Goal: Task Accomplishment & Management: Use online tool/utility

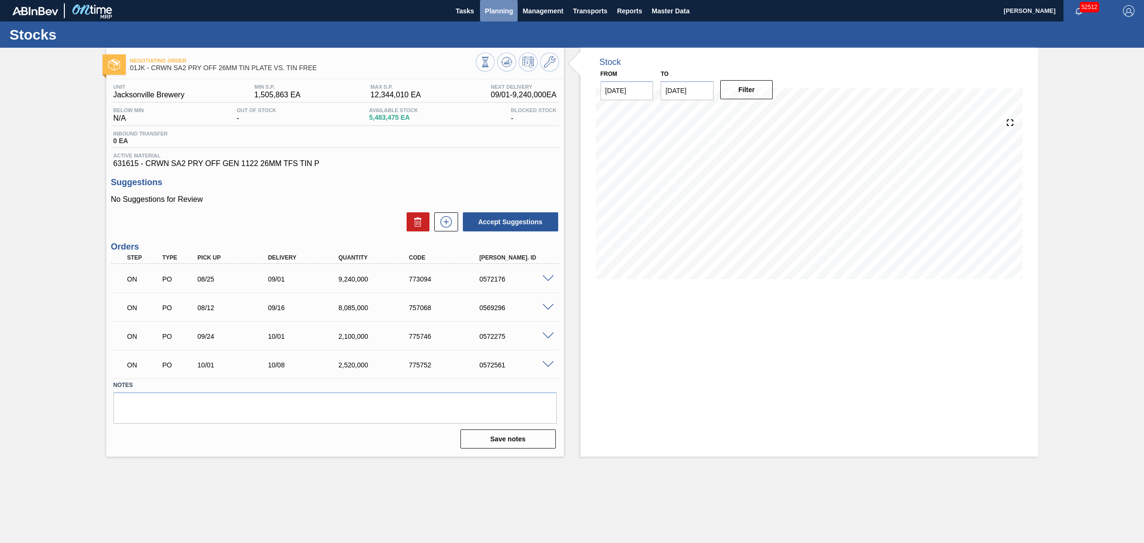
click at [500, 13] on span "Planning" at bounding box center [499, 10] width 28 height 11
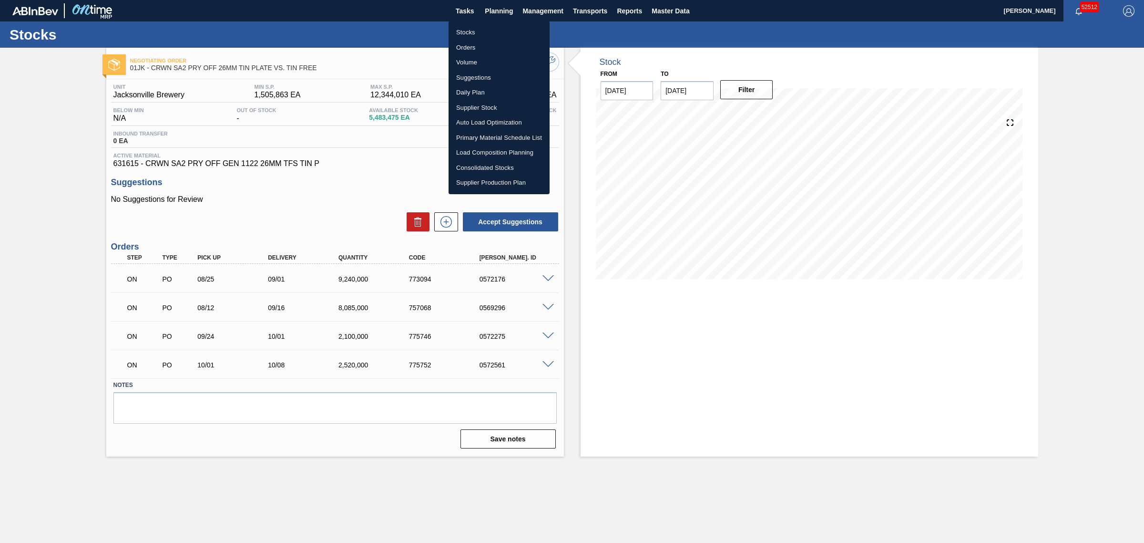
click at [470, 80] on li "Suggestions" at bounding box center [499, 77] width 101 height 15
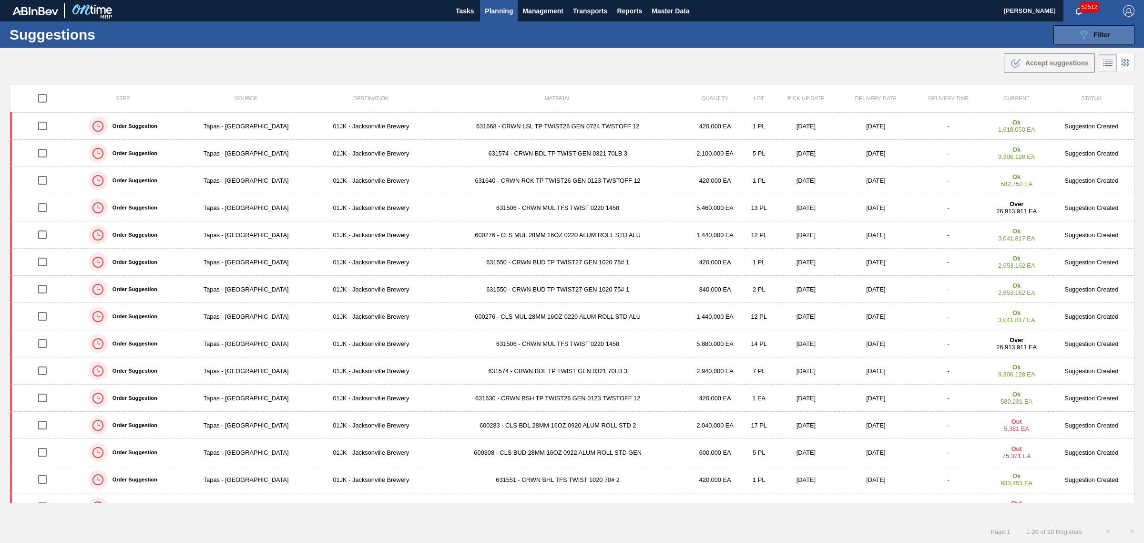
click at [1095, 39] on div "089F7B8B-B2A5-4AFE-B5C0-19BA573D28AC Filter" at bounding box center [1094, 34] width 31 height 11
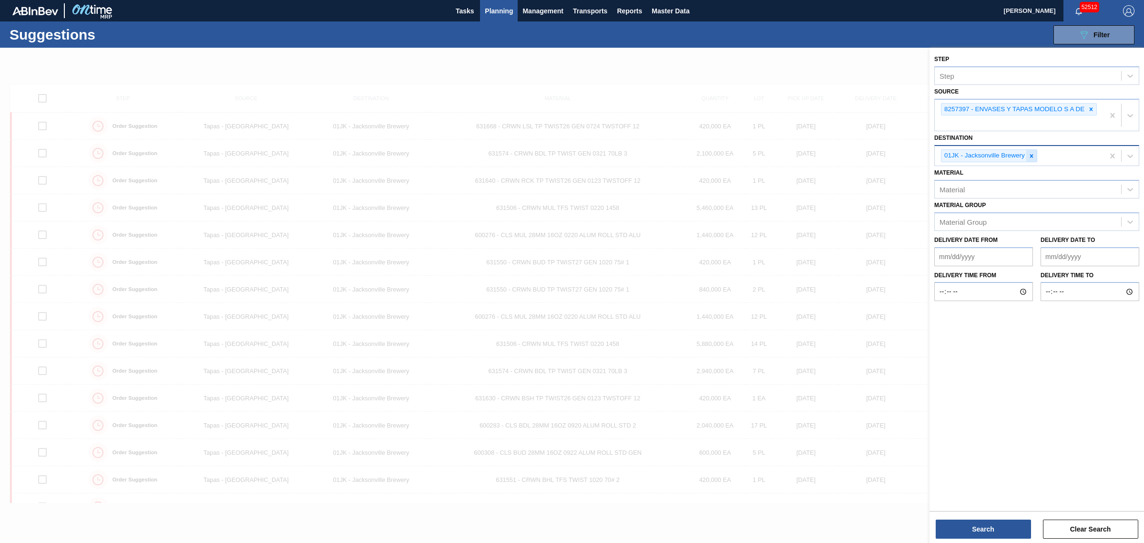
click at [1028, 154] on icon at bounding box center [1031, 156] width 7 height 7
click at [1028, 154] on div "01JK - Jacksonville Brewery" at bounding box center [1019, 156] width 169 height 20
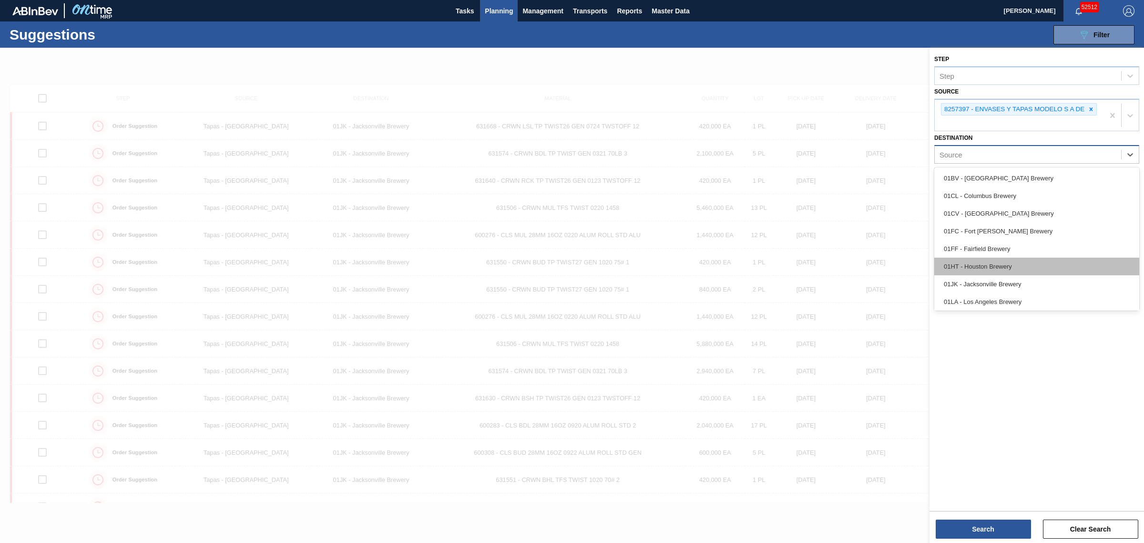
scroll to position [60, 0]
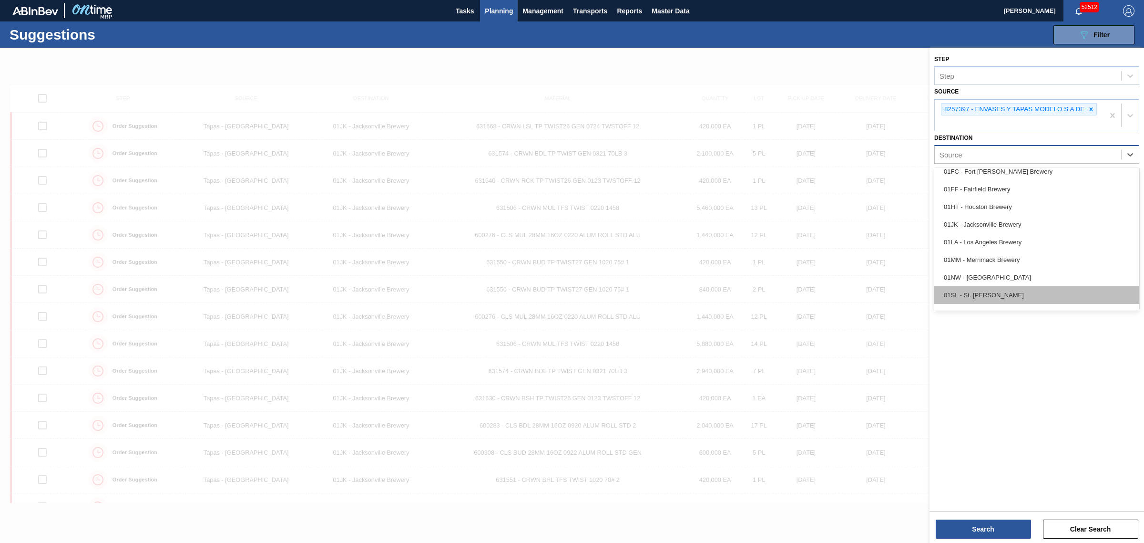
click at [1000, 292] on div "01SL - St. Louis Brewery" at bounding box center [1037, 295] width 205 height 18
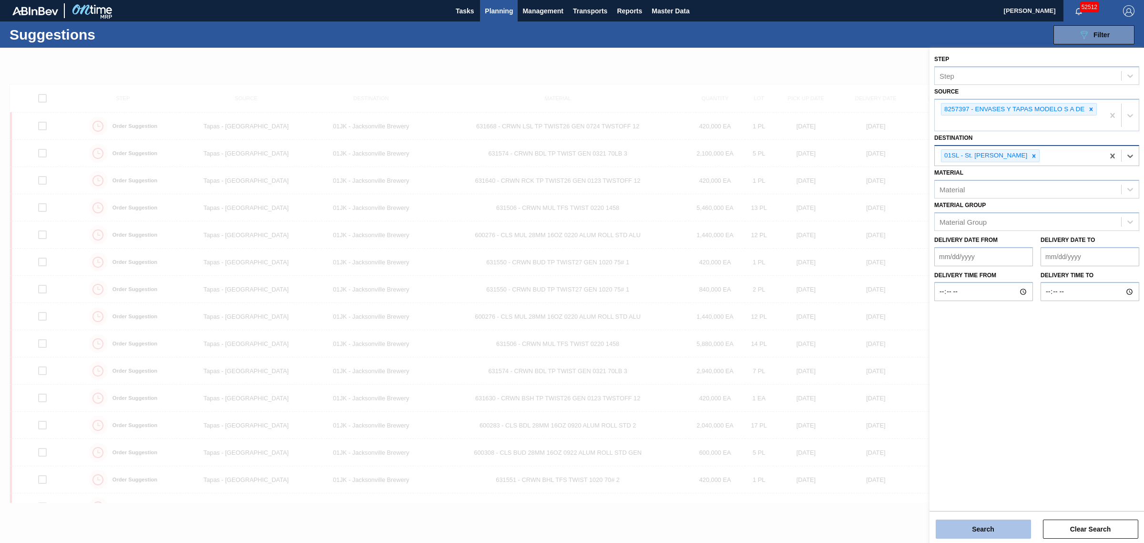
click at [995, 524] on button "Search" at bounding box center [983, 528] width 95 height 19
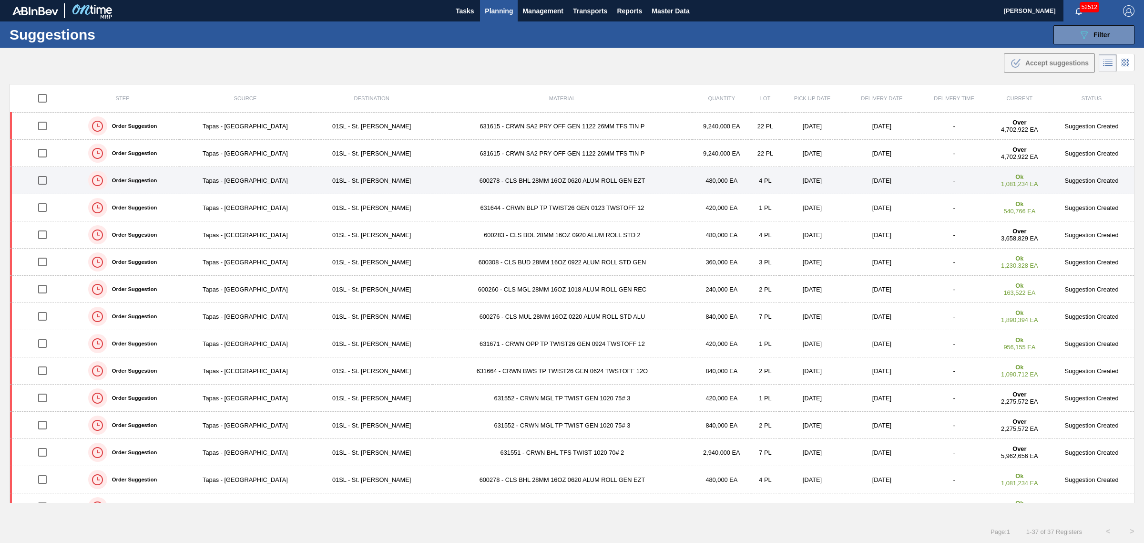
click at [43, 180] on input "checkbox" at bounding box center [42, 180] width 20 height 20
checkbox input "true"
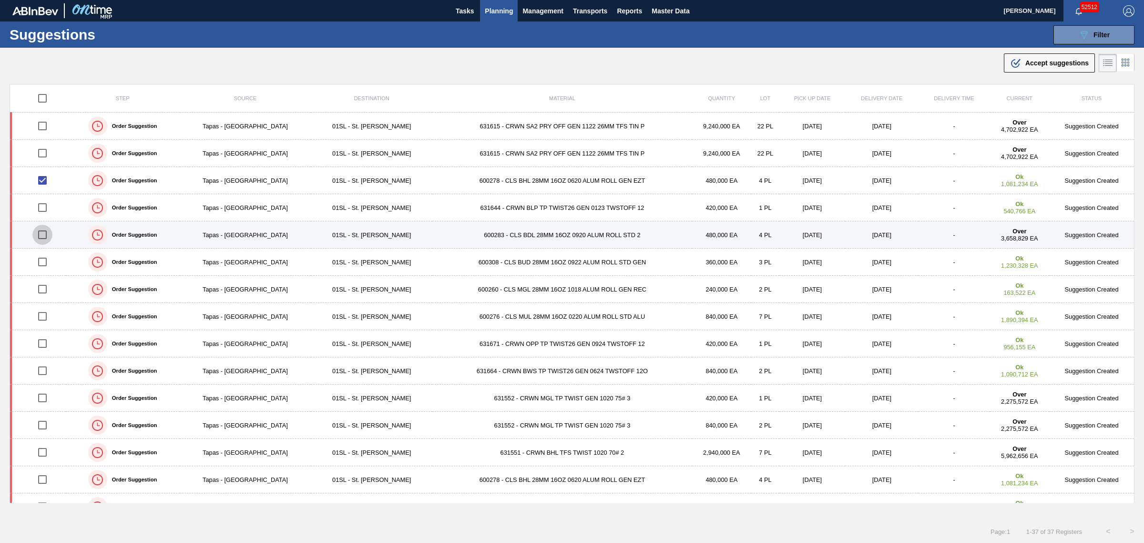
click at [43, 234] on input "checkbox" at bounding box center [42, 235] width 20 height 20
checkbox input "true"
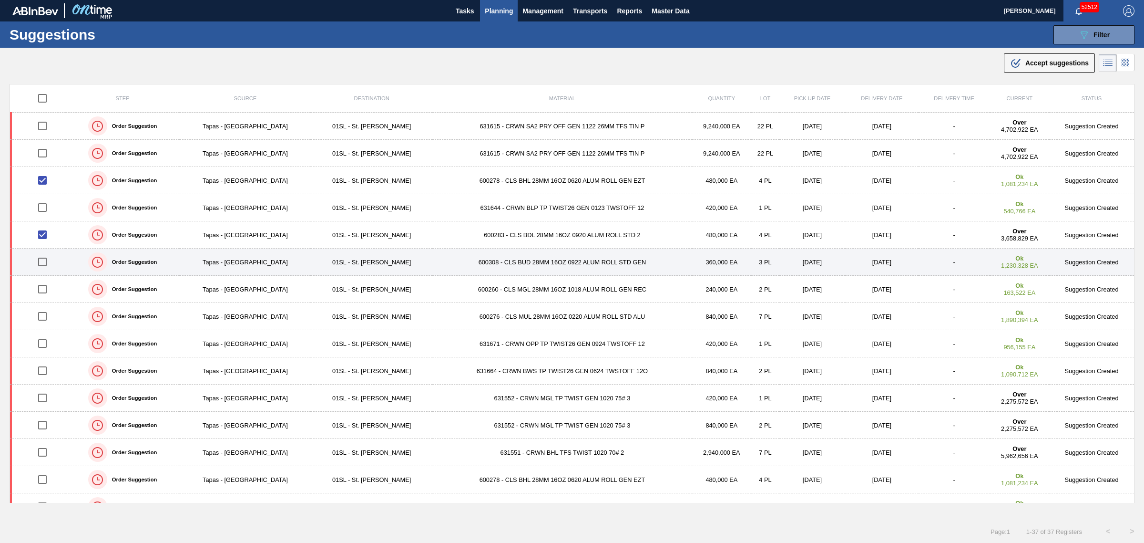
click at [43, 260] on input "checkbox" at bounding box center [42, 262] width 20 height 20
checkbox input "true"
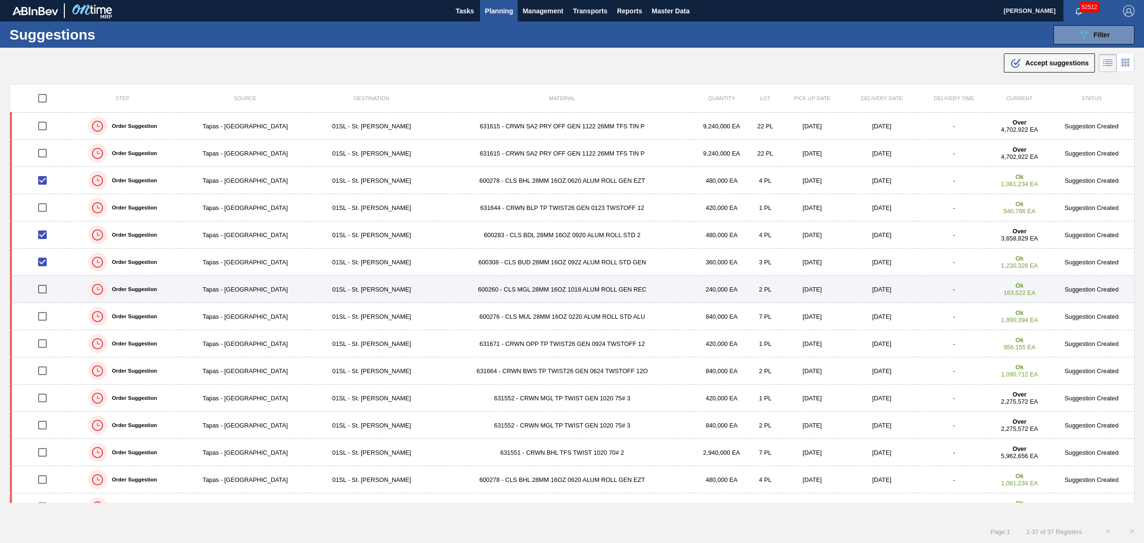
click at [46, 289] on input "checkbox" at bounding box center [42, 289] width 20 height 20
checkbox input "true"
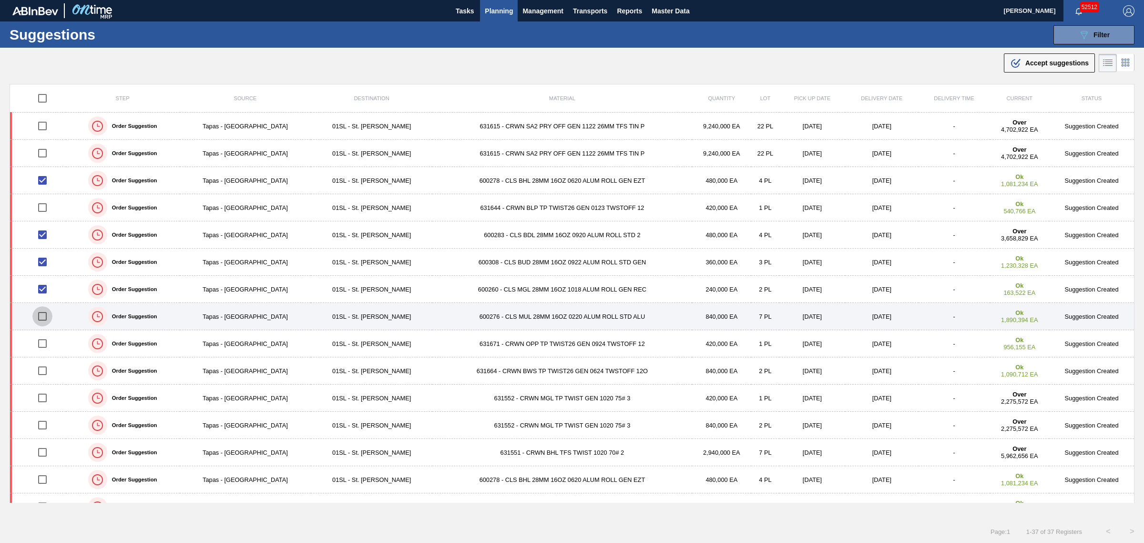
click at [47, 319] on input "checkbox" at bounding box center [42, 316] width 20 height 20
checkbox input "true"
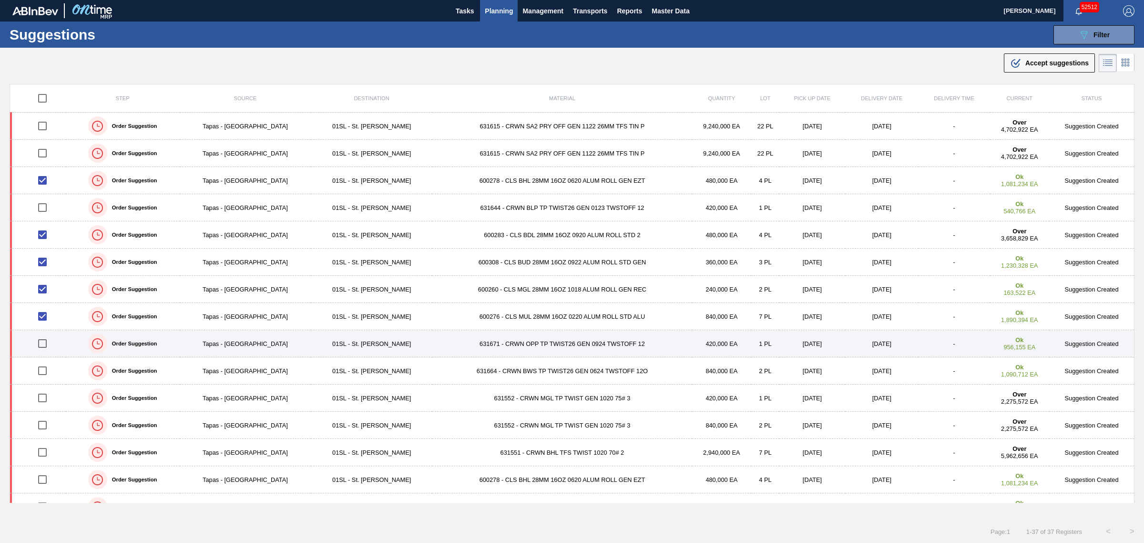
click at [48, 342] on input "checkbox" at bounding box center [42, 343] width 20 height 20
checkbox input "true"
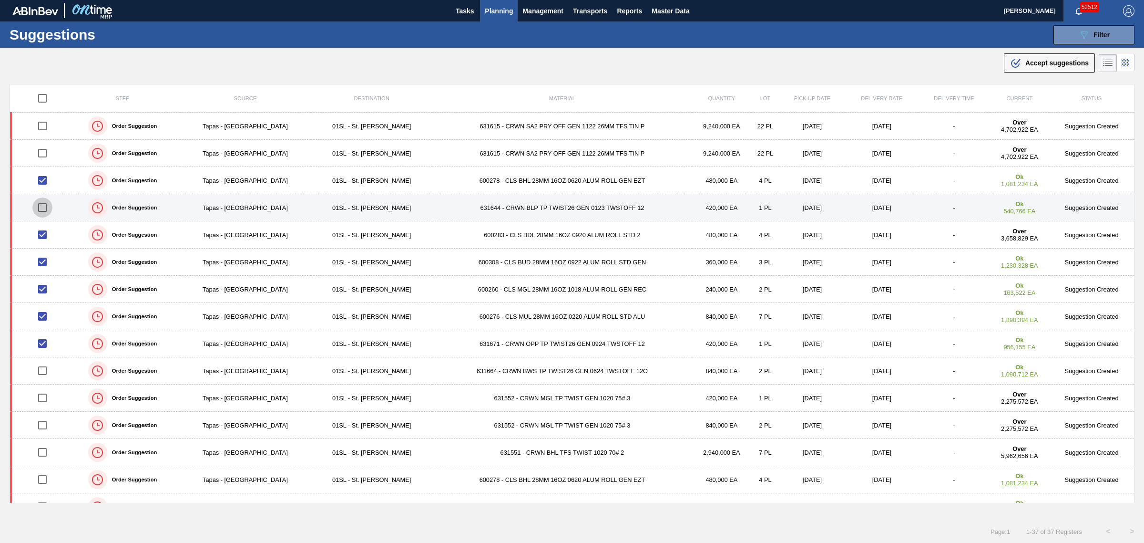
click at [44, 207] on input "checkbox" at bounding box center [42, 207] width 20 height 20
checkbox input "true"
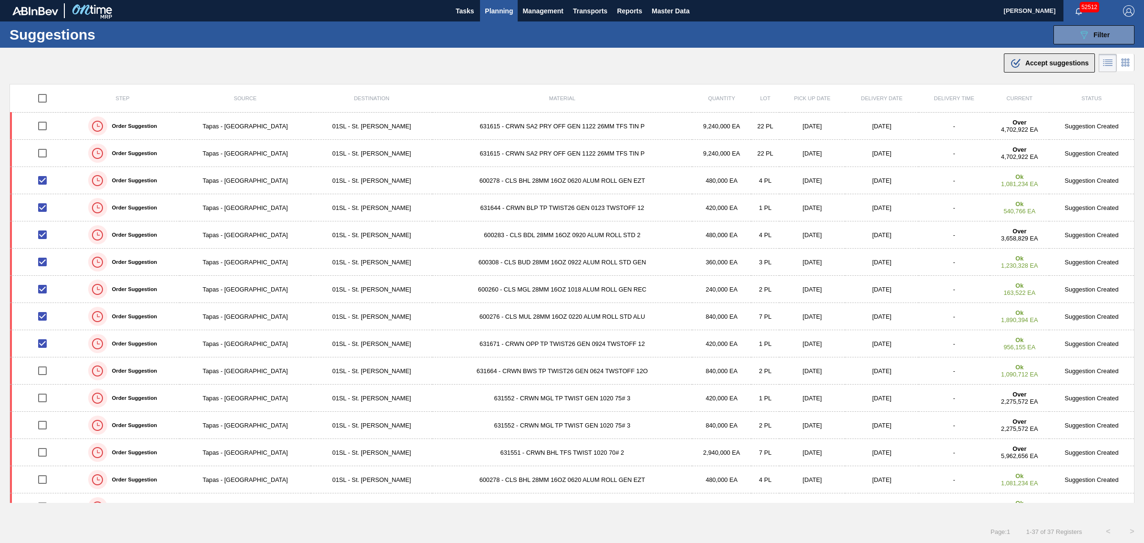
click at [1019, 61] on icon ".b{fill:var(--color-action-default)}" at bounding box center [1015, 62] width 11 height 11
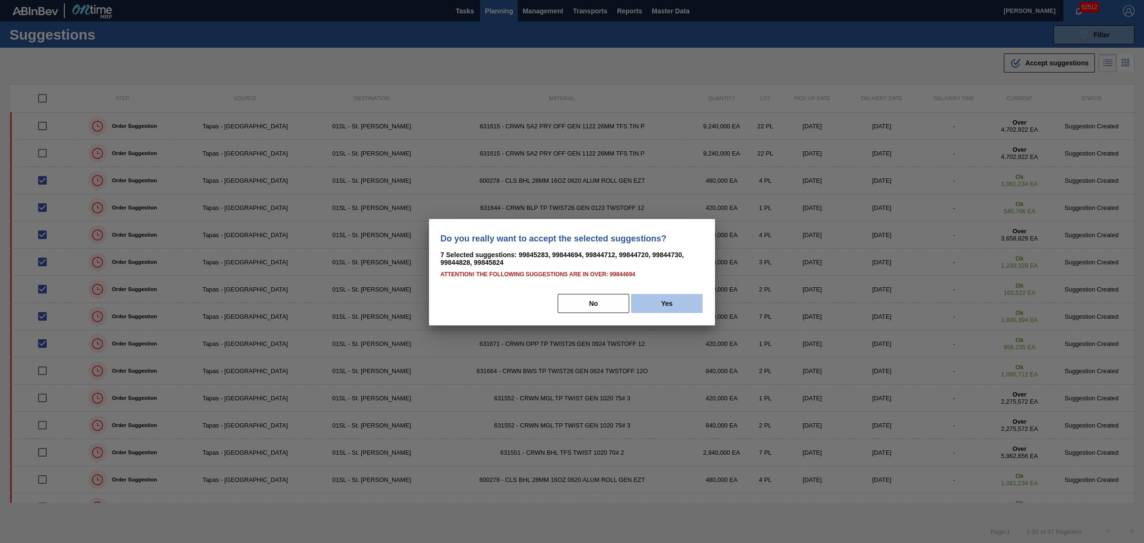
click at [671, 298] on button "Yes" at bounding box center [667, 303] width 72 height 19
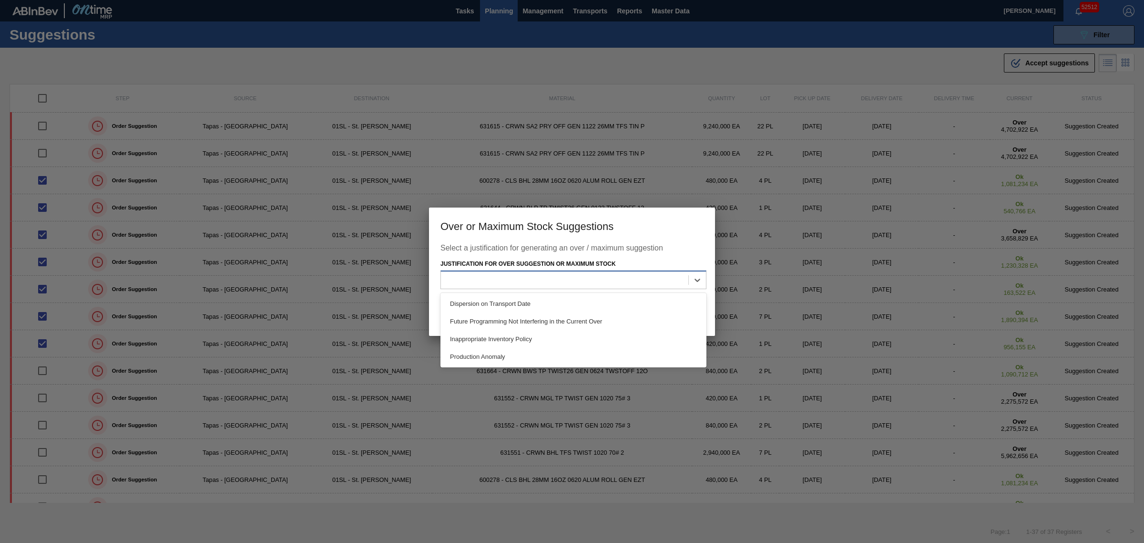
click at [590, 285] on div at bounding box center [564, 280] width 247 height 14
click at [574, 321] on div "Future Programming Not Interfering in the Current Over" at bounding box center [574, 321] width 266 height 18
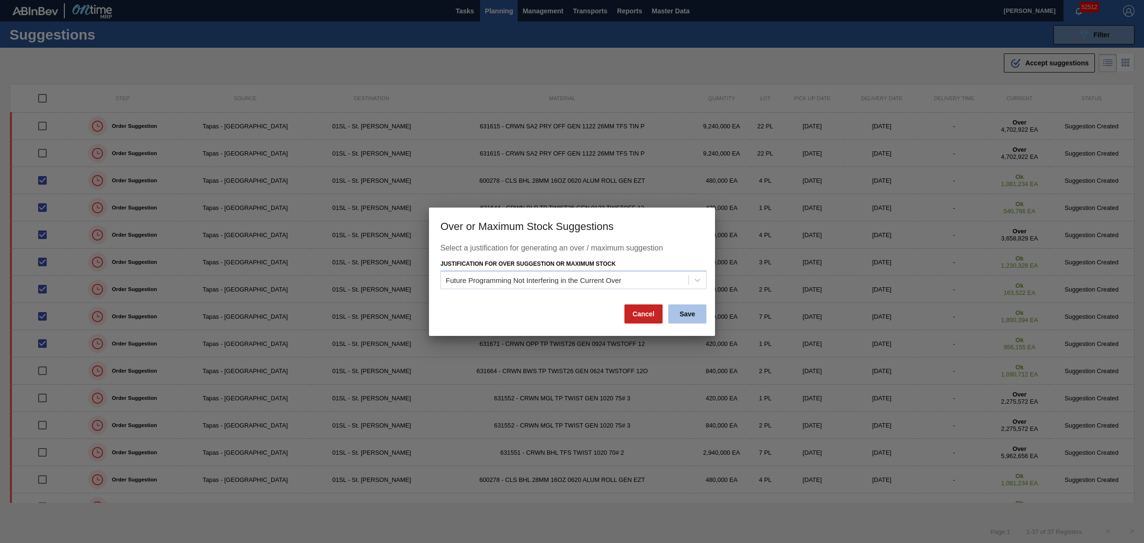
click at [691, 313] on button "Save" at bounding box center [687, 313] width 38 height 19
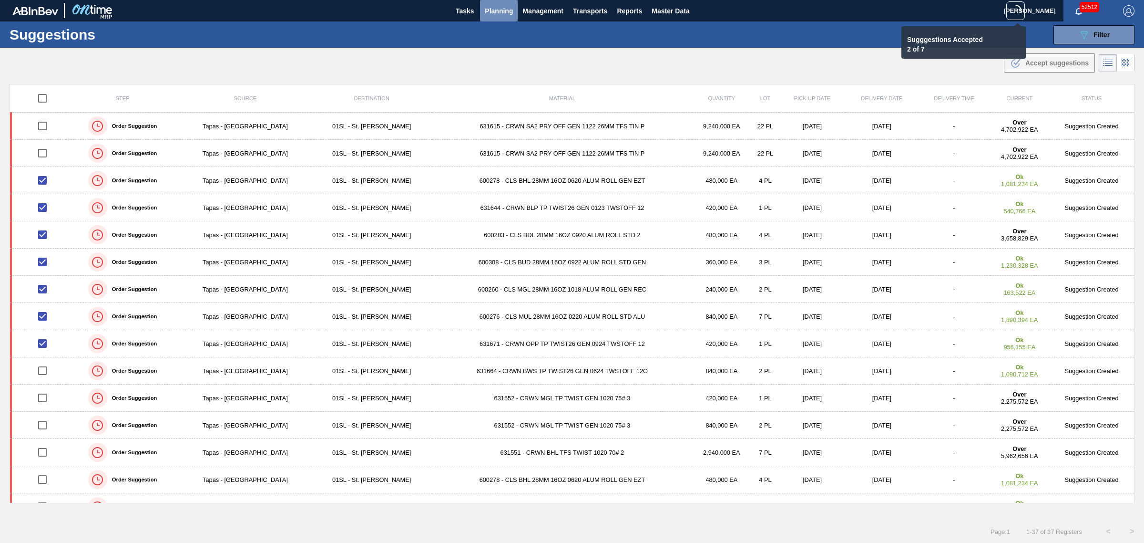
click at [501, 14] on span "Planning" at bounding box center [499, 10] width 28 height 11
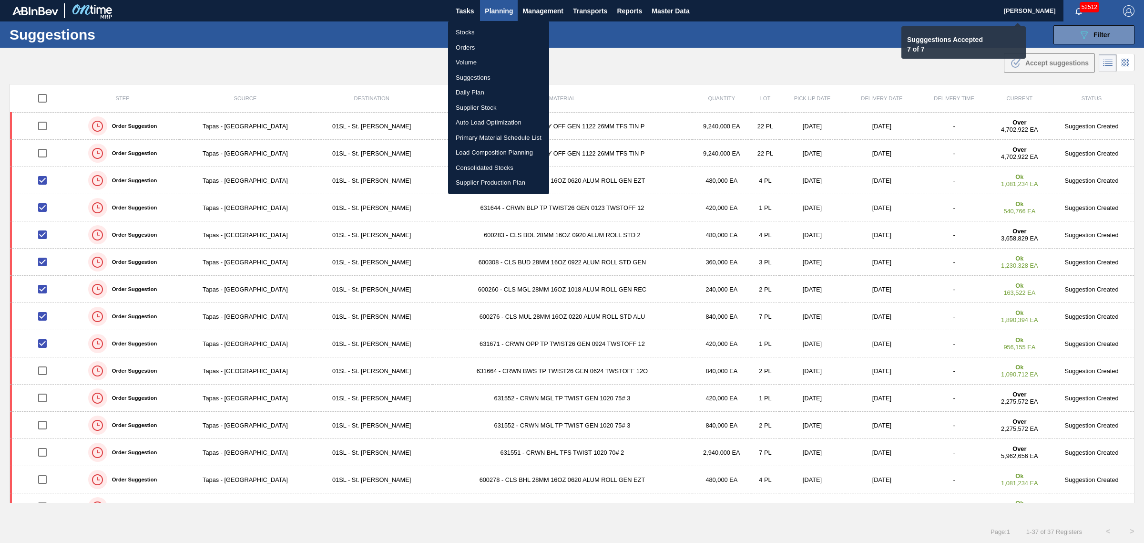
checkbox input "false"
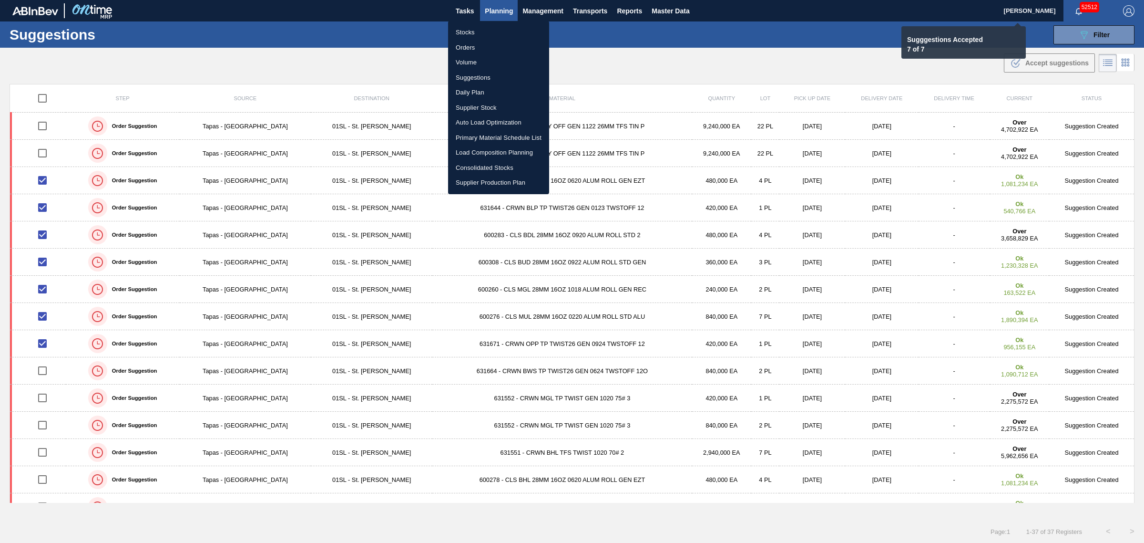
checkbox input "false"
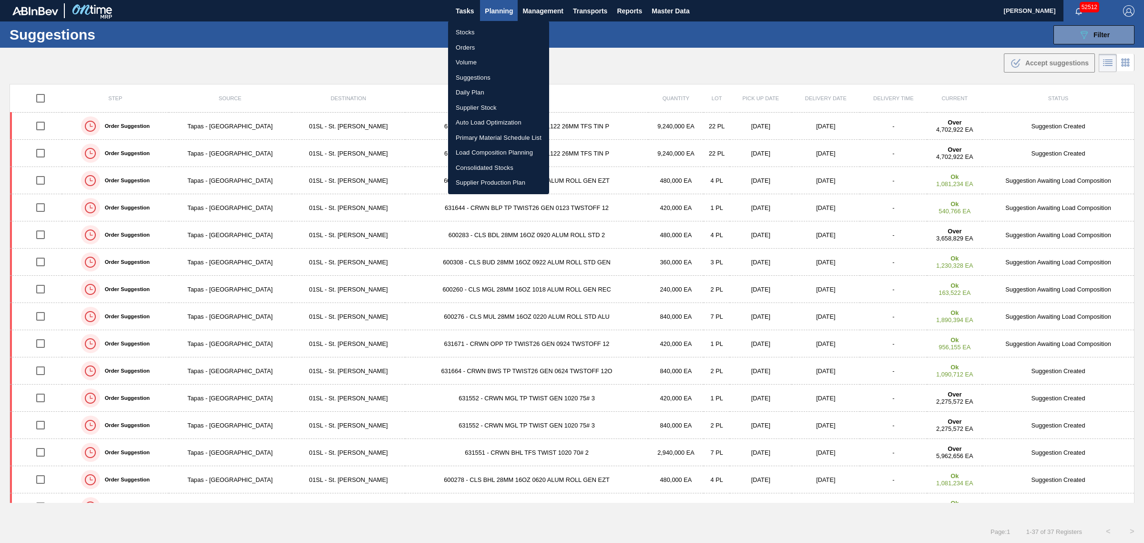
click at [739, 43] on div at bounding box center [572, 271] width 1144 height 543
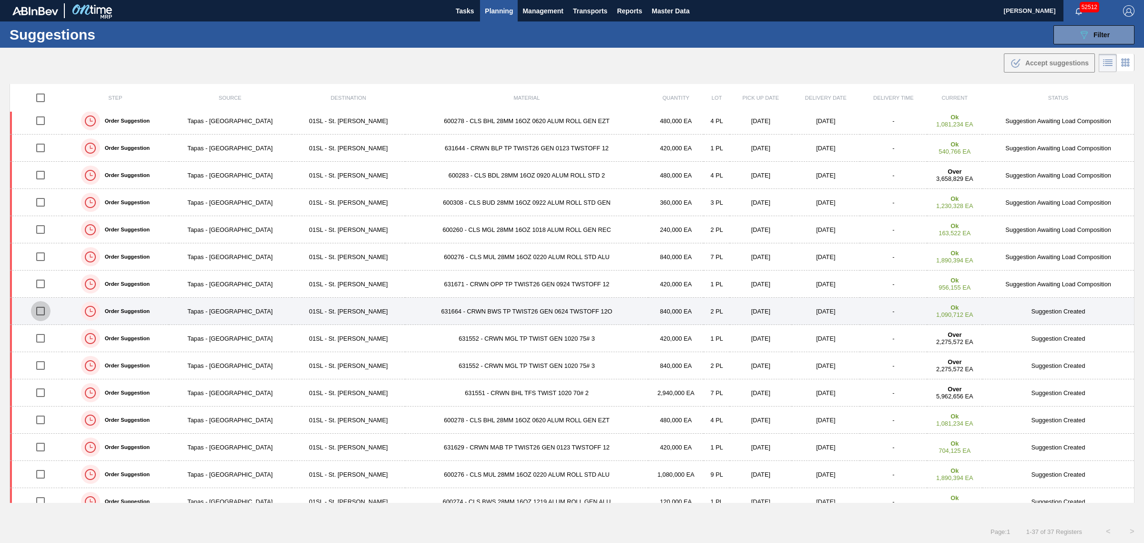
click at [42, 313] on input "checkbox" at bounding box center [41, 311] width 20 height 20
checkbox input "true"
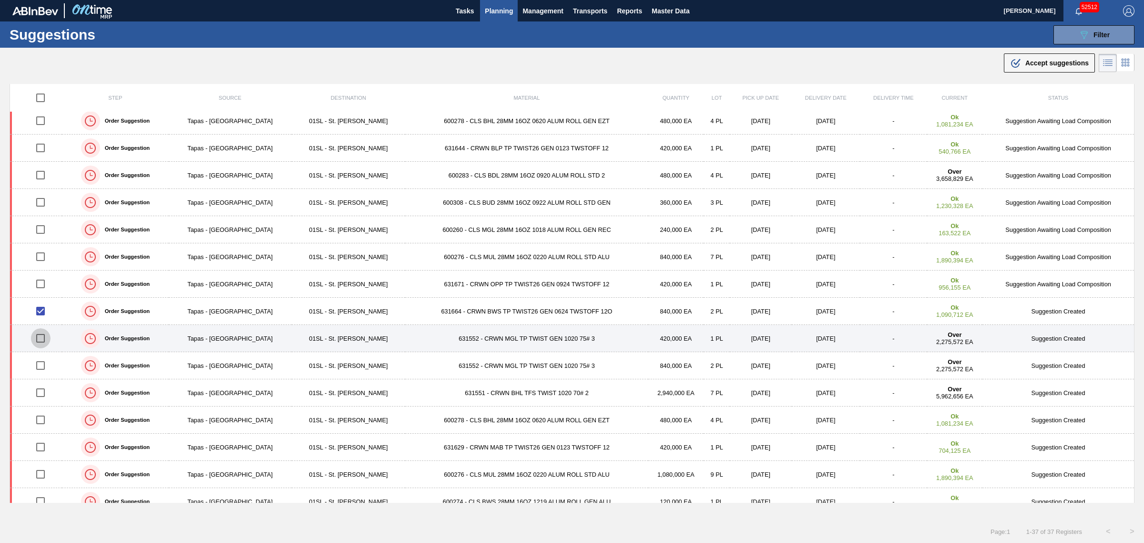
click at [44, 337] on input "checkbox" at bounding box center [41, 338] width 20 height 20
checkbox input "true"
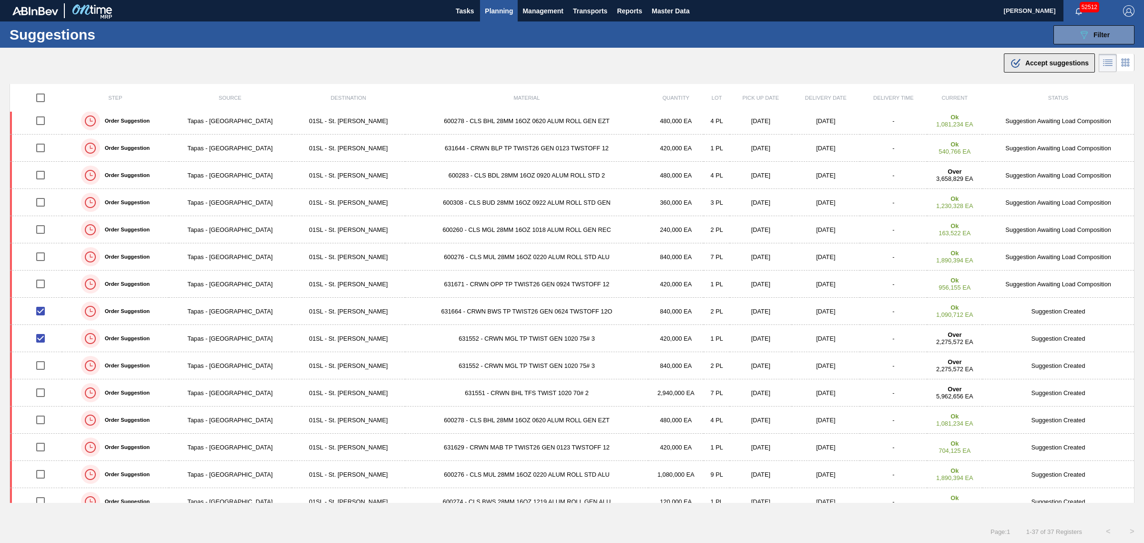
click at [1034, 62] on span "Accept suggestions" at bounding box center [1057, 63] width 63 height 8
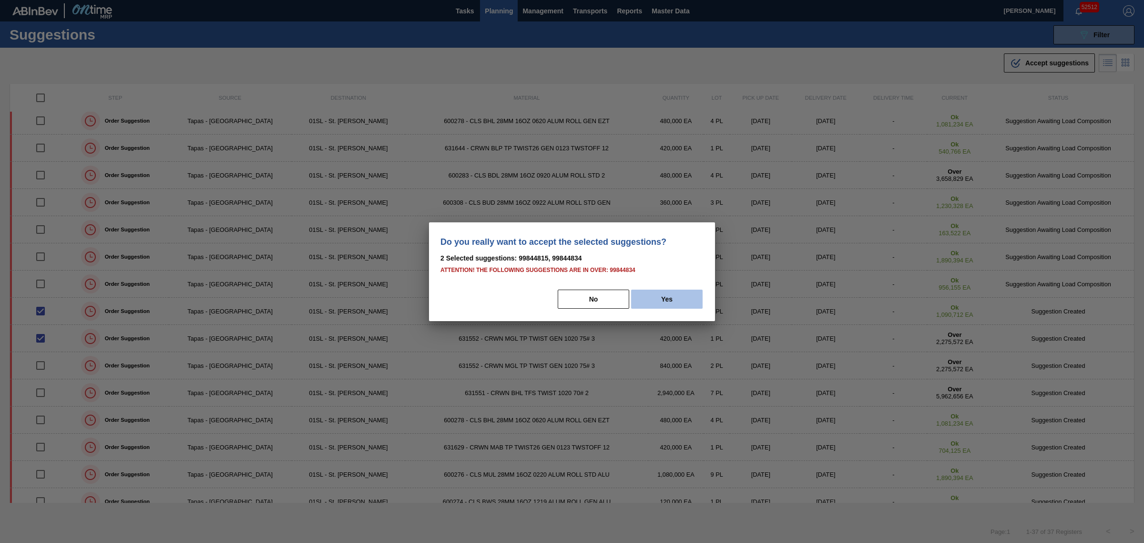
click at [666, 294] on button "Yes" at bounding box center [667, 298] width 72 height 19
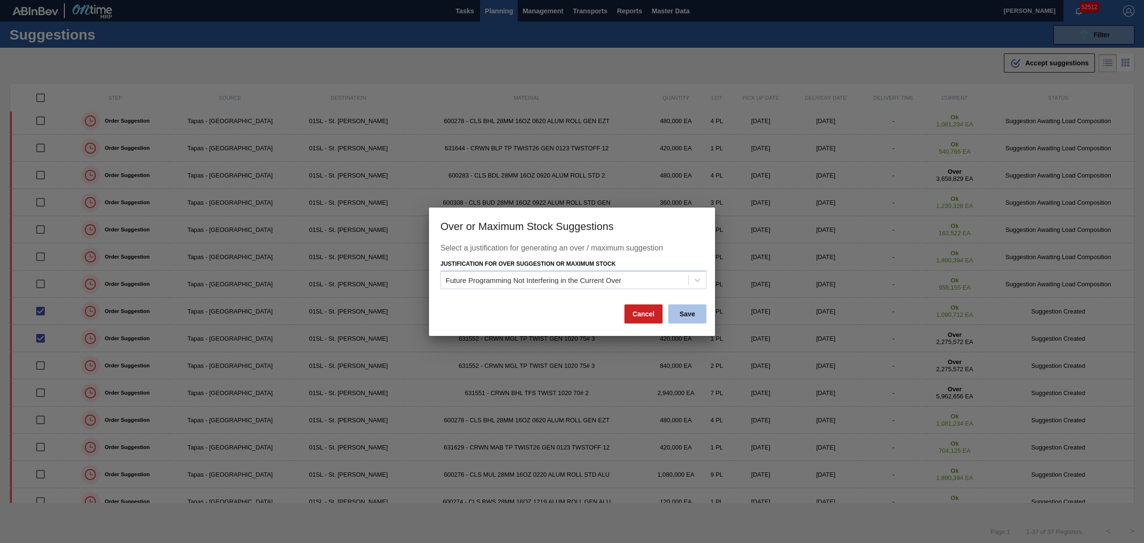
click at [681, 313] on button "Save" at bounding box center [687, 313] width 38 height 19
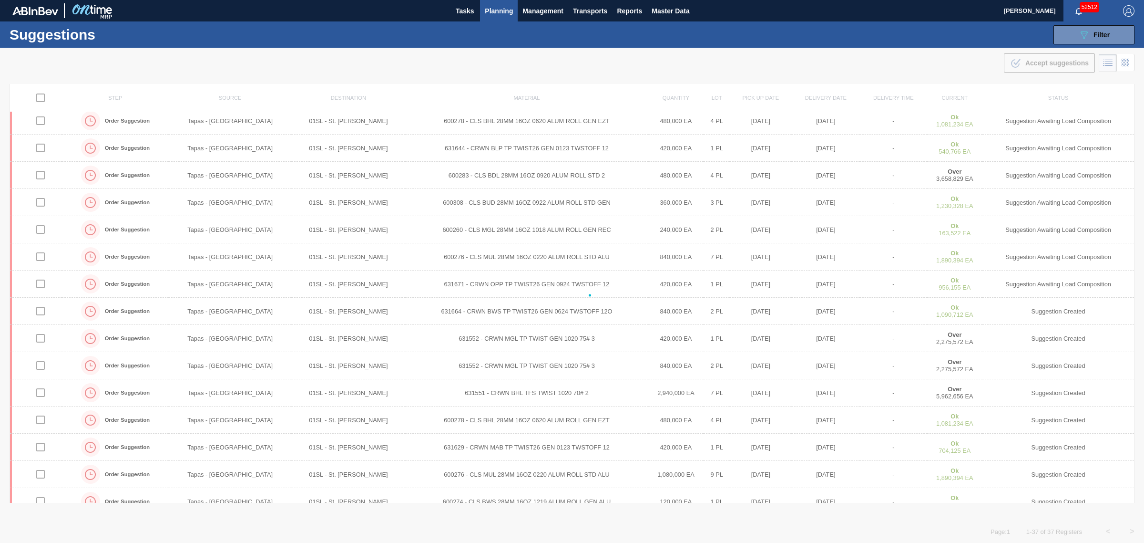
checkbox input "false"
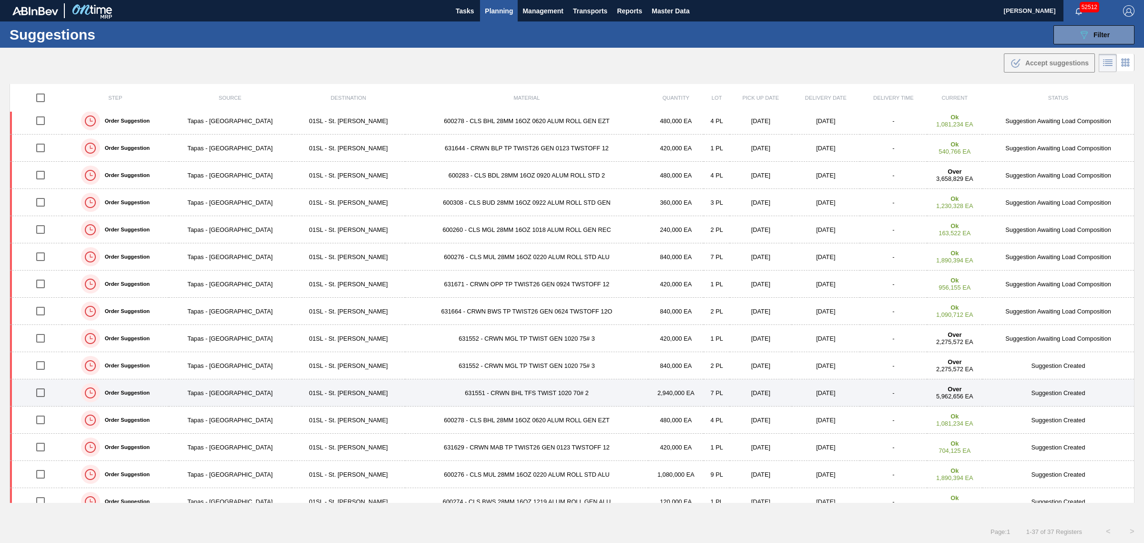
click at [37, 391] on input "checkbox" at bounding box center [41, 392] width 20 height 20
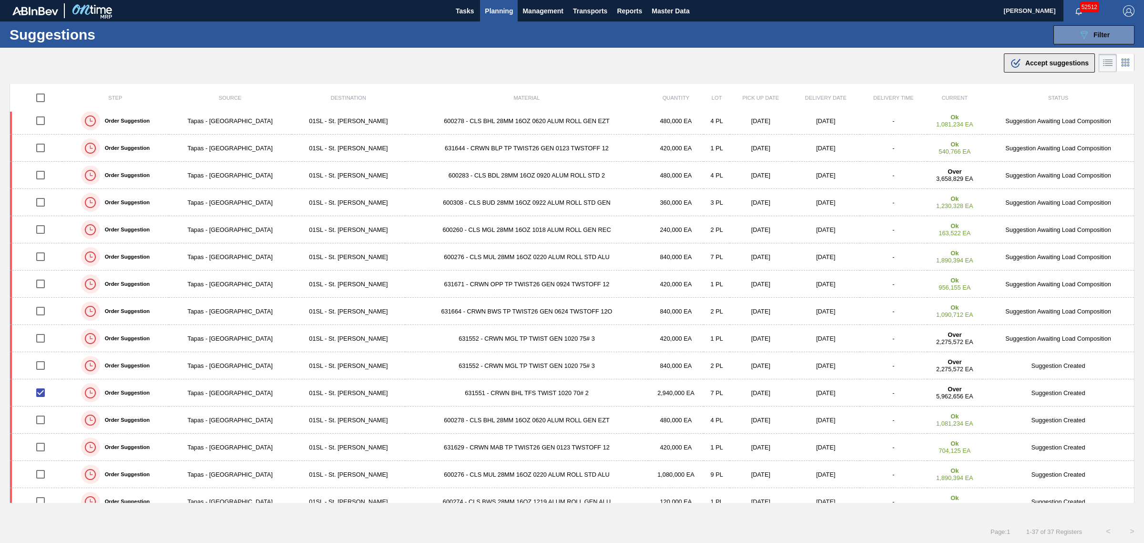
click at [1045, 70] on button ".b{fill:var(--color-action-default)} Accept suggestions" at bounding box center [1049, 62] width 91 height 19
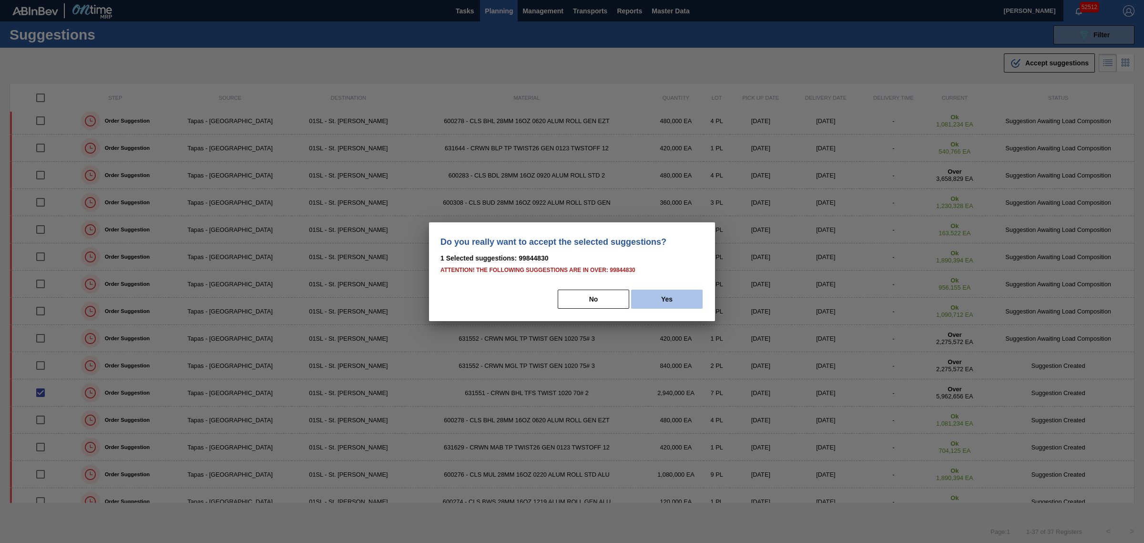
click at [666, 297] on button "Yes" at bounding box center [667, 298] width 72 height 19
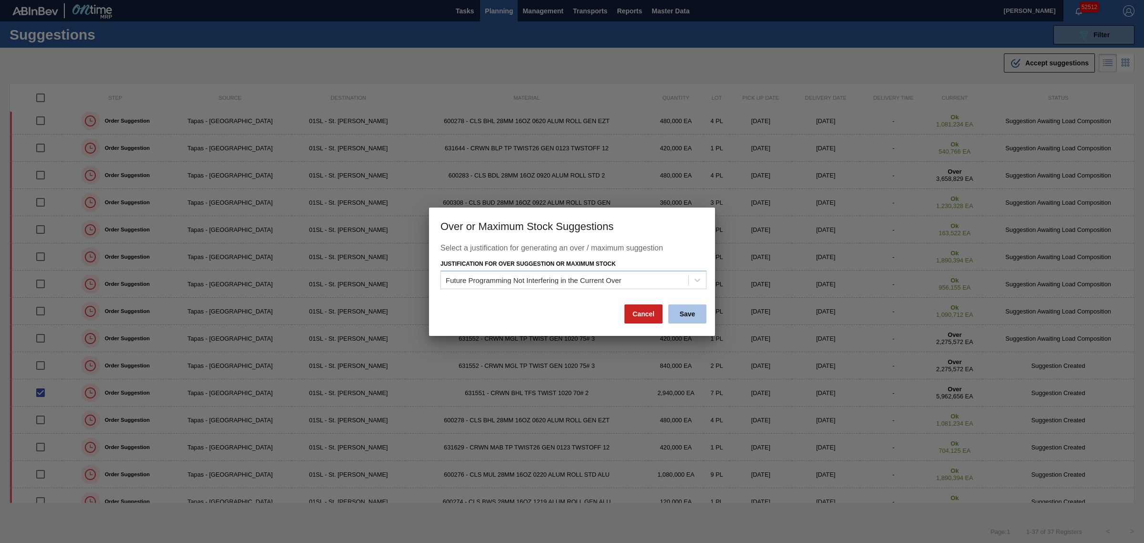
click at [684, 312] on button "Save" at bounding box center [687, 313] width 38 height 19
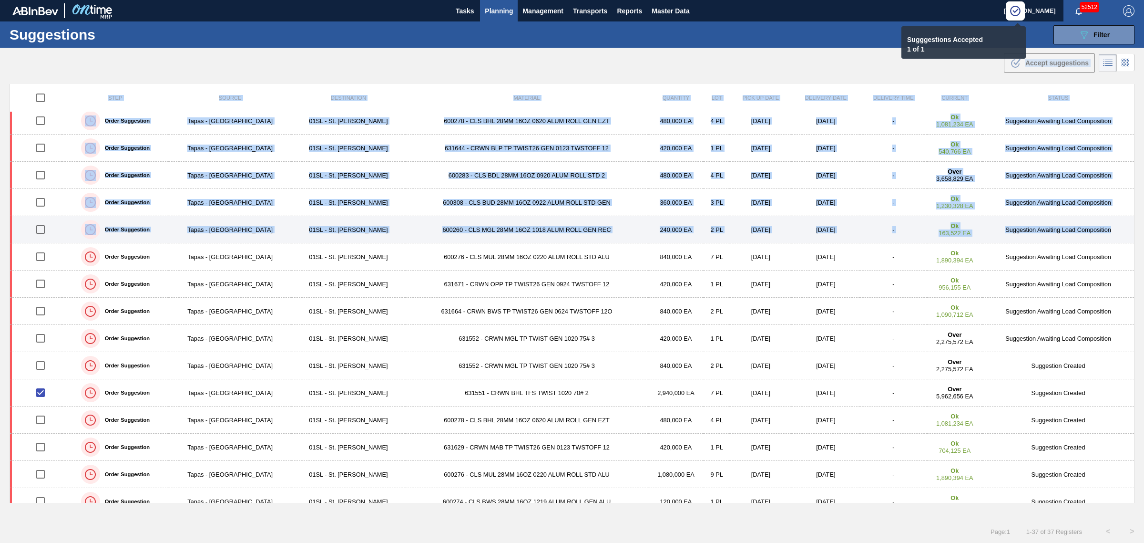
drag, startPoint x: 554, startPoint y: 55, endPoint x: 1109, endPoint y: 232, distance: 582.4
click at [1109, 232] on main "Tasks Planning Management Transports Reports Master Data Joseph Shearburn 52512…" at bounding box center [572, 271] width 1144 height 543
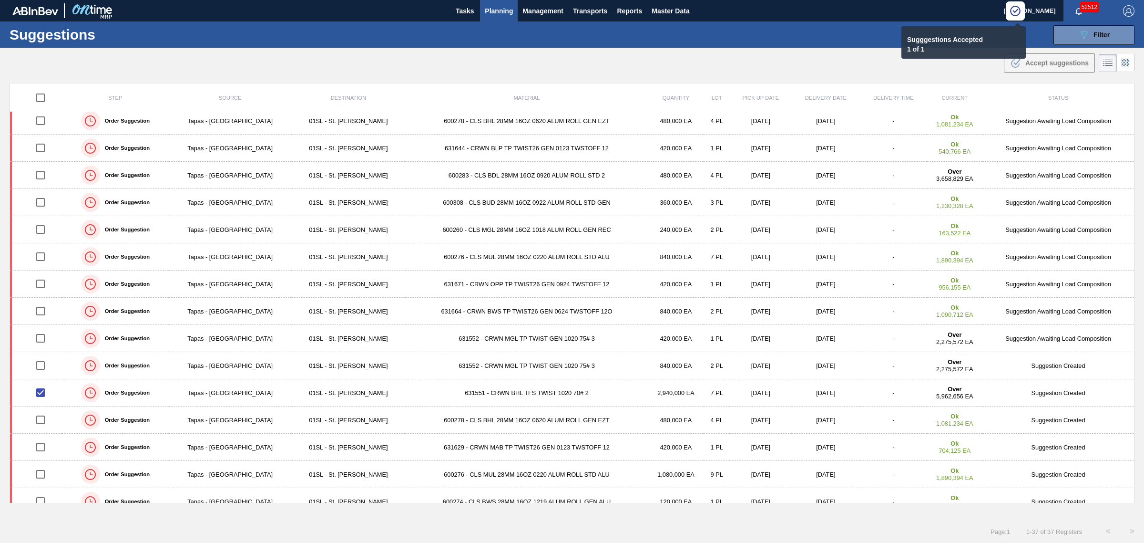
click at [627, 50] on div ".b{fill:var(--color-action-default)} Accept suggestions" at bounding box center [572, 61] width 1144 height 27
checkbox input "false"
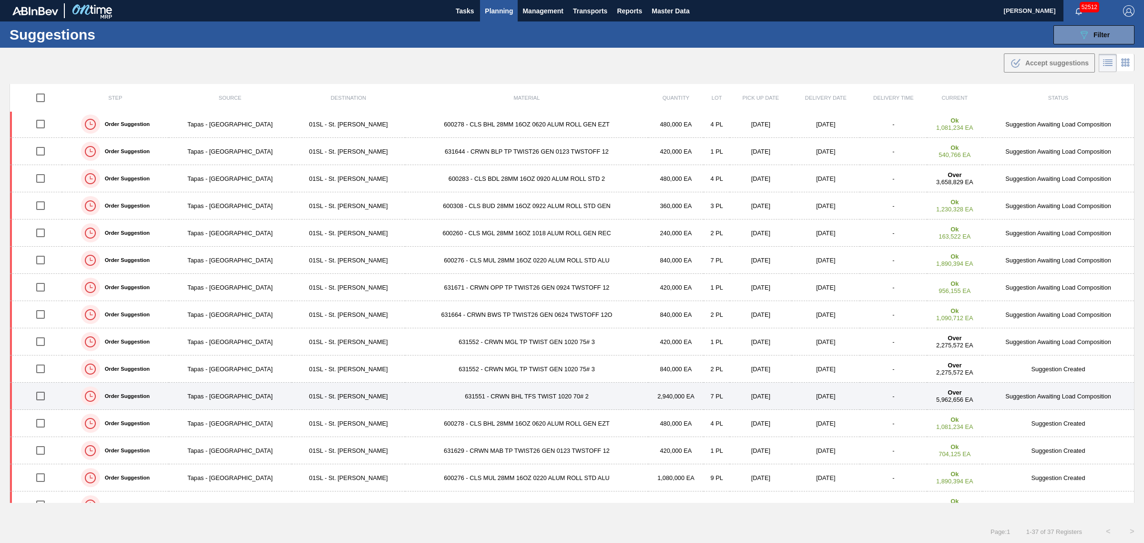
scroll to position [119, 0]
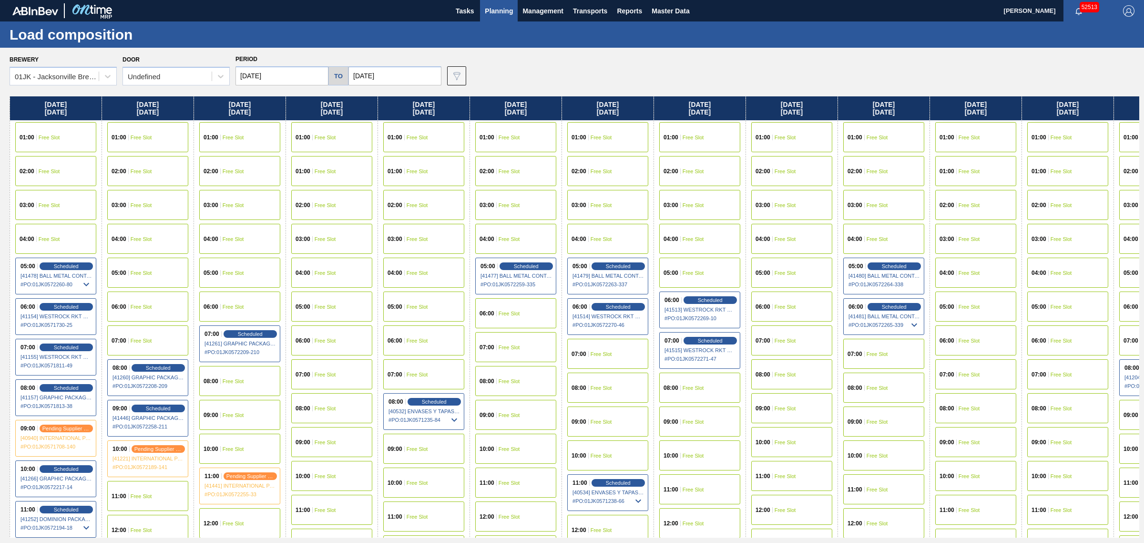
drag, startPoint x: 562, startPoint y: 247, endPoint x: 670, endPoint y: 247, distance: 108.2
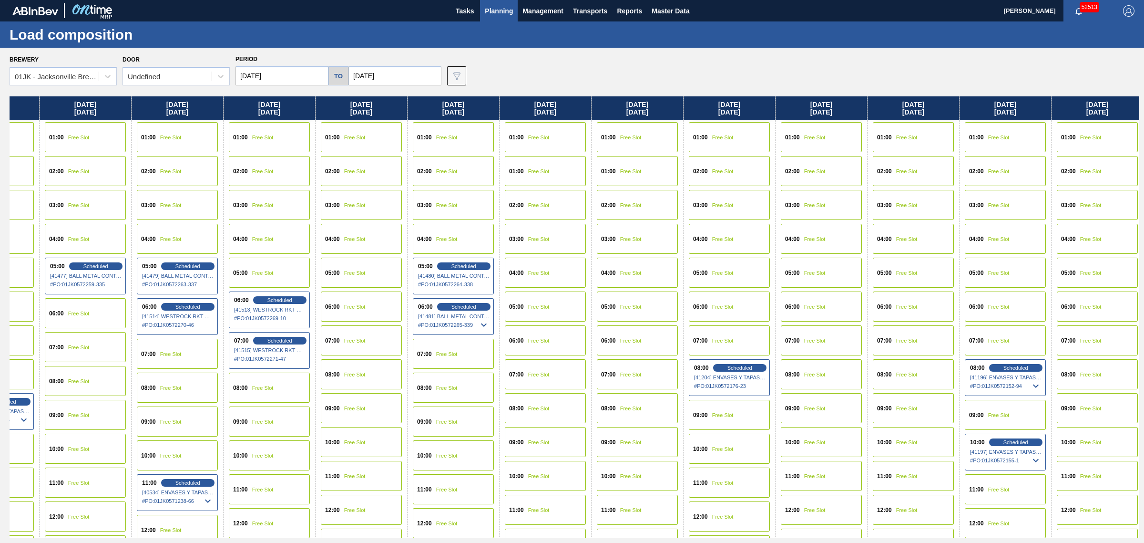
drag, startPoint x: 599, startPoint y: 235, endPoint x: 736, endPoint y: 237, distance: 136.9
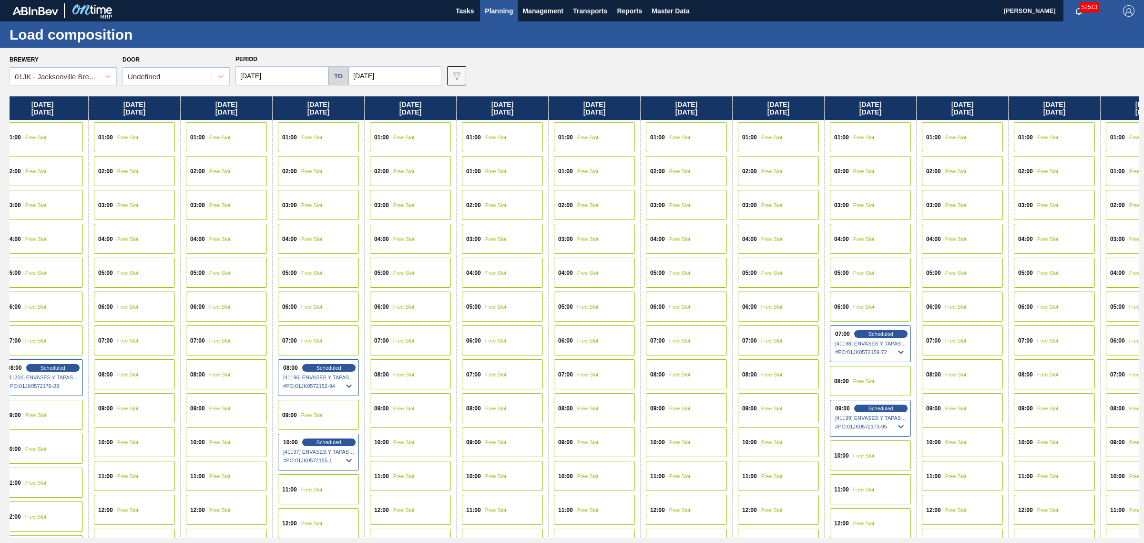
drag, startPoint x: 706, startPoint y: 244, endPoint x: 830, endPoint y: 244, distance: 124.0
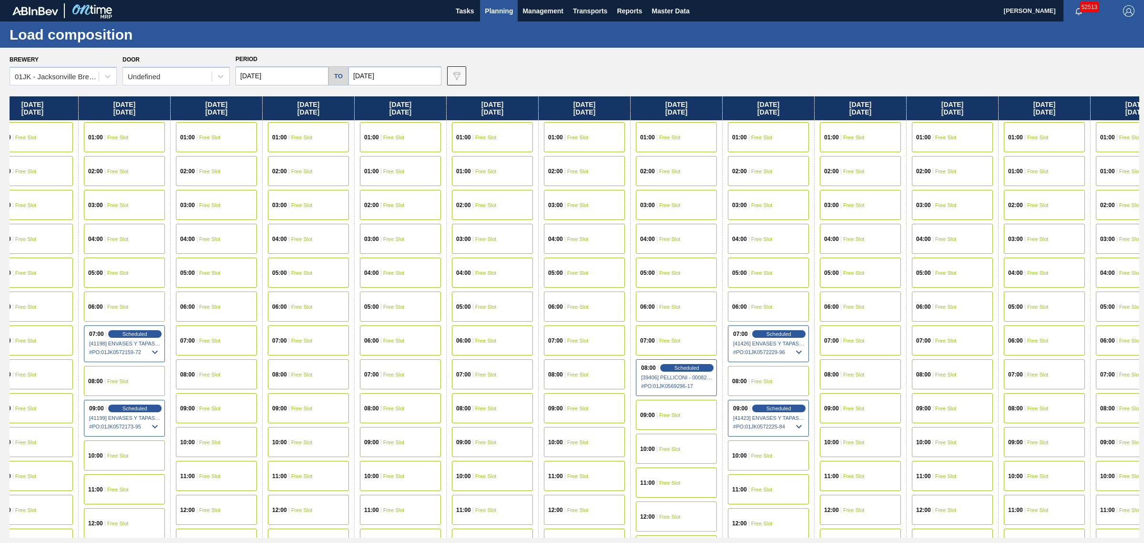
drag, startPoint x: 789, startPoint y: 252, endPoint x: 859, endPoint y: 252, distance: 70.1
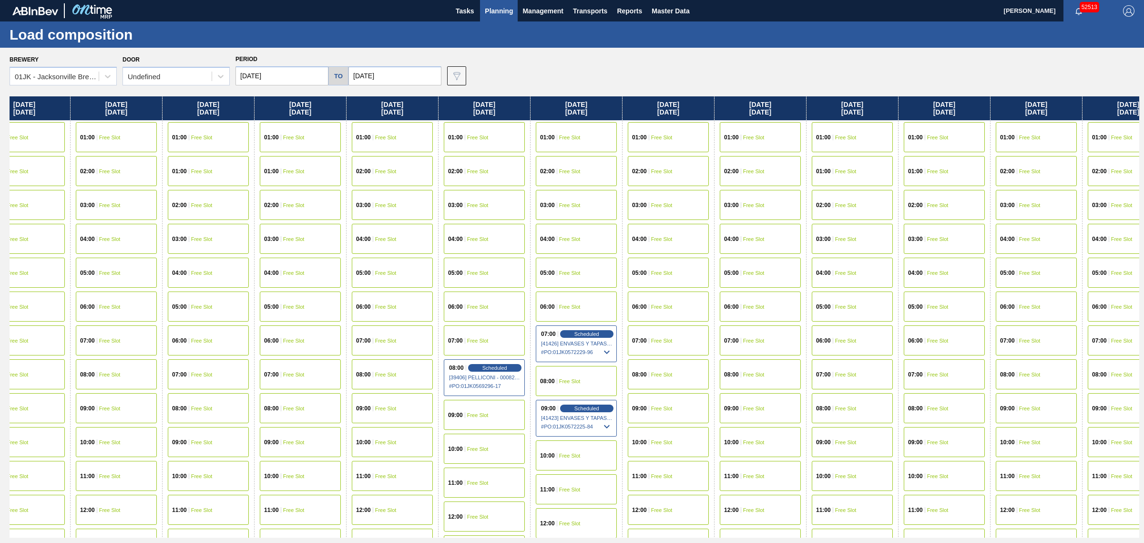
drag, startPoint x: 840, startPoint y: 258, endPoint x: 914, endPoint y: 258, distance: 73.4
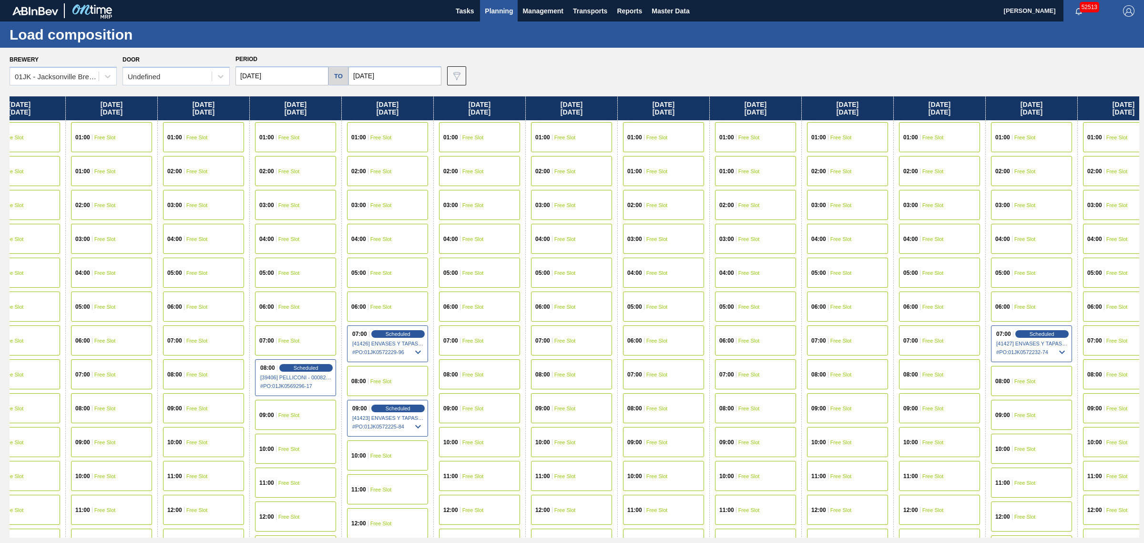
drag, startPoint x: 935, startPoint y: 267, endPoint x: 940, endPoint y: 267, distance: 5.2
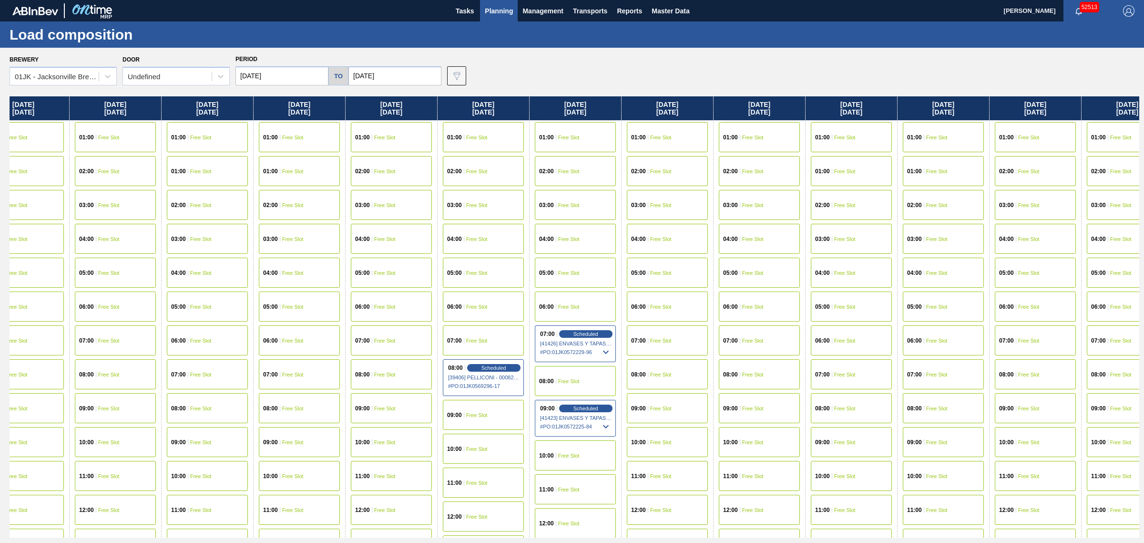
drag, startPoint x: 636, startPoint y: 358, endPoint x: 557, endPoint y: 341, distance: 80.4
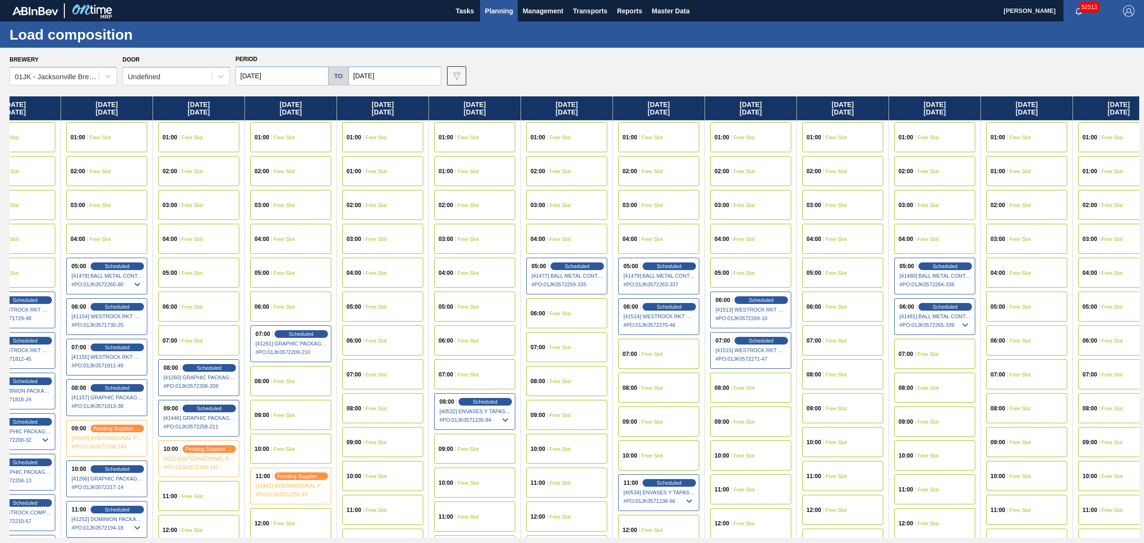
scroll to position [0, 0]
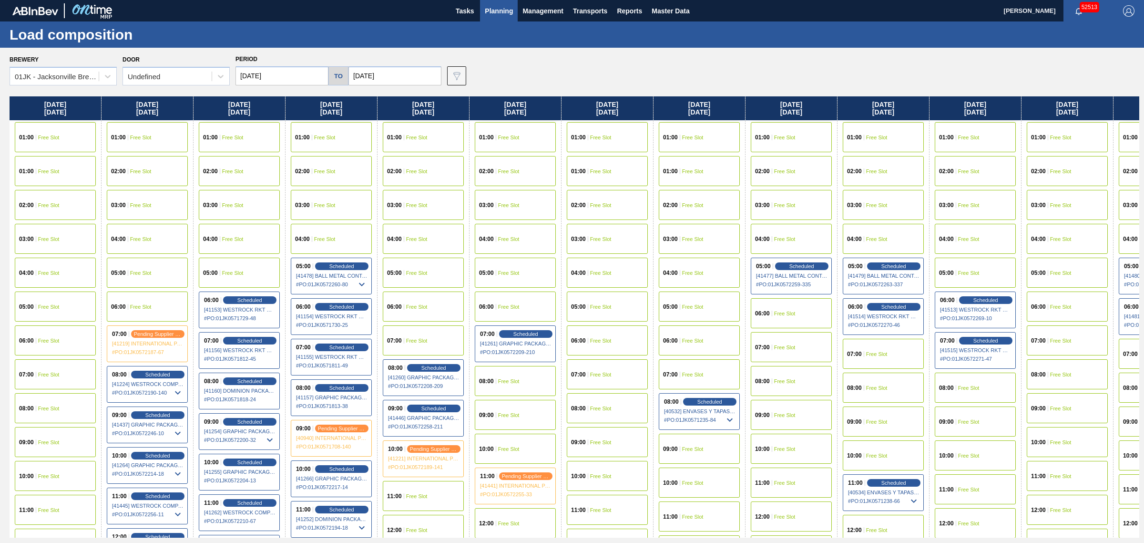
drag, startPoint x: 611, startPoint y: 295, endPoint x: 405, endPoint y: 288, distance: 205.6
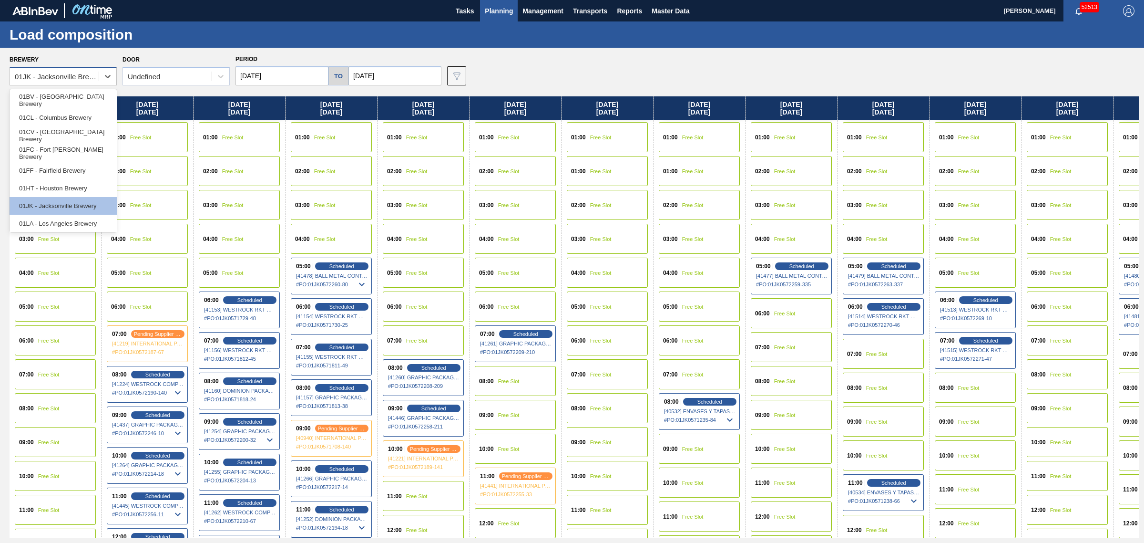
click at [48, 71] on div "01JK - Jacksonville Brewery" at bounding box center [54, 77] width 89 height 14
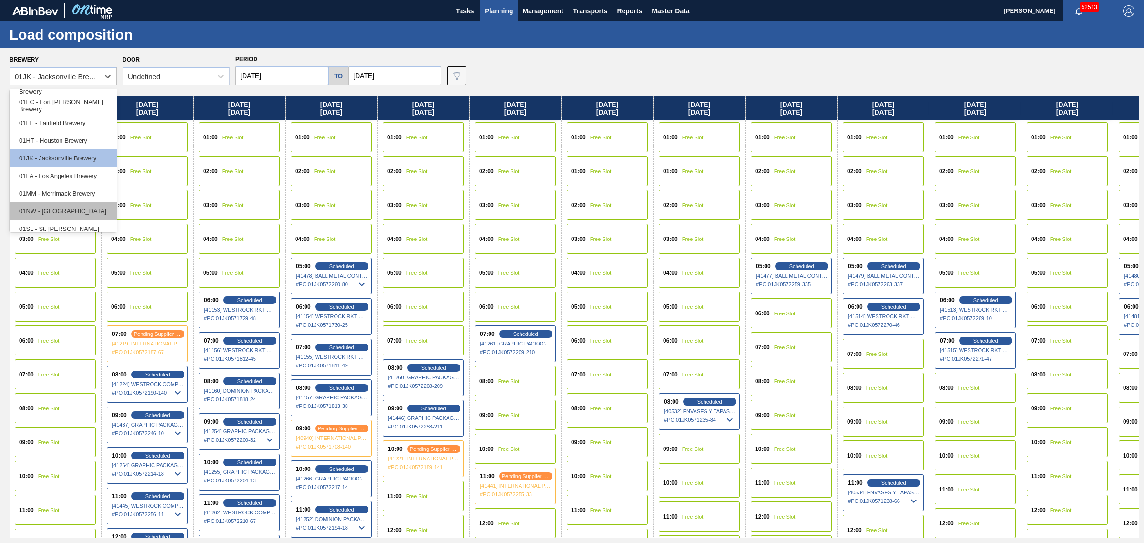
scroll to position [72, 0]
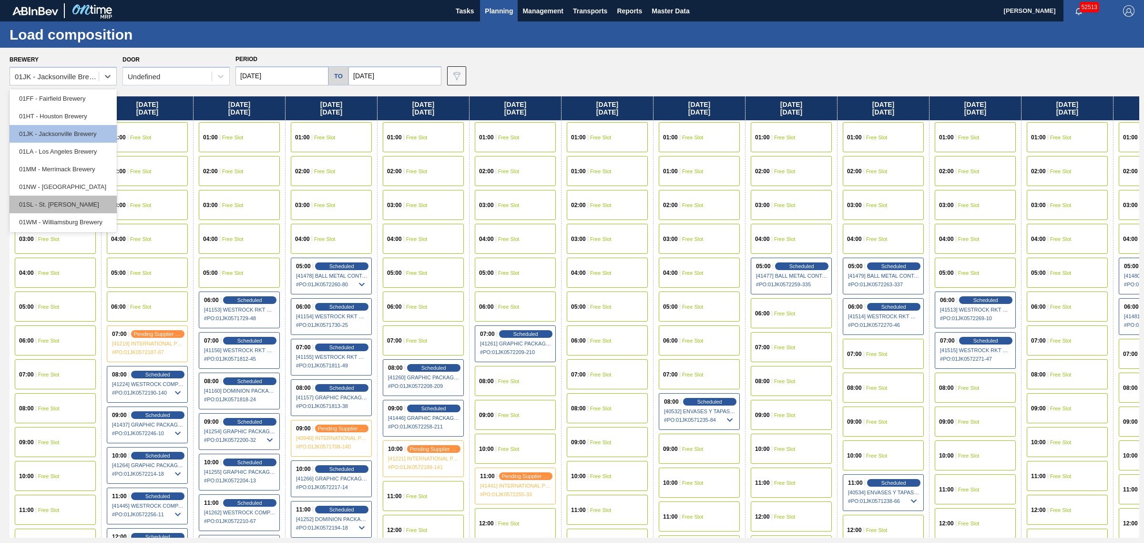
click at [73, 209] on div "01SL - St. Louis Brewery" at bounding box center [63, 204] width 107 height 18
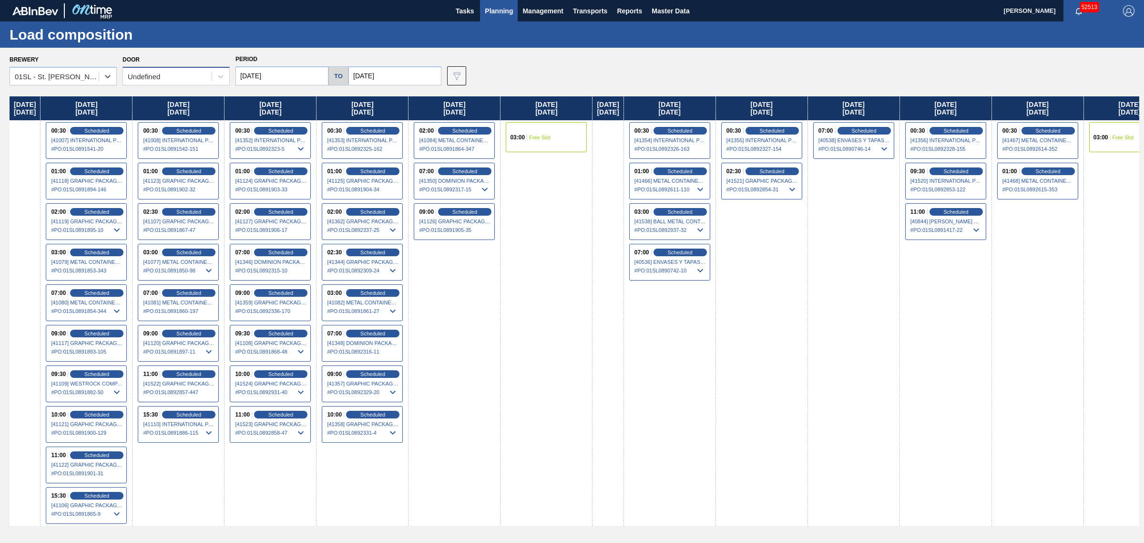
click at [202, 73] on div "Undefined" at bounding box center [167, 77] width 89 height 14
click at [204, 111] on div "DDR99" at bounding box center [176, 118] width 107 height 18
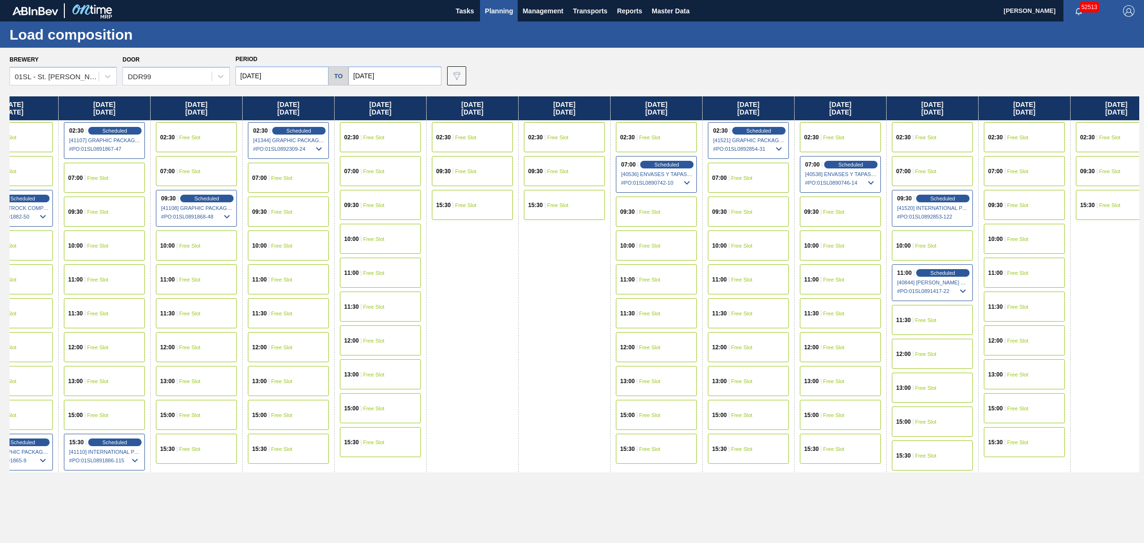
drag, startPoint x: 645, startPoint y: 288, endPoint x: 654, endPoint y: 287, distance: 9.7
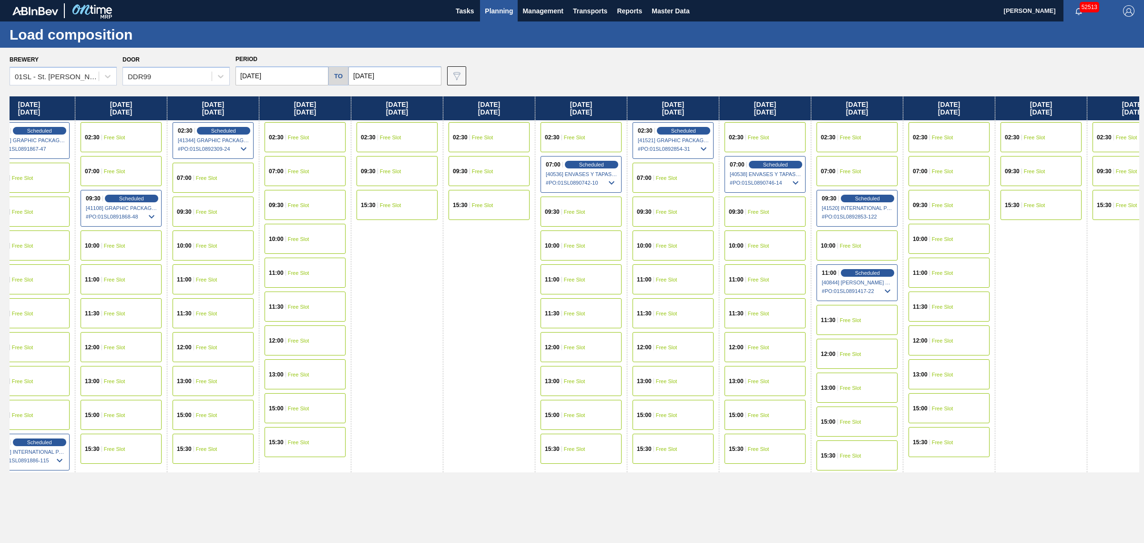
drag, startPoint x: 670, startPoint y: 288, endPoint x: 758, endPoint y: 287, distance: 87.7
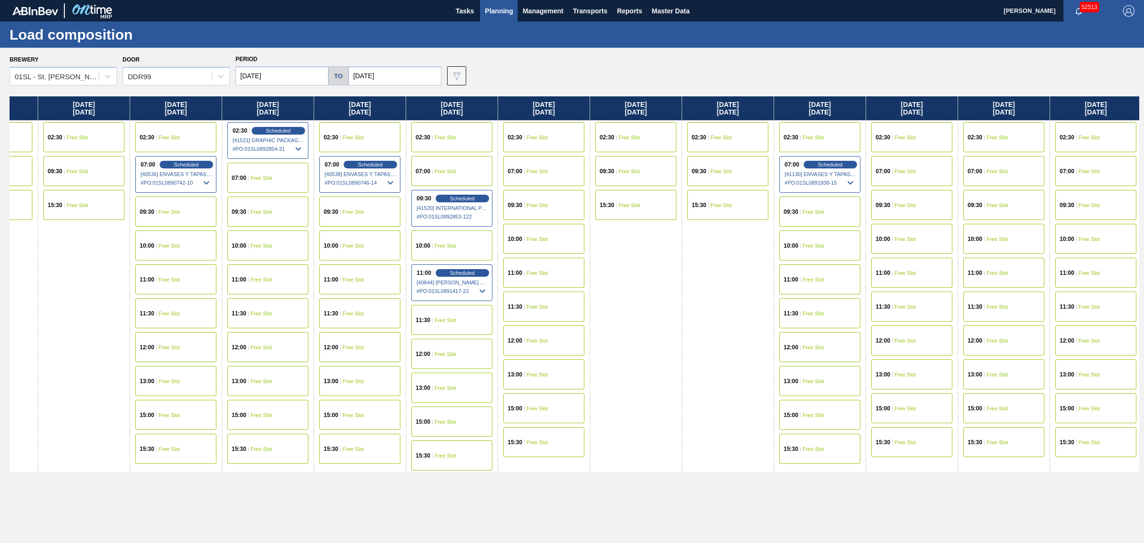
drag, startPoint x: 724, startPoint y: 282, endPoint x: 795, endPoint y: 282, distance: 71.0
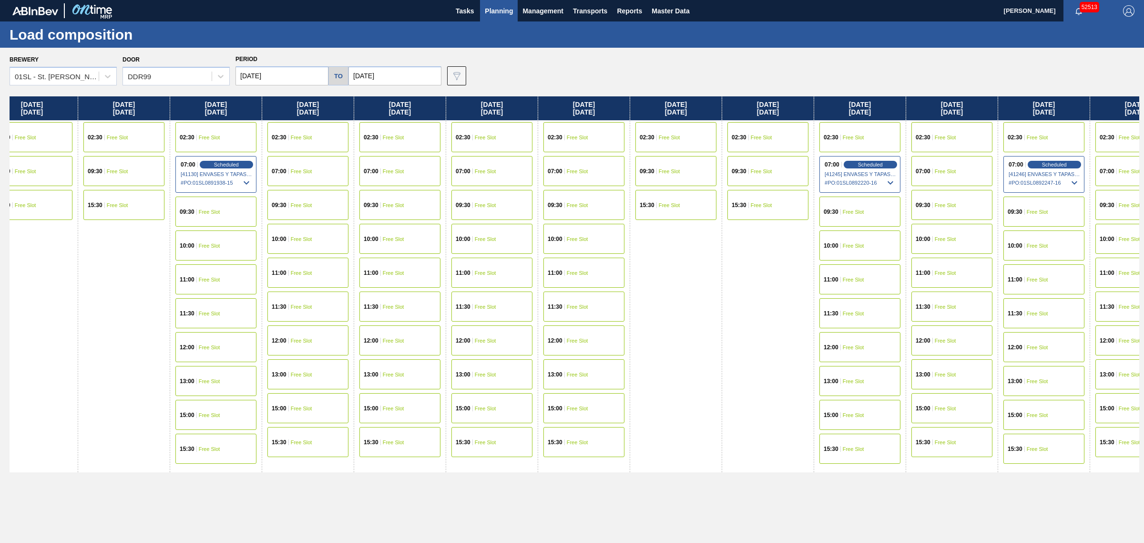
drag, startPoint x: 772, startPoint y: 285, endPoint x: 855, endPoint y: 283, distance: 82.5
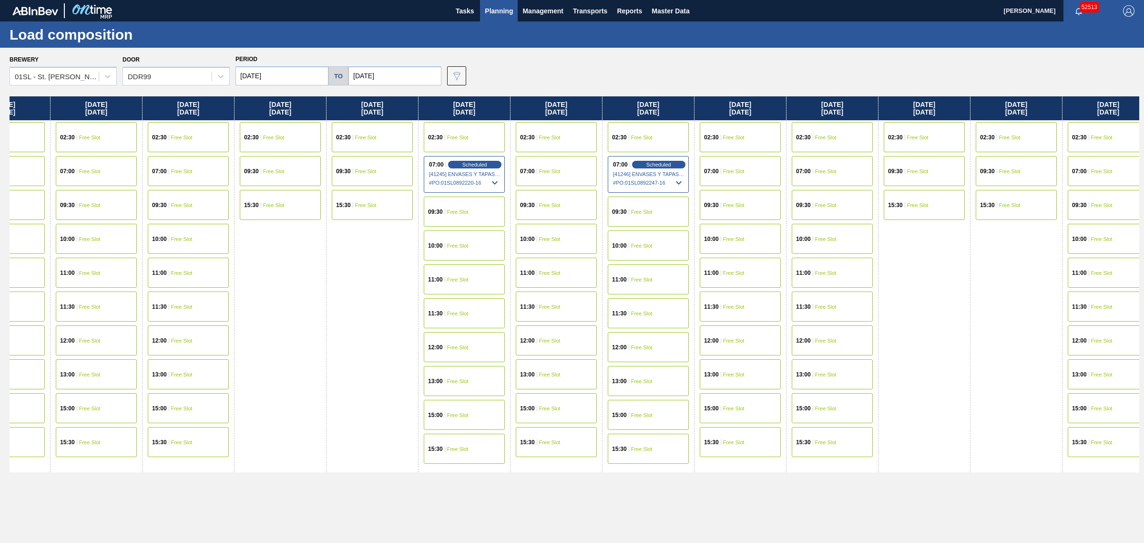
drag, startPoint x: 807, startPoint y: 278, endPoint x: 898, endPoint y: 275, distance: 90.6
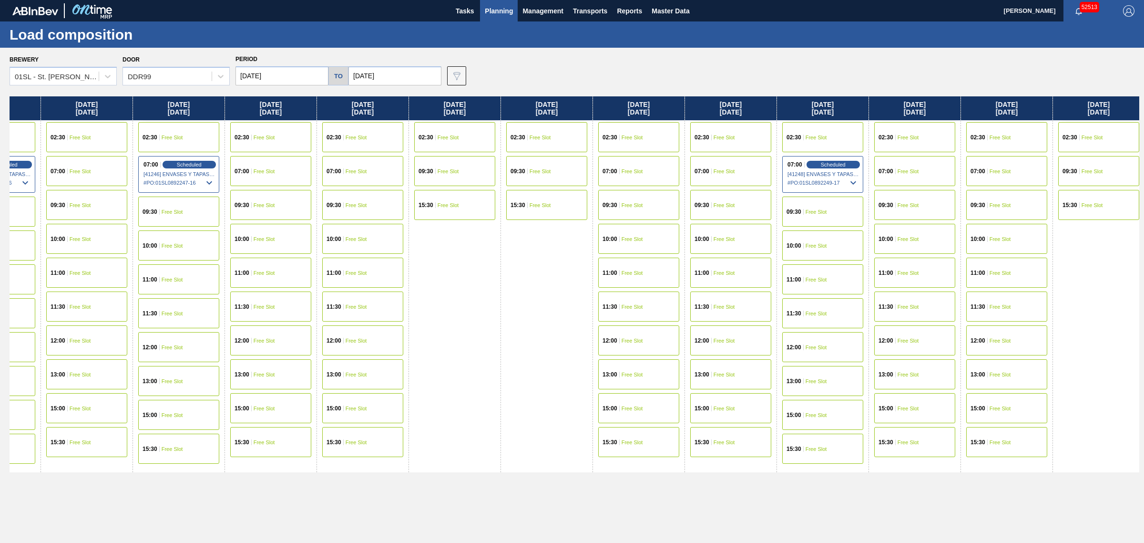
drag, startPoint x: 908, startPoint y: 277, endPoint x: 924, endPoint y: 277, distance: 15.7
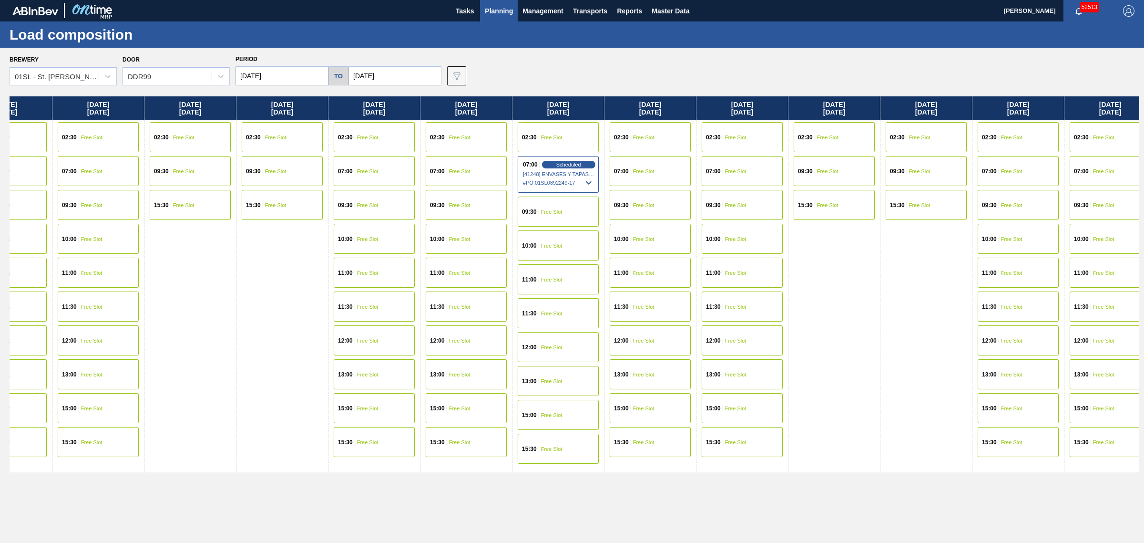
drag, startPoint x: 940, startPoint y: 273, endPoint x: 945, endPoint y: 273, distance: 5.3
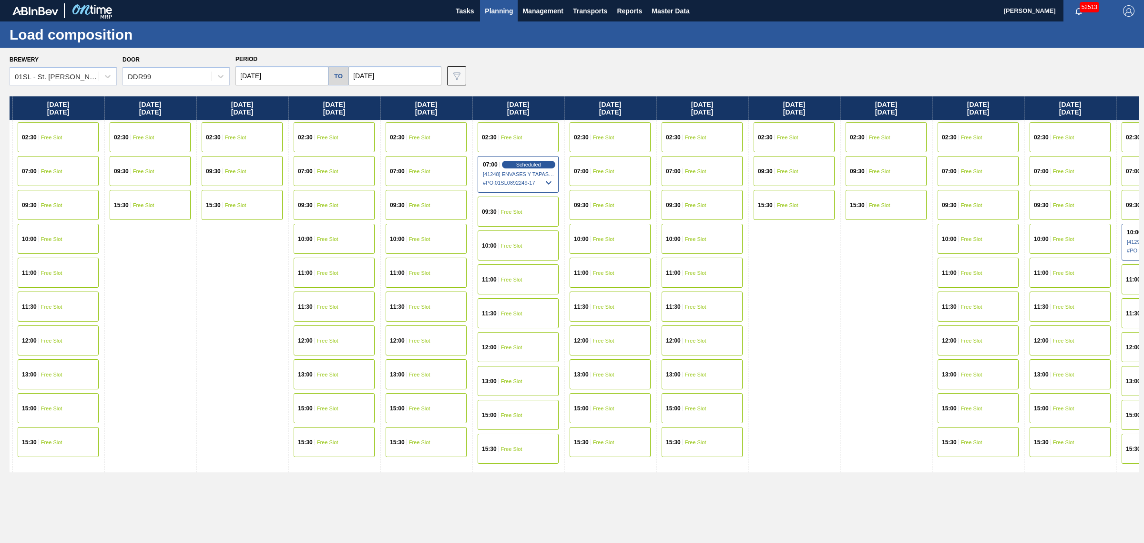
drag, startPoint x: 913, startPoint y: 267, endPoint x: 989, endPoint y: 267, distance: 76.3
drag, startPoint x: 1034, startPoint y: 265, endPoint x: 1078, endPoint y: 257, distance: 44.5
drag, startPoint x: 945, startPoint y: 267, endPoint x: 930, endPoint y: 265, distance: 14.9
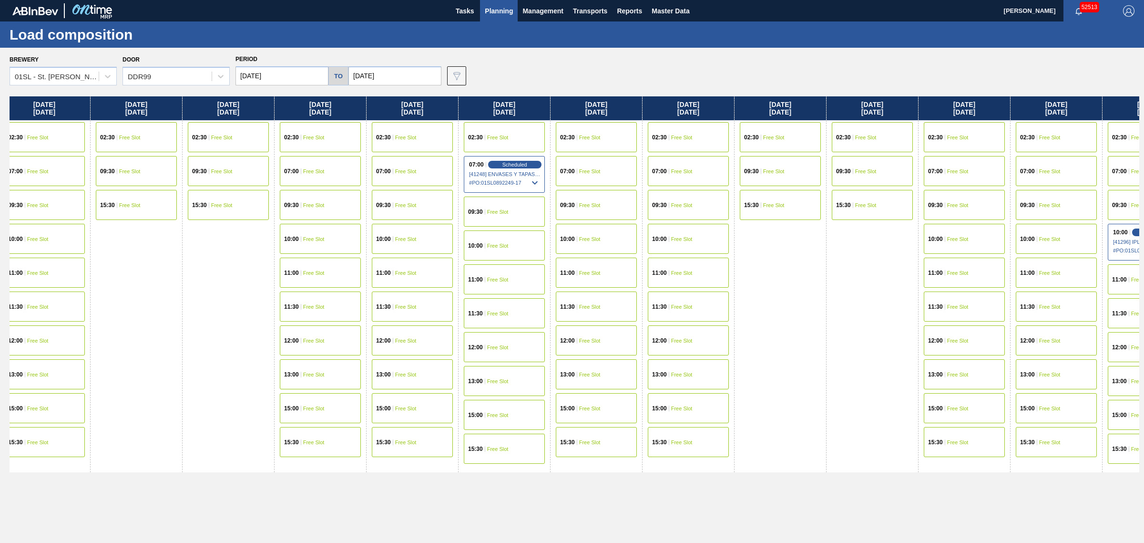
drag, startPoint x: 897, startPoint y: 274, endPoint x: 942, endPoint y: 269, distance: 45.5
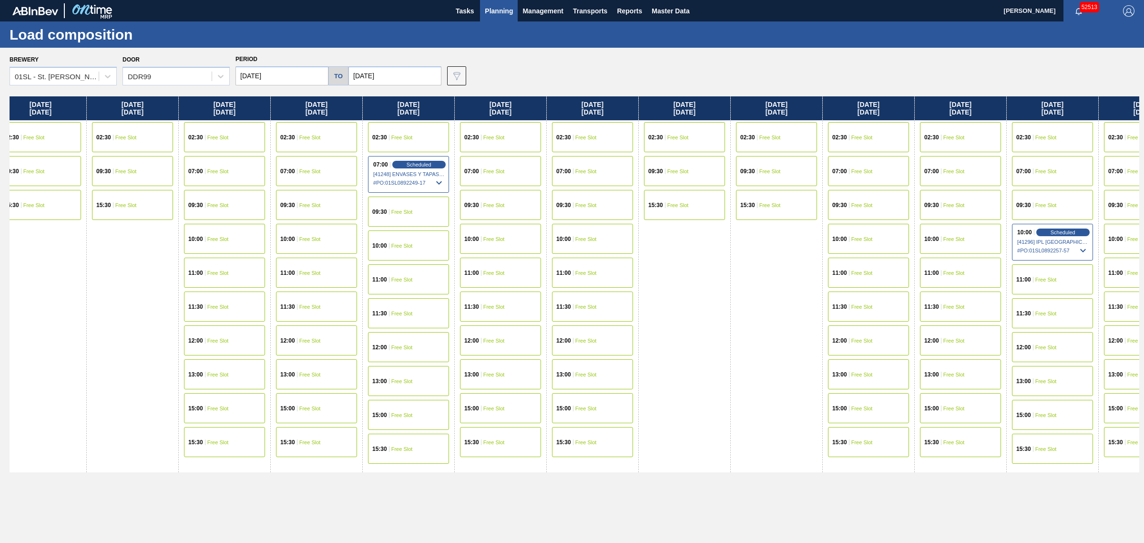
scroll to position [0, 2600]
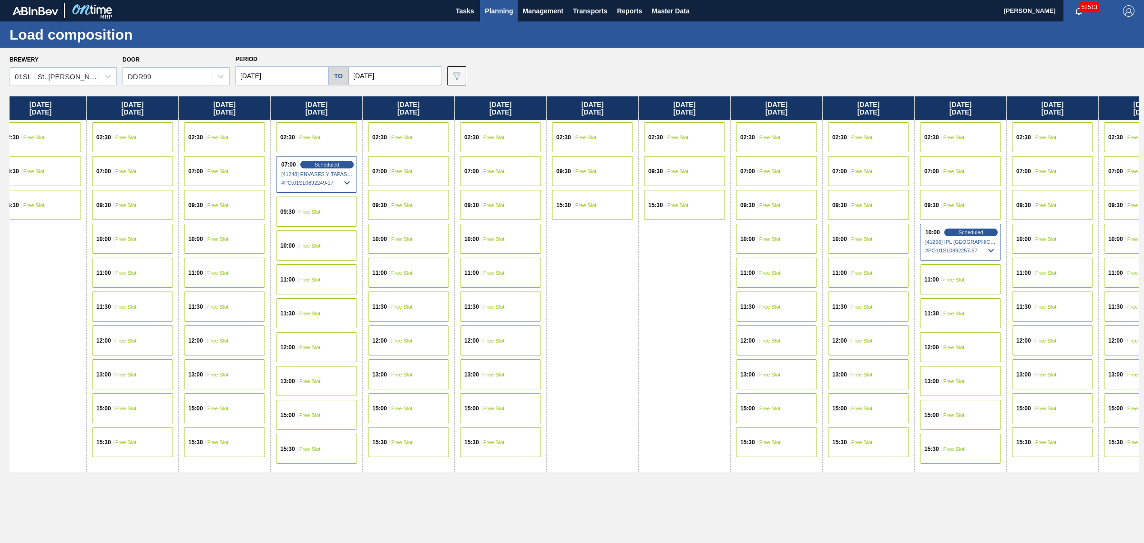
drag, startPoint x: 859, startPoint y: 273, endPoint x: 912, endPoint y: 268, distance: 53.1
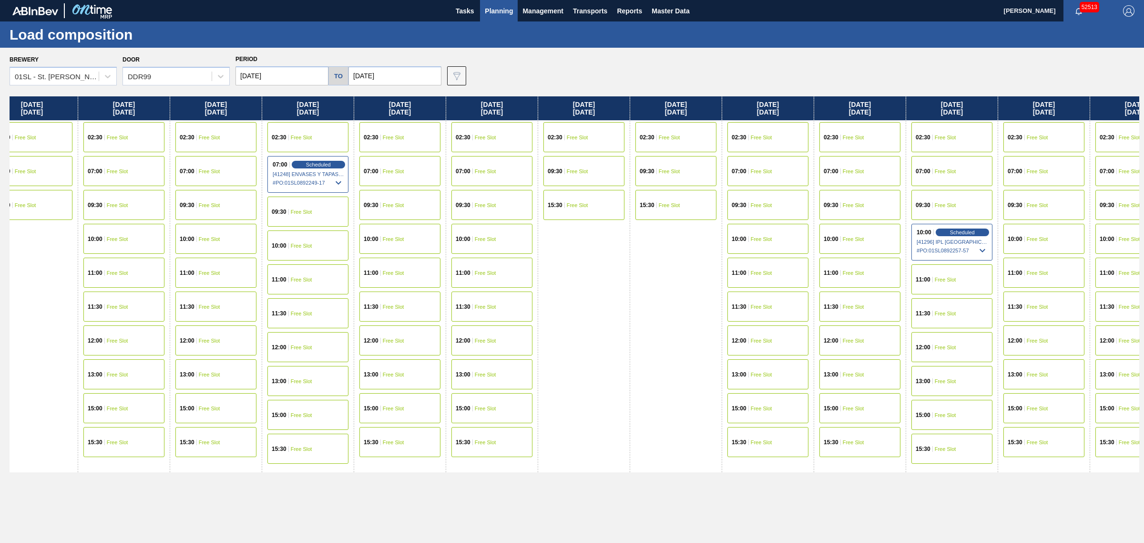
click at [956, 168] on span "Free Slot" at bounding box center [945, 171] width 21 height 6
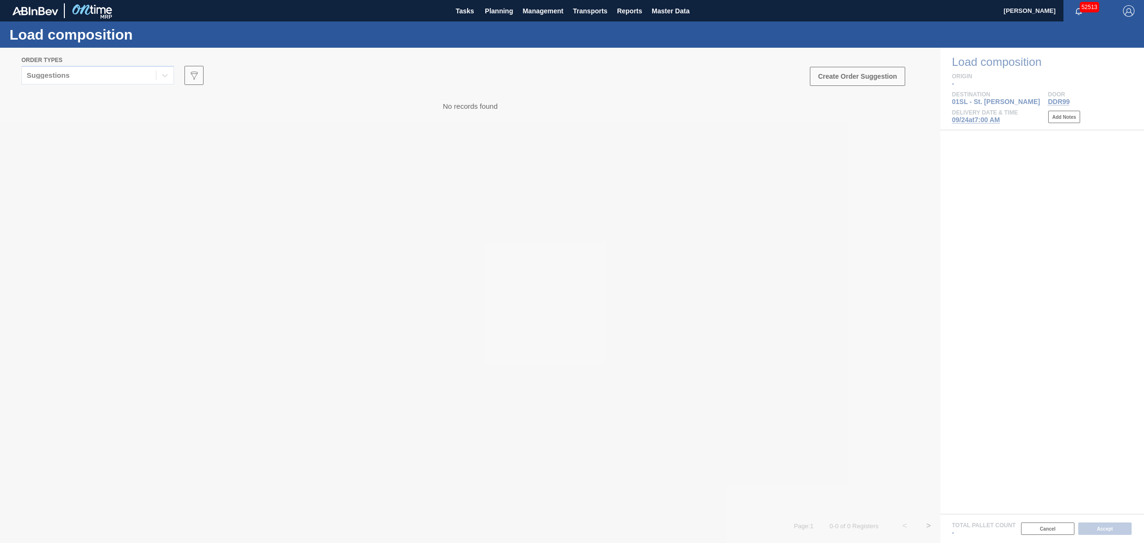
click at [99, 82] on div at bounding box center [572, 295] width 1144 height 495
click at [103, 81] on div at bounding box center [572, 295] width 1144 height 495
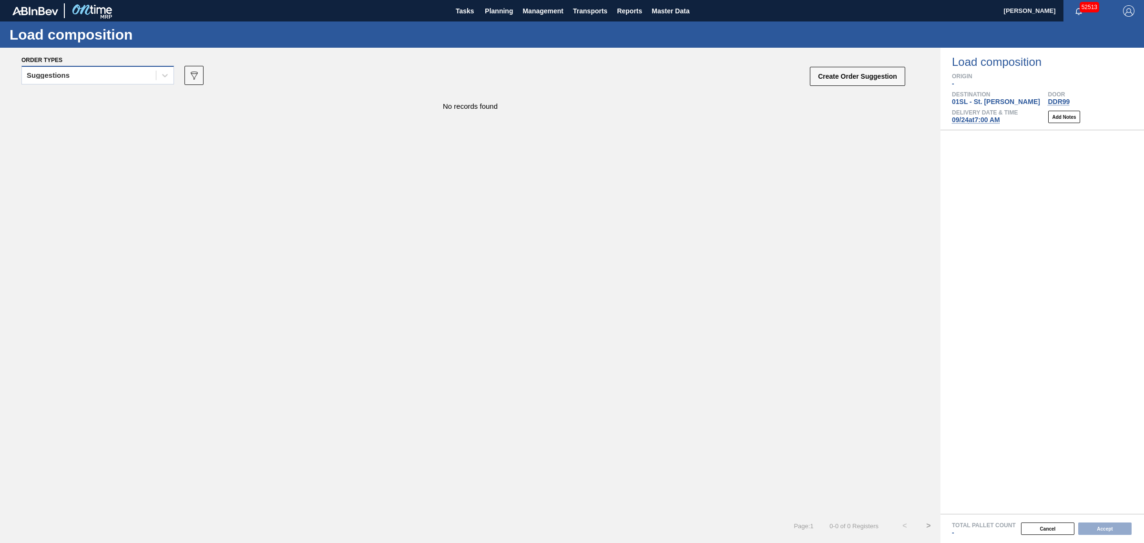
click at [107, 77] on div "Suggestions" at bounding box center [89, 76] width 134 height 14
click at [115, 95] on div "Awaiting load composition" at bounding box center [97, 99] width 153 height 18
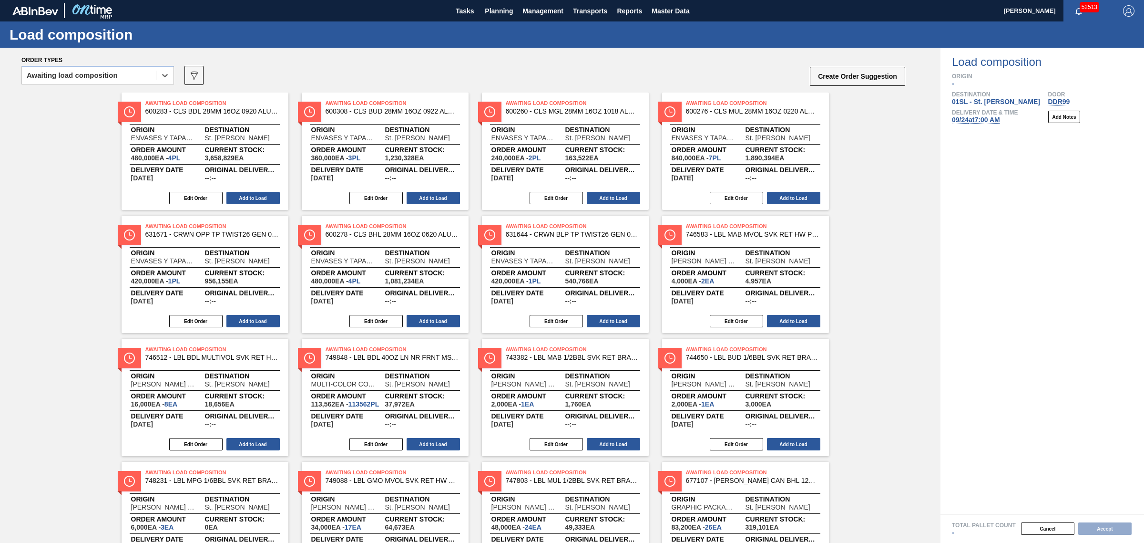
drag, startPoint x: 65, startPoint y: 78, endPoint x: 69, endPoint y: 86, distance: 9.6
click at [65, 78] on div "Awaiting load composition" at bounding box center [72, 75] width 91 height 7
click at [78, 102] on div "Awaiting load composition" at bounding box center [97, 99] width 153 height 18
click at [254, 198] on button "Add to Load" at bounding box center [252, 198] width 53 height 12
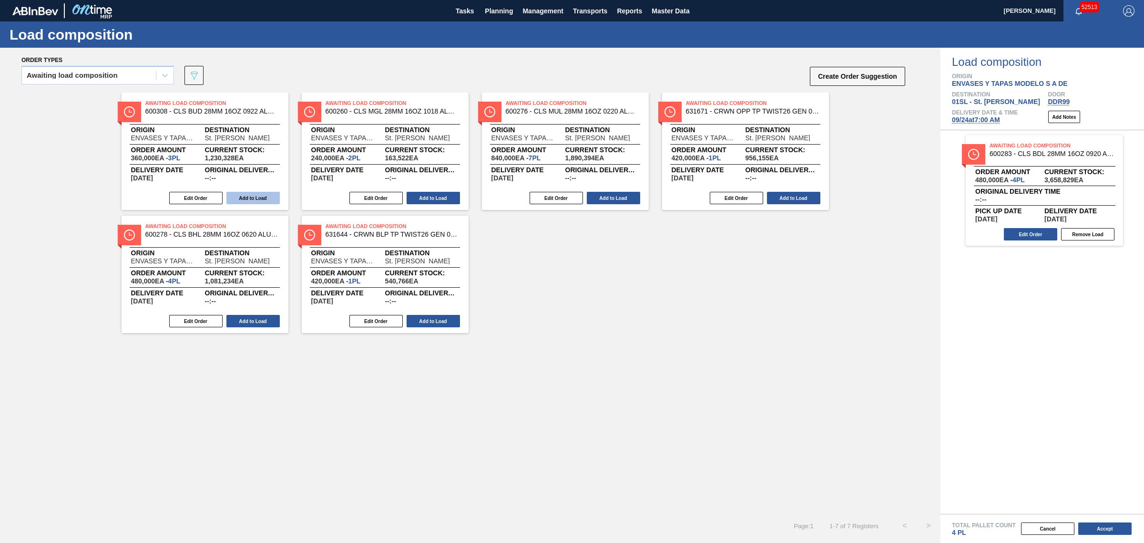
click at [249, 198] on button "Add to Load" at bounding box center [252, 198] width 53 height 12
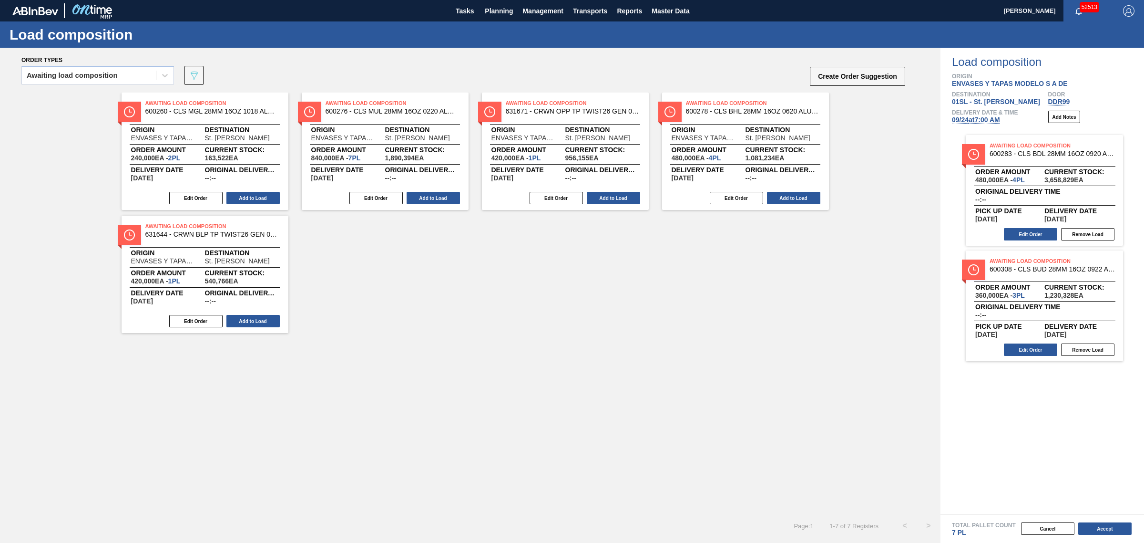
click at [249, 198] on button "Add to Load" at bounding box center [252, 198] width 53 height 12
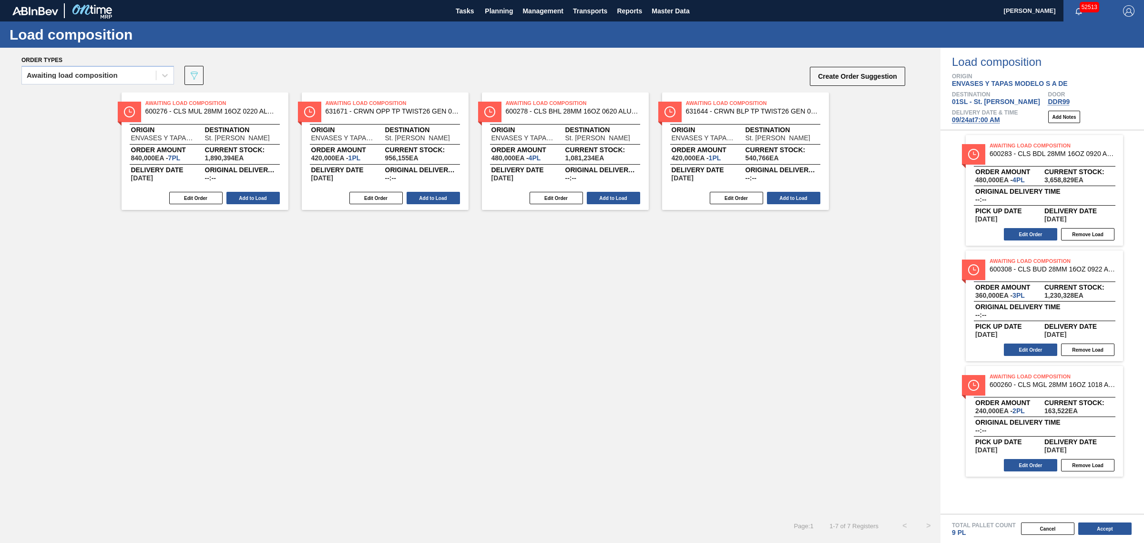
click at [249, 198] on button "Add to Load" at bounding box center [252, 198] width 53 height 12
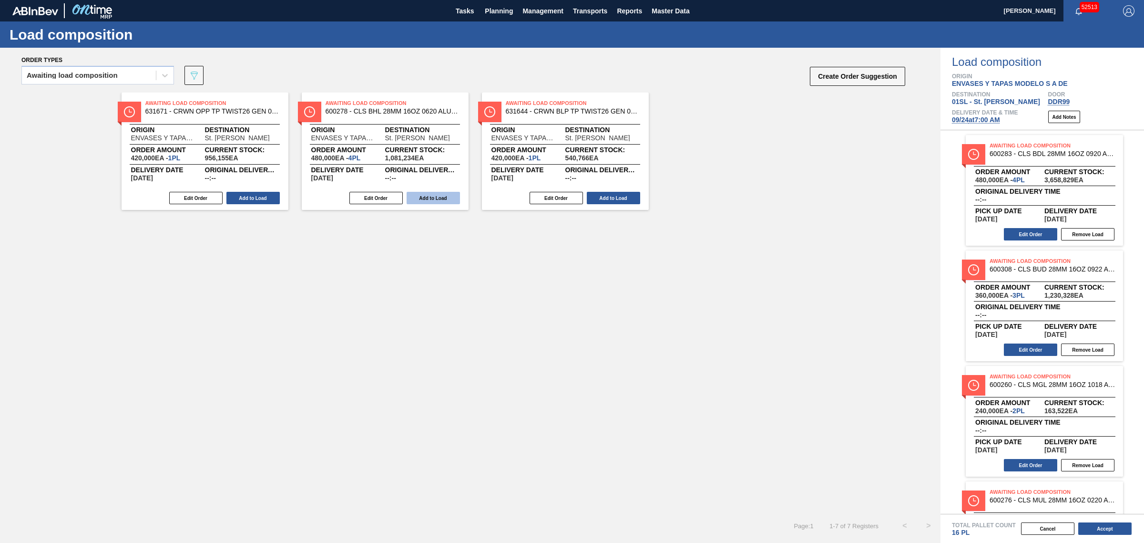
click at [441, 196] on button "Add to Load" at bounding box center [433, 198] width 53 height 12
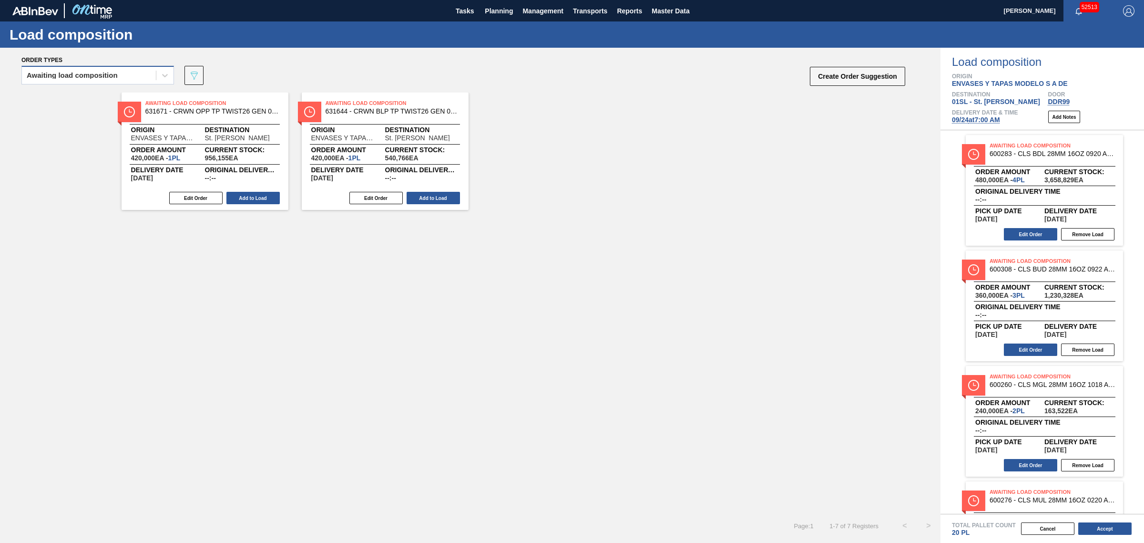
click at [137, 82] on div "Awaiting load composition" at bounding box center [89, 76] width 134 height 14
click at [135, 101] on div "Awaiting load composition" at bounding box center [97, 99] width 153 height 18
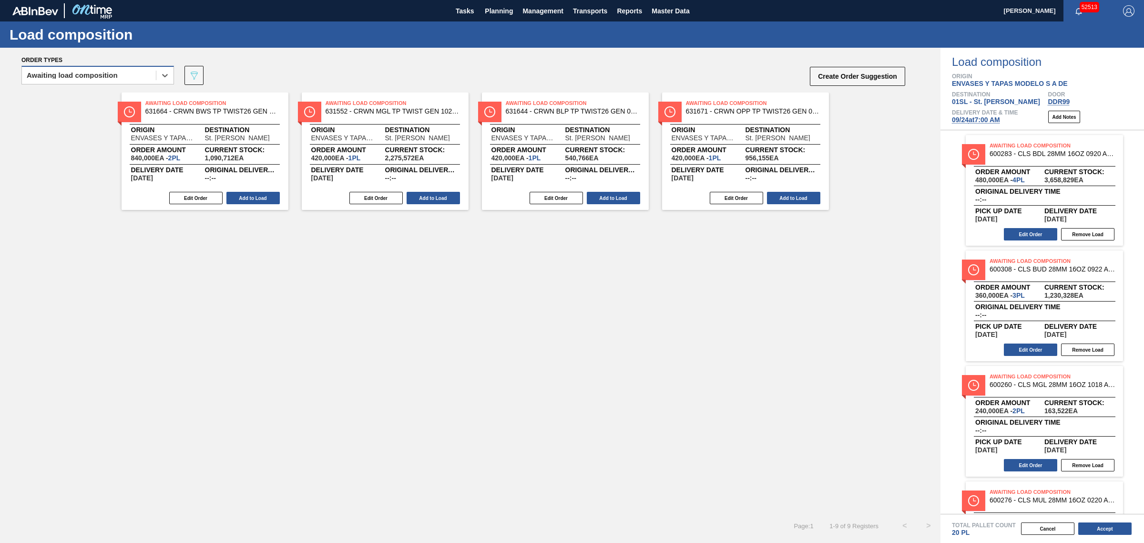
click at [129, 74] on div "Awaiting load composition" at bounding box center [89, 76] width 134 height 14
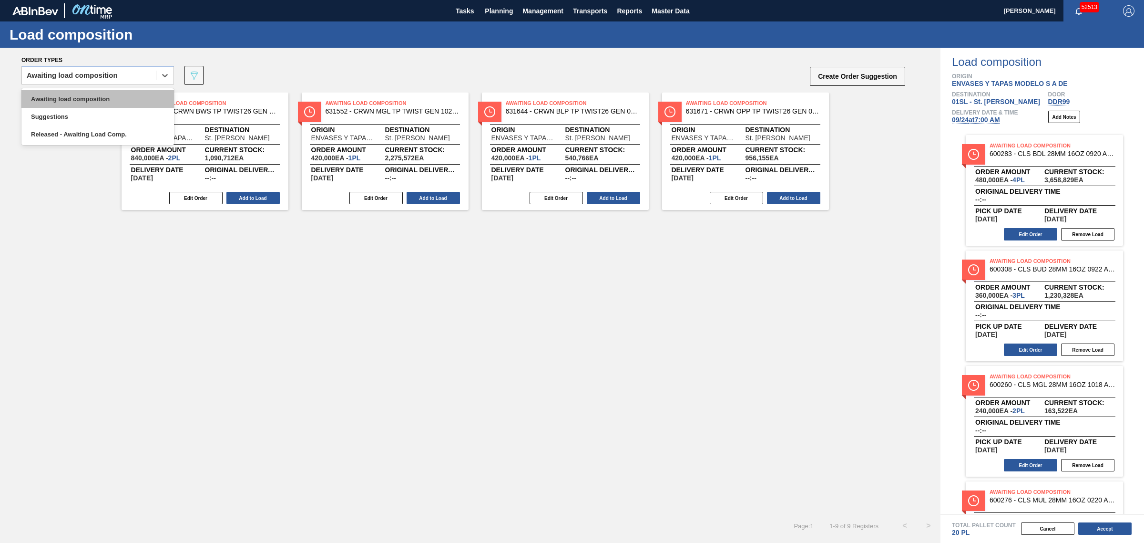
click at [125, 101] on div "Awaiting load composition" at bounding box center [97, 99] width 153 height 18
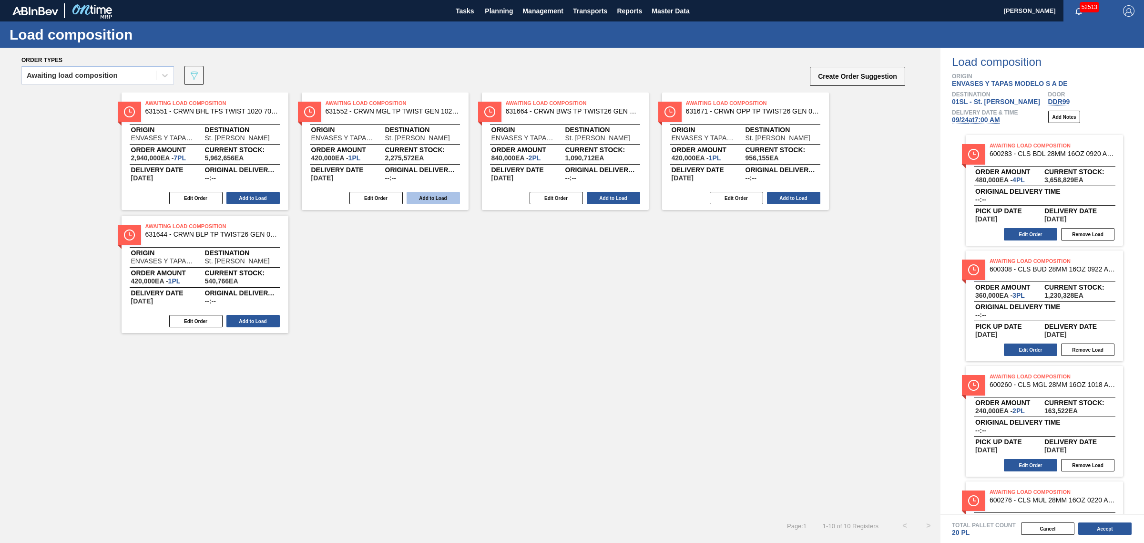
click at [437, 195] on button "Add to Load" at bounding box center [433, 198] width 53 height 12
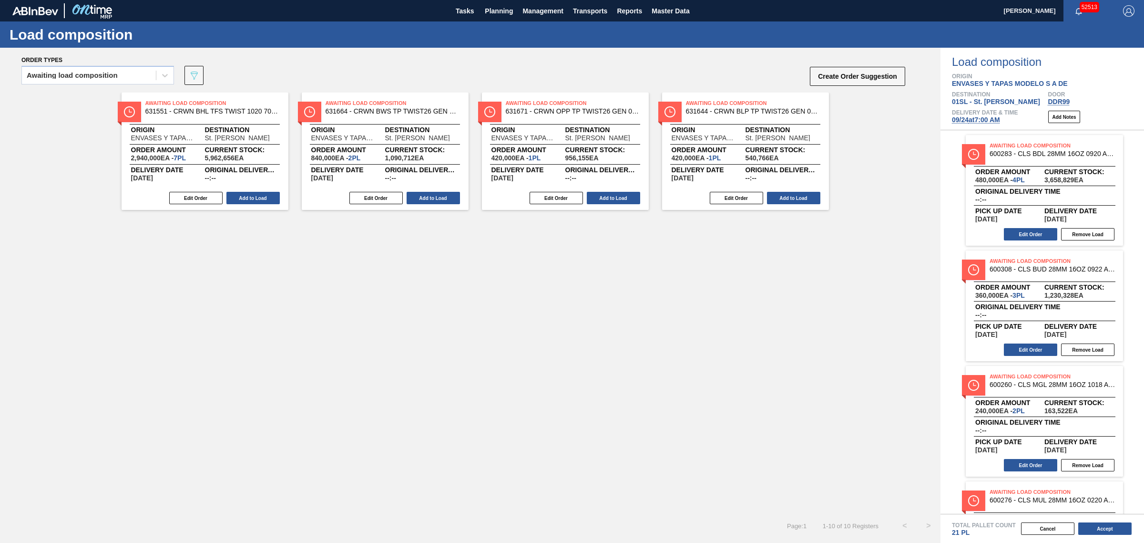
click at [437, 195] on button "Add to Load" at bounding box center [433, 198] width 53 height 12
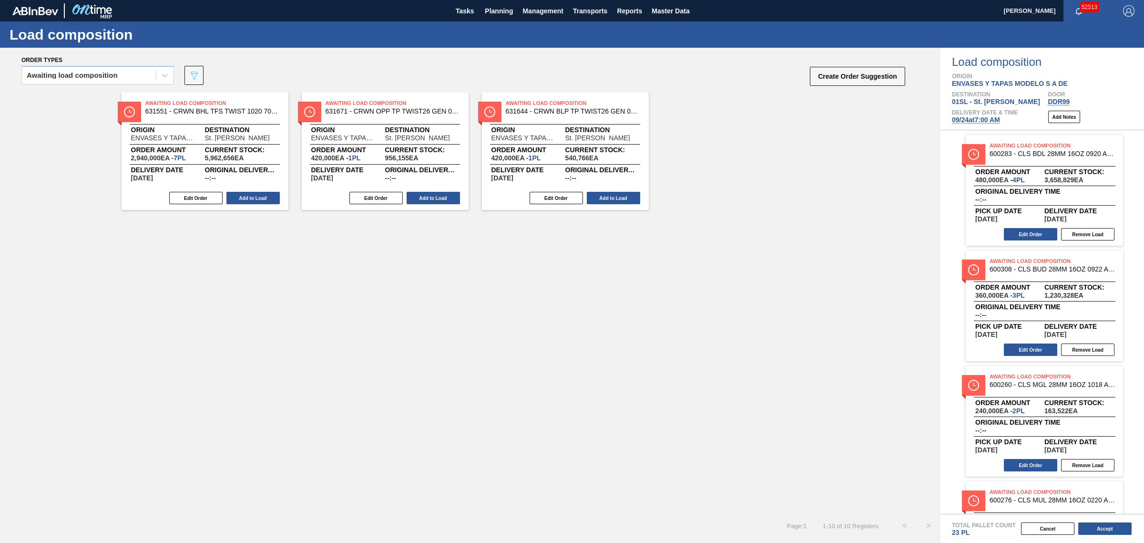
click at [437, 195] on button "Add to Load" at bounding box center [433, 198] width 53 height 12
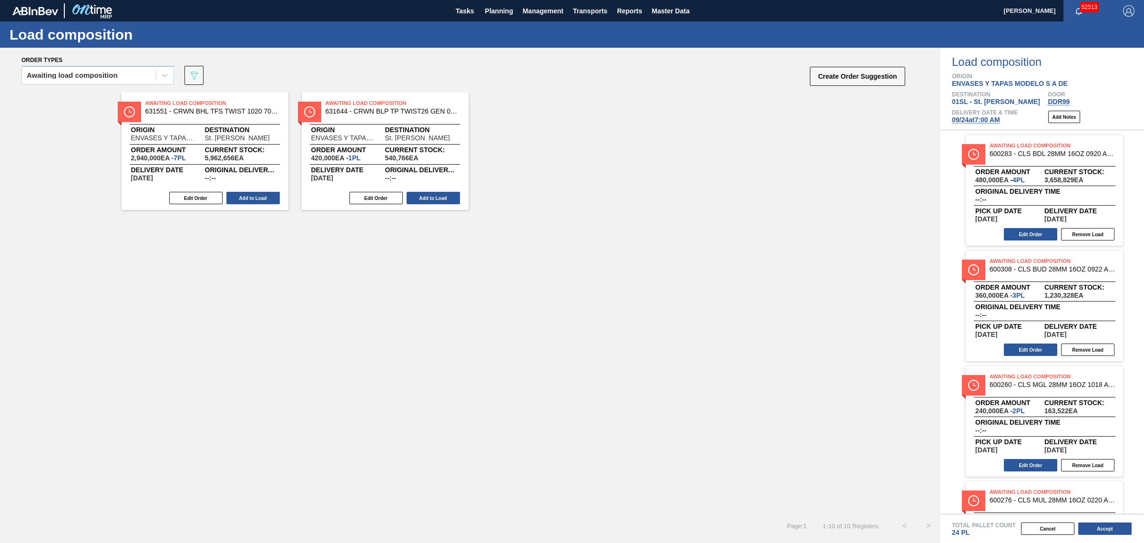
click at [437, 195] on button "Add to Load" at bounding box center [433, 198] width 53 height 12
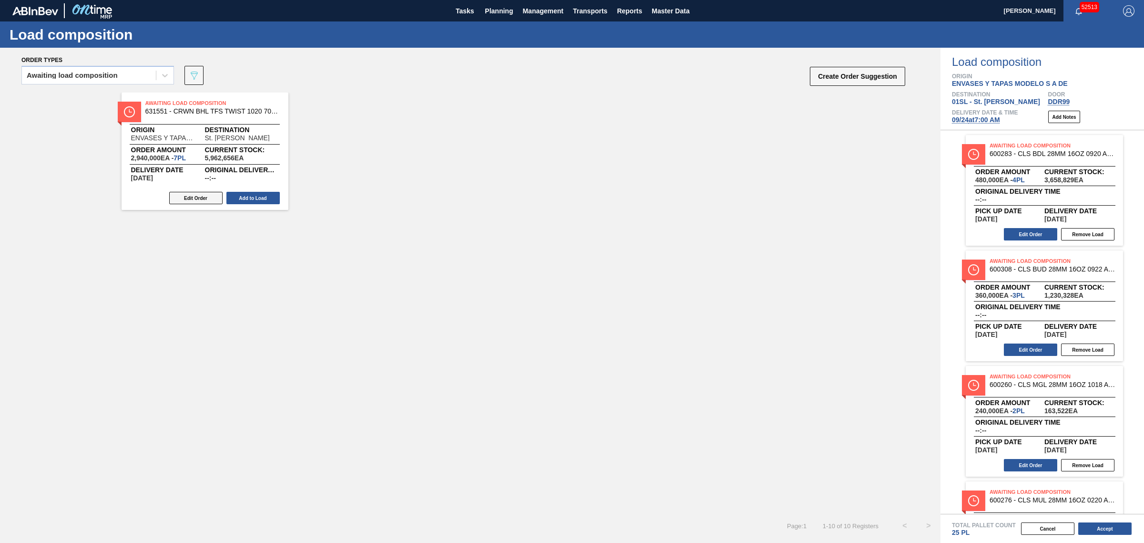
click at [206, 198] on button "Edit Order" at bounding box center [195, 198] width 53 height 12
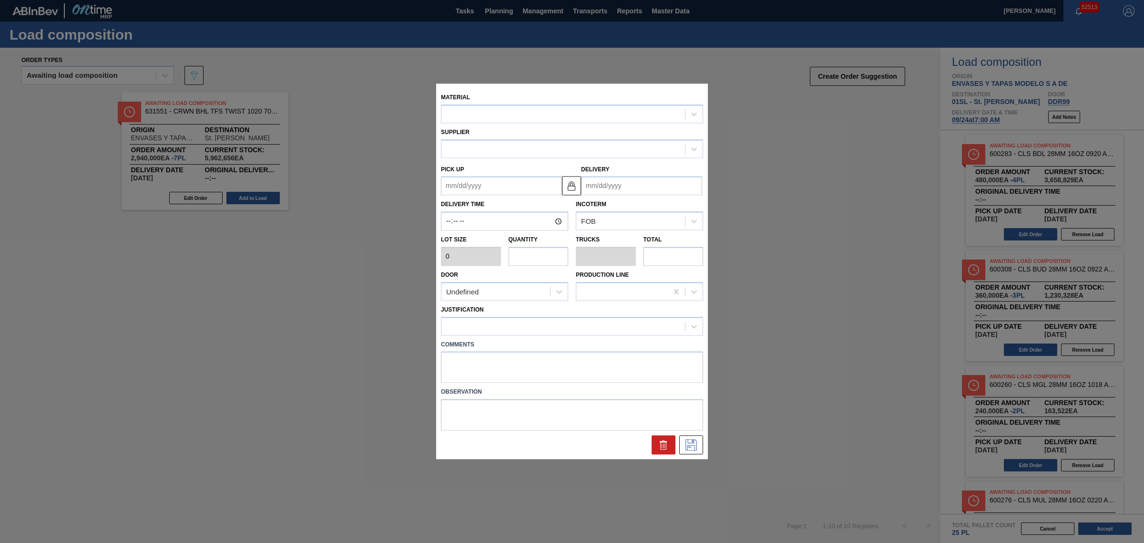
type input "420,000"
type input "7"
type input "0.318"
type input "2,940,000"
type up "[DATE]"
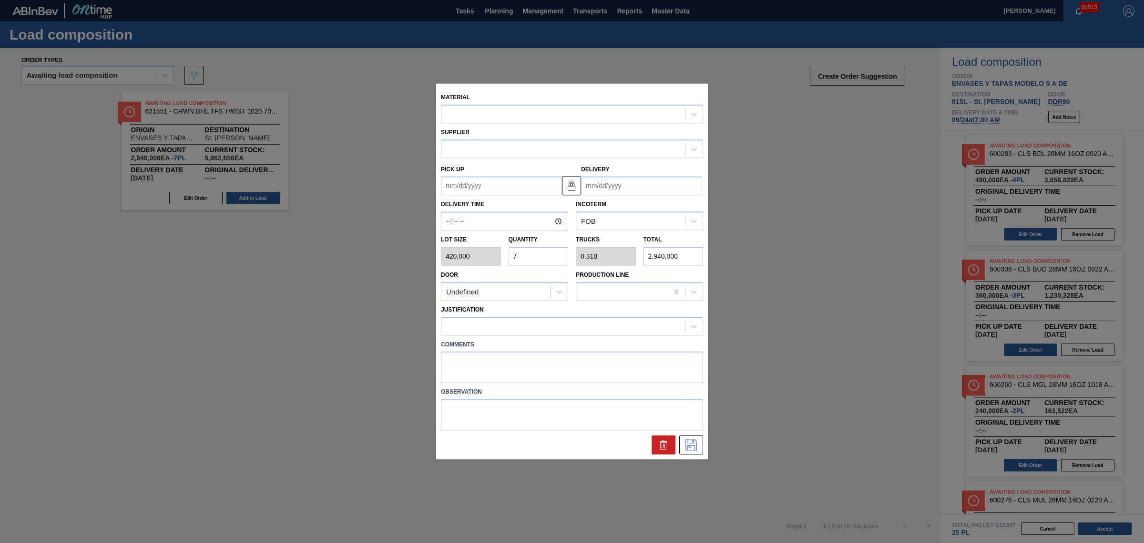
type input "[DATE]"
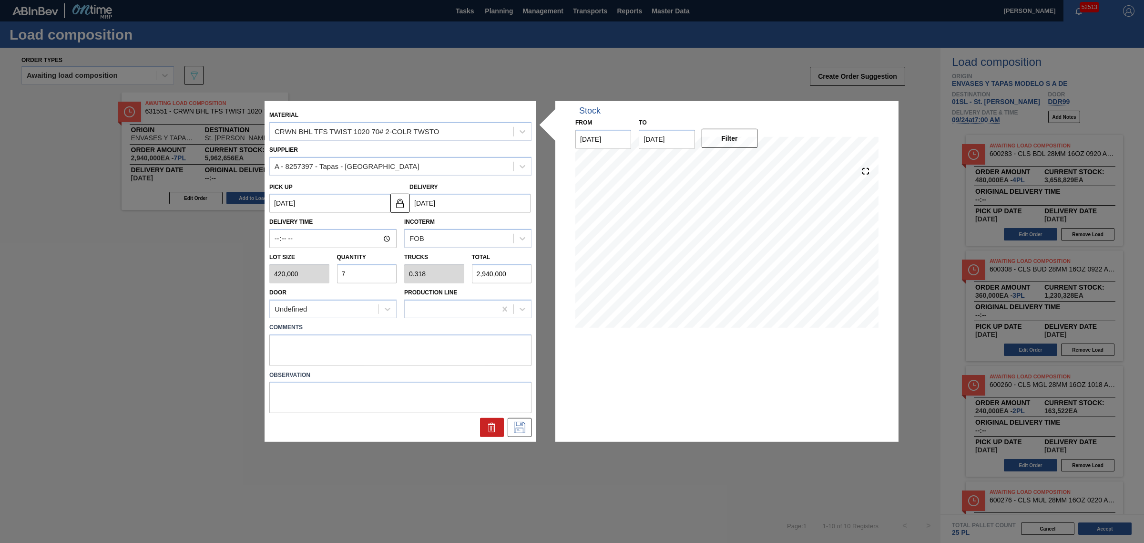
click at [311, 271] on div "Lot size 420,000 Quantity 7 Trucks 0.318 Total 2,940,000" at bounding box center [401, 265] width 270 height 35
type input "4"
type input "0.182"
type input "1,680,000"
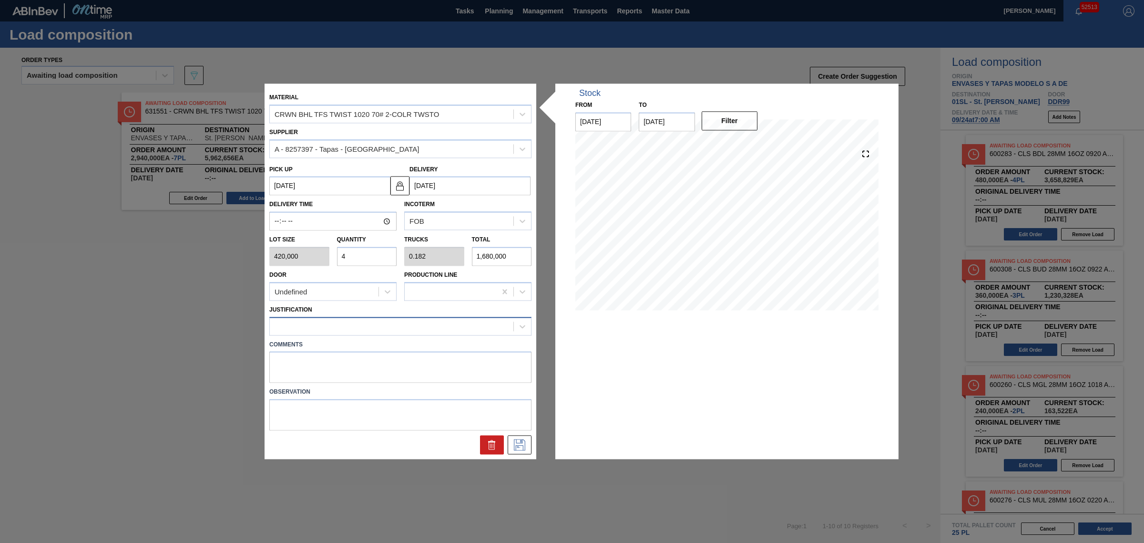
type input "4"
click at [367, 328] on div at bounding box center [392, 326] width 244 height 14
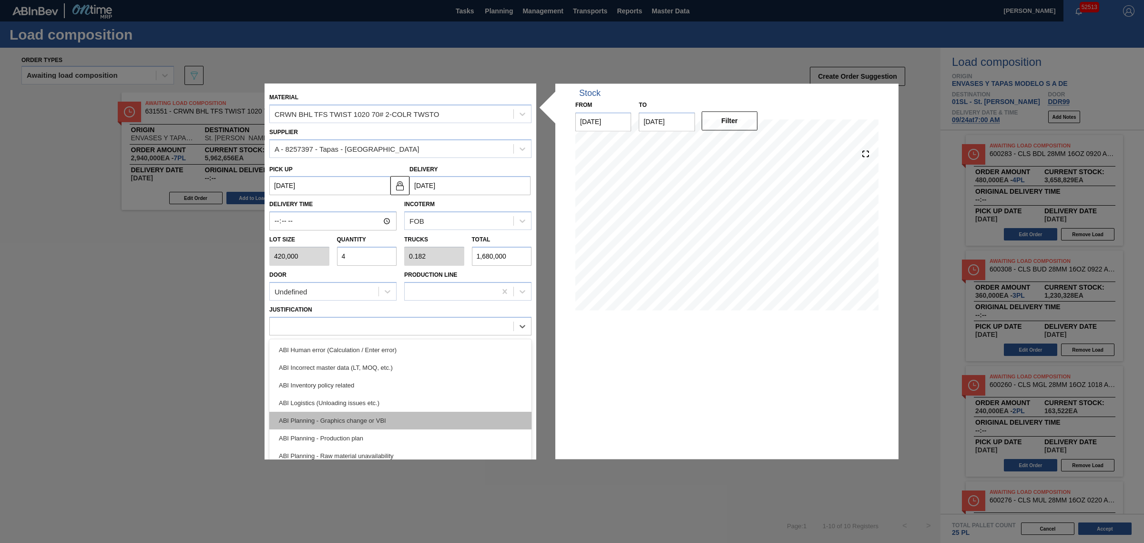
scroll to position [60, 0]
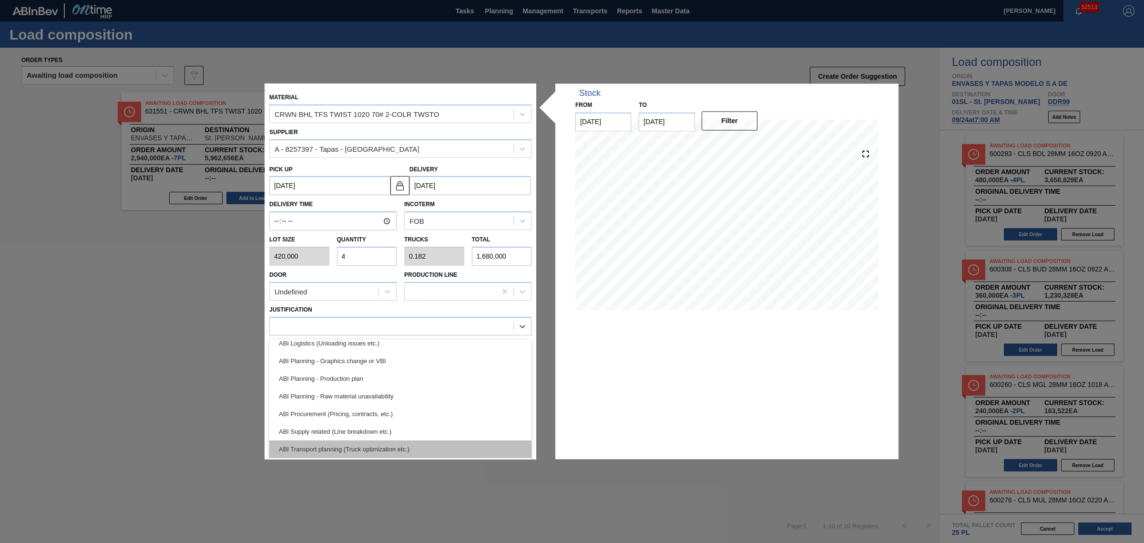
click at [403, 441] on div "ABI Transport planning (Truck optimization etc.)" at bounding box center [400, 449] width 262 height 18
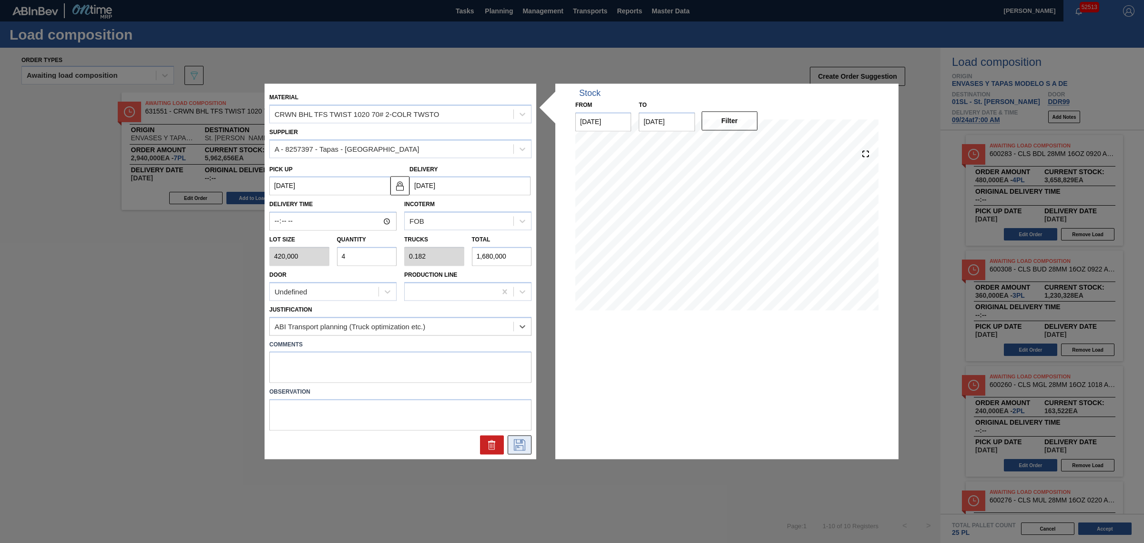
click at [518, 444] on icon at bounding box center [519, 444] width 15 height 11
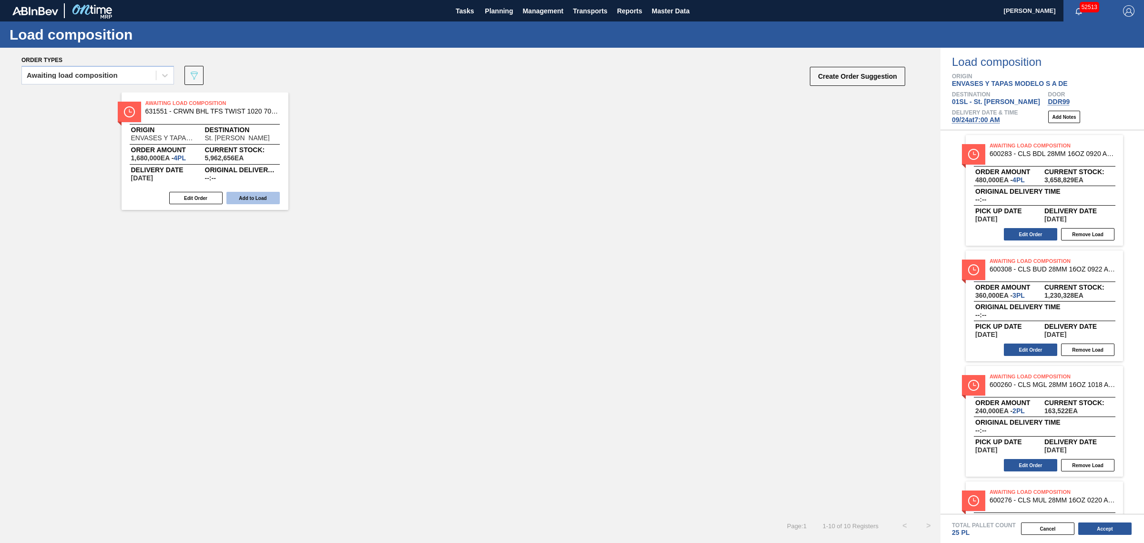
click at [257, 198] on button "Add to Load" at bounding box center [252, 198] width 53 height 12
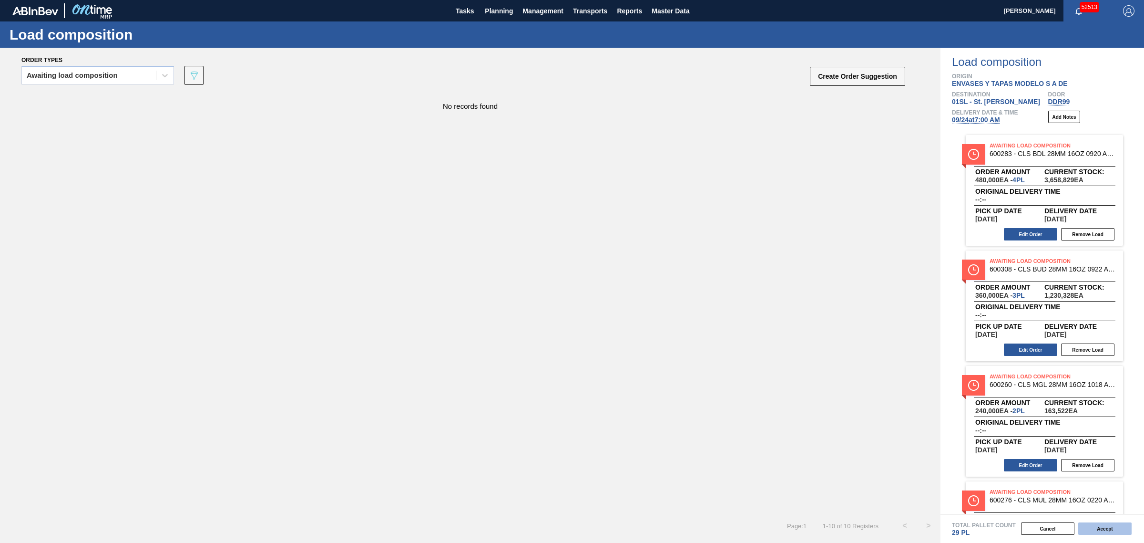
click at [1105, 524] on button "Accept" at bounding box center [1105, 528] width 53 height 12
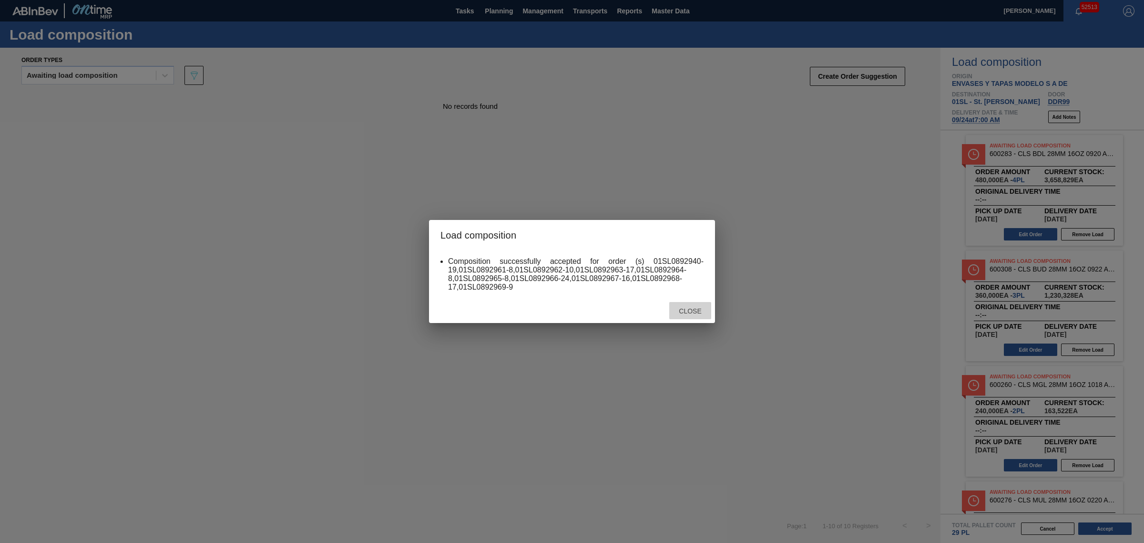
click at [688, 312] on span "Close" at bounding box center [690, 311] width 38 height 8
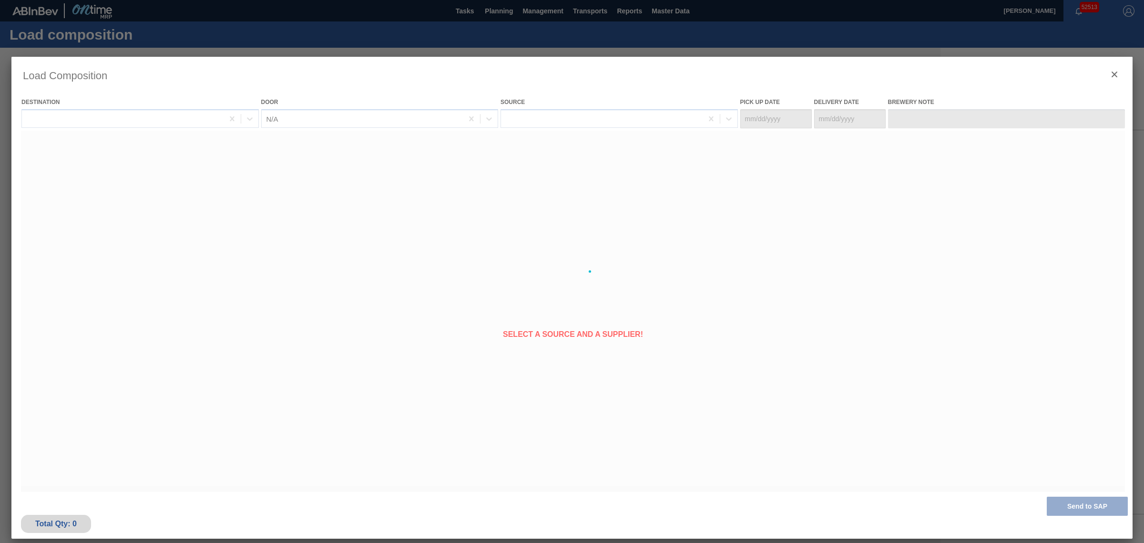
type Date "09/17/2025"
type Date "[DATE]"
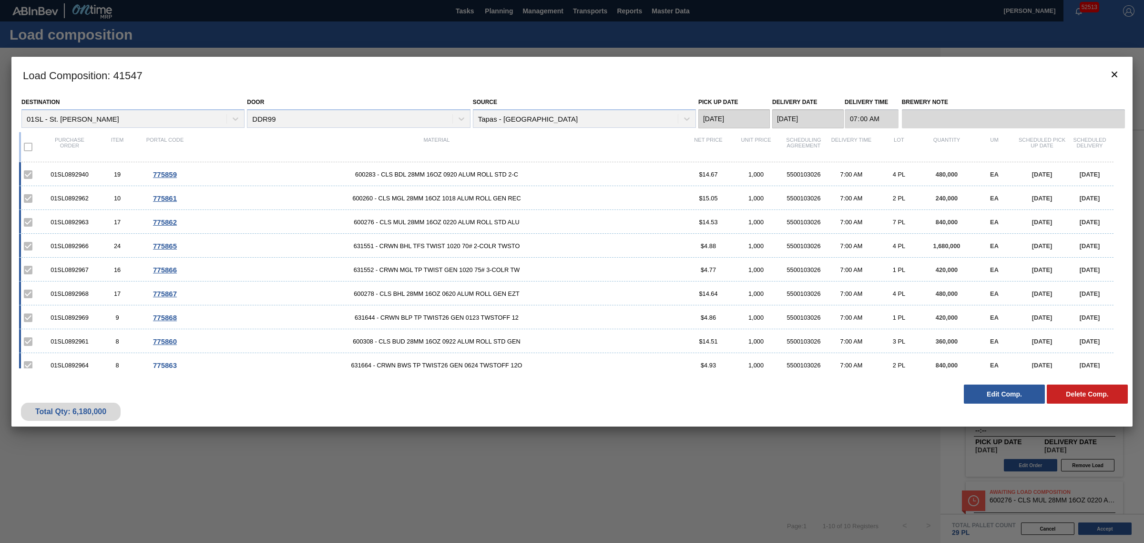
click at [347, 24] on div at bounding box center [572, 271] width 1144 height 543
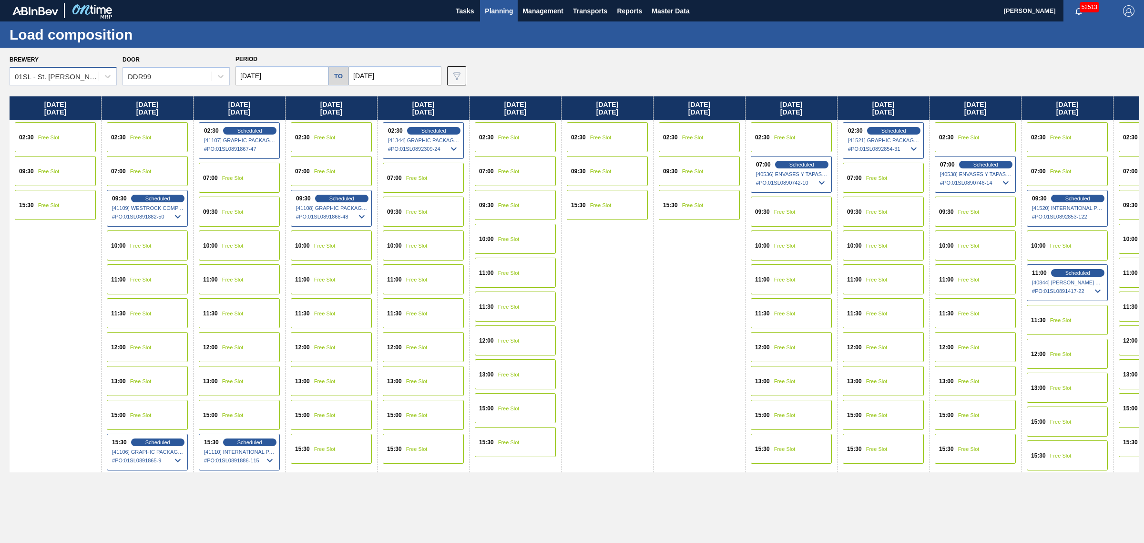
click at [48, 79] on div "01SL - St. Louis Brewery" at bounding box center [57, 76] width 85 height 8
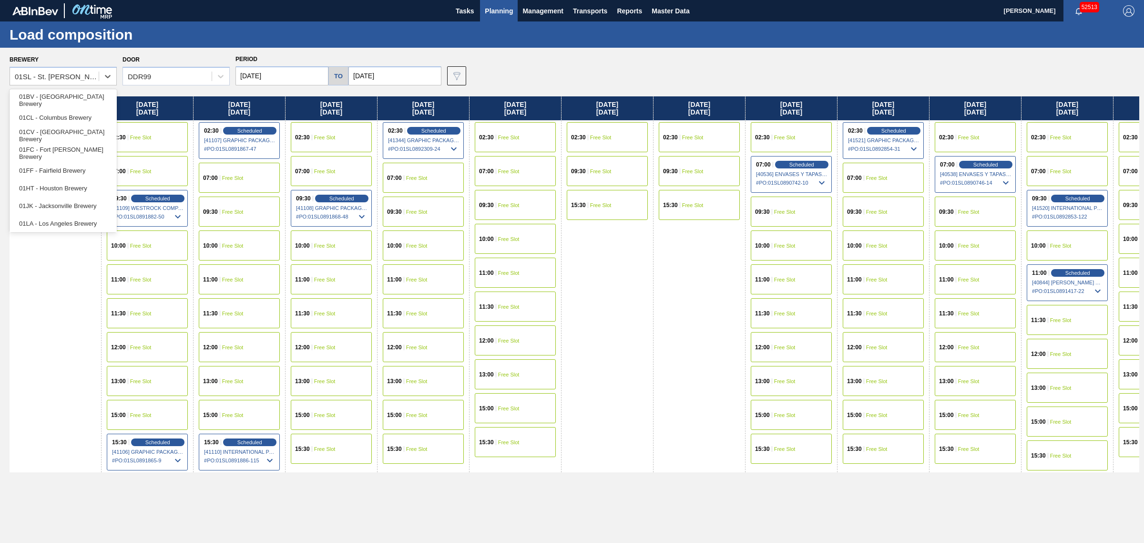
scroll to position [72, 0]
click at [61, 218] on div "01WM - Williamsburg Brewery" at bounding box center [63, 222] width 107 height 18
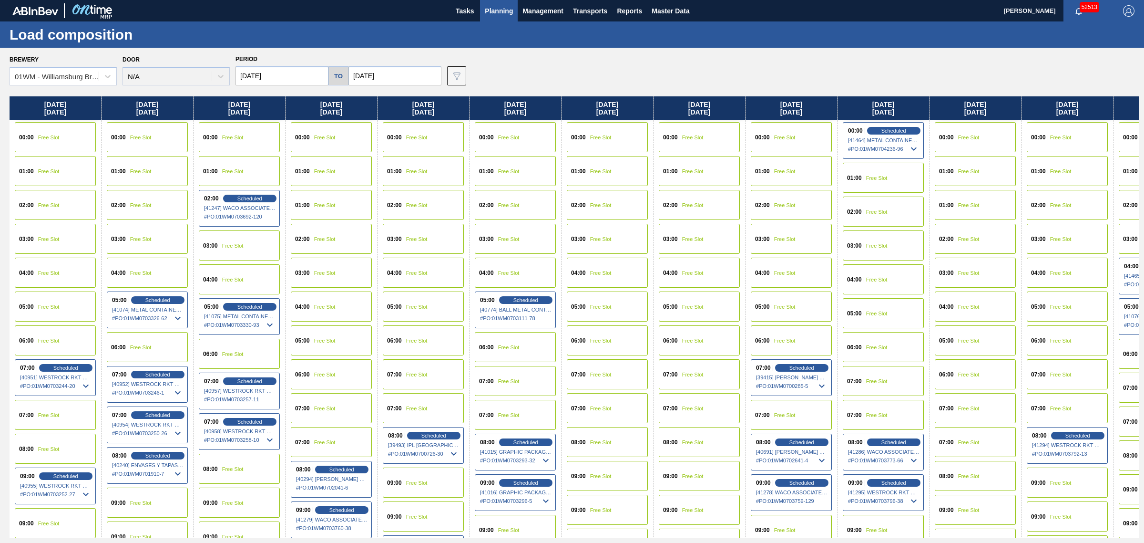
scroll to position [0, 2138]
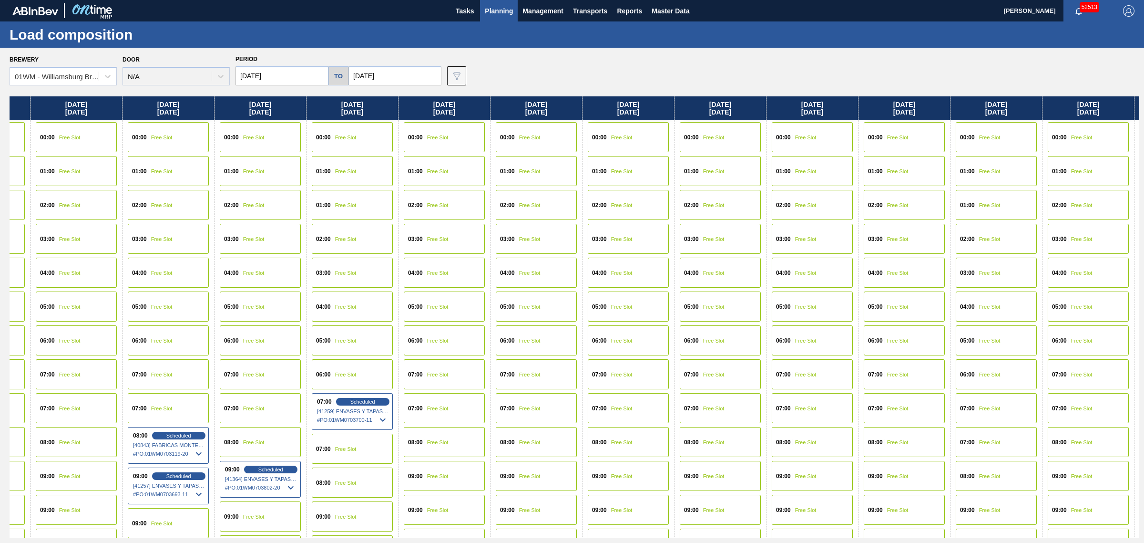
drag, startPoint x: 473, startPoint y: 334, endPoint x: 664, endPoint y: 313, distance: 191.4
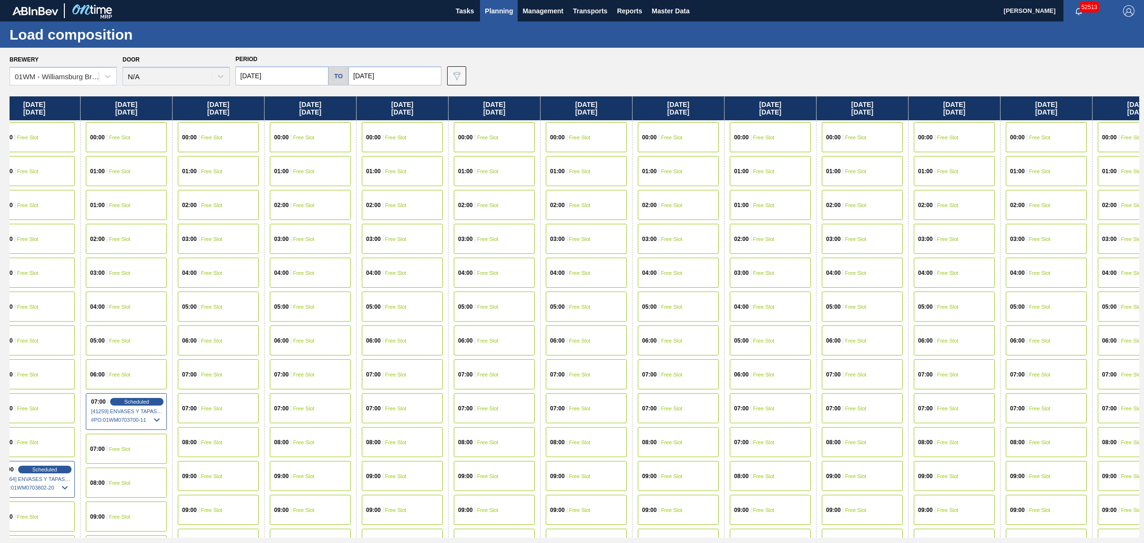
click at [771, 403] on div "07:00 Free Slot" at bounding box center [770, 408] width 81 height 30
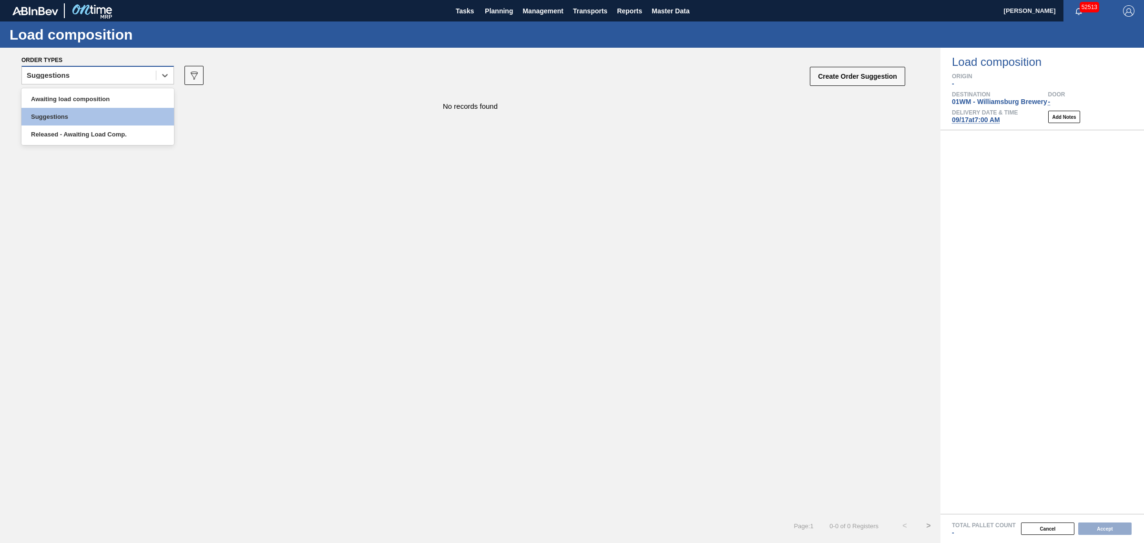
click at [107, 78] on div "Suggestions" at bounding box center [89, 76] width 134 height 14
click at [103, 103] on div "Awaiting load composition" at bounding box center [97, 99] width 153 height 18
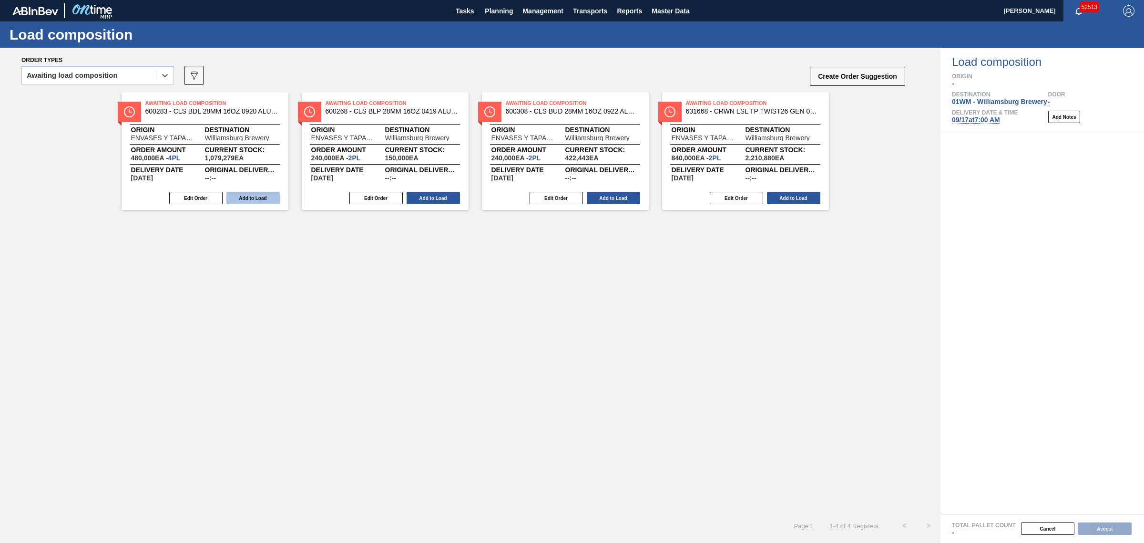
click at [249, 200] on button "Add to Load" at bounding box center [252, 198] width 53 height 12
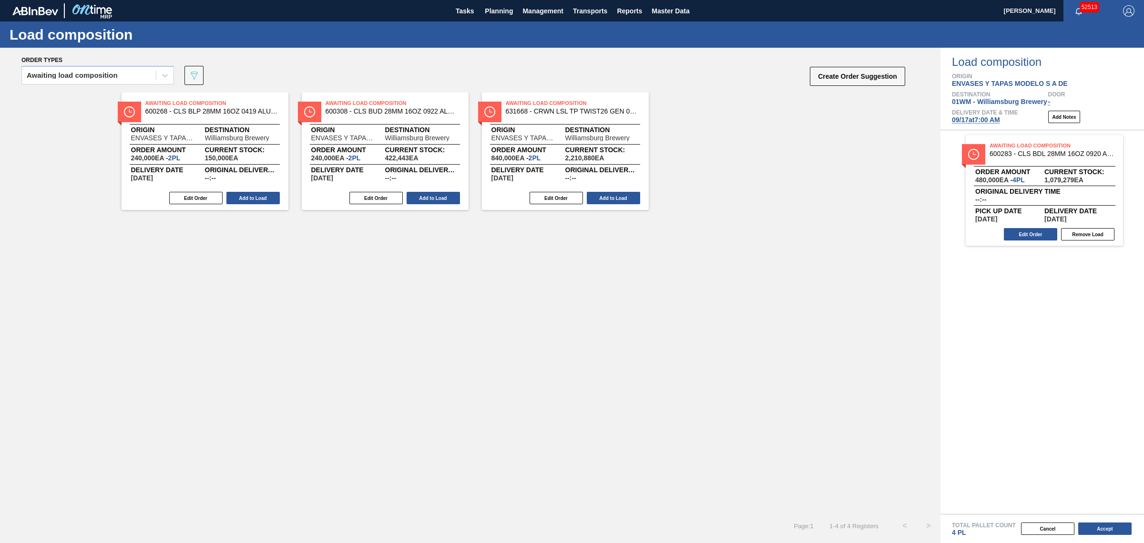
click at [249, 200] on button "Add to Load" at bounding box center [252, 198] width 53 height 12
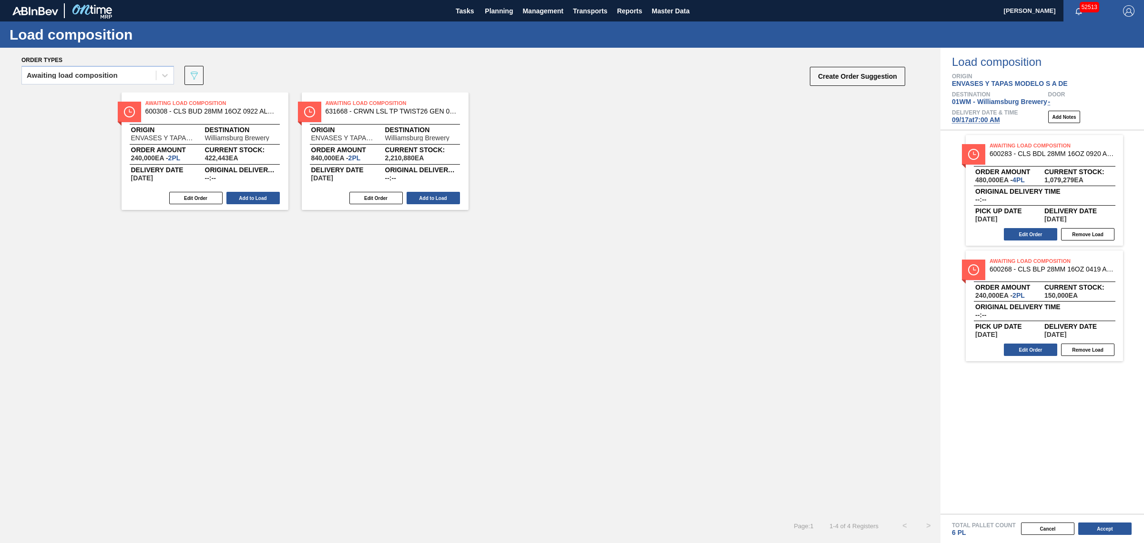
click at [249, 200] on button "Add to Load" at bounding box center [252, 198] width 53 height 12
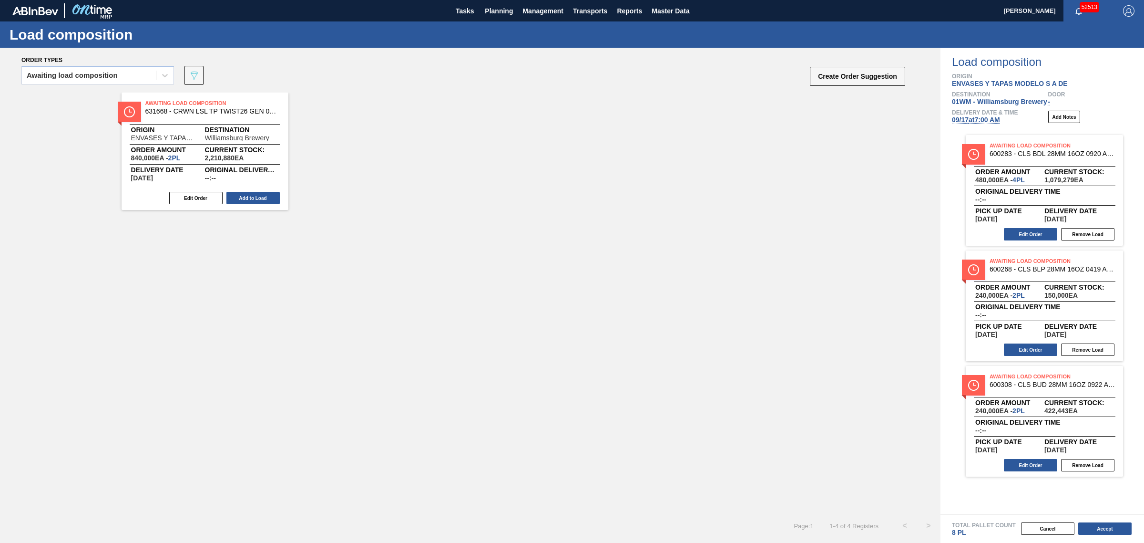
drag, startPoint x: 237, startPoint y: 196, endPoint x: 248, endPoint y: 194, distance: 12.2
click at [237, 196] on button "Add to Load" at bounding box center [252, 198] width 53 height 12
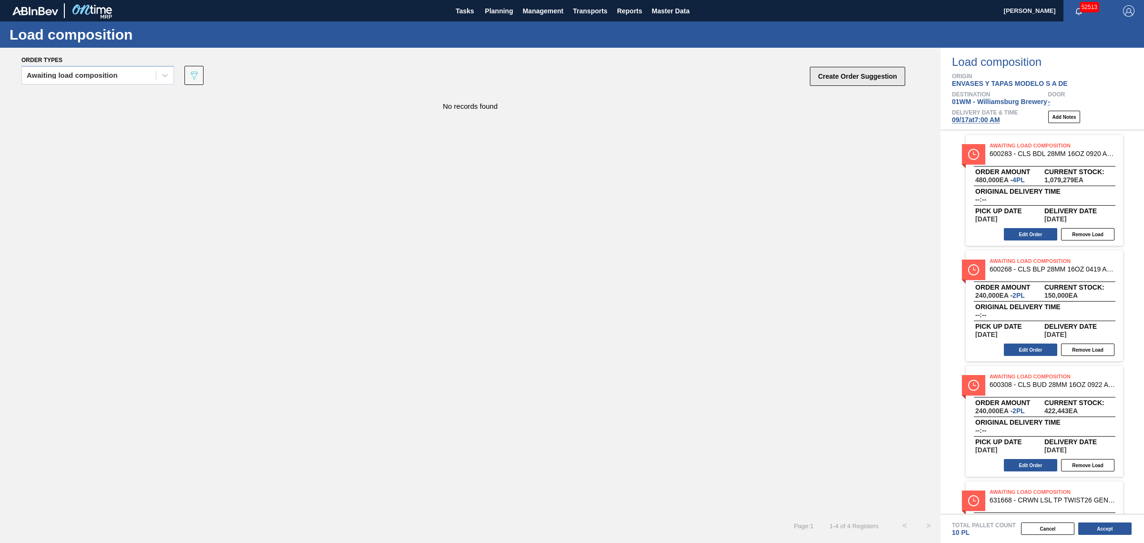
click at [837, 80] on button "Create Order Suggestion" at bounding box center [857, 76] width 95 height 19
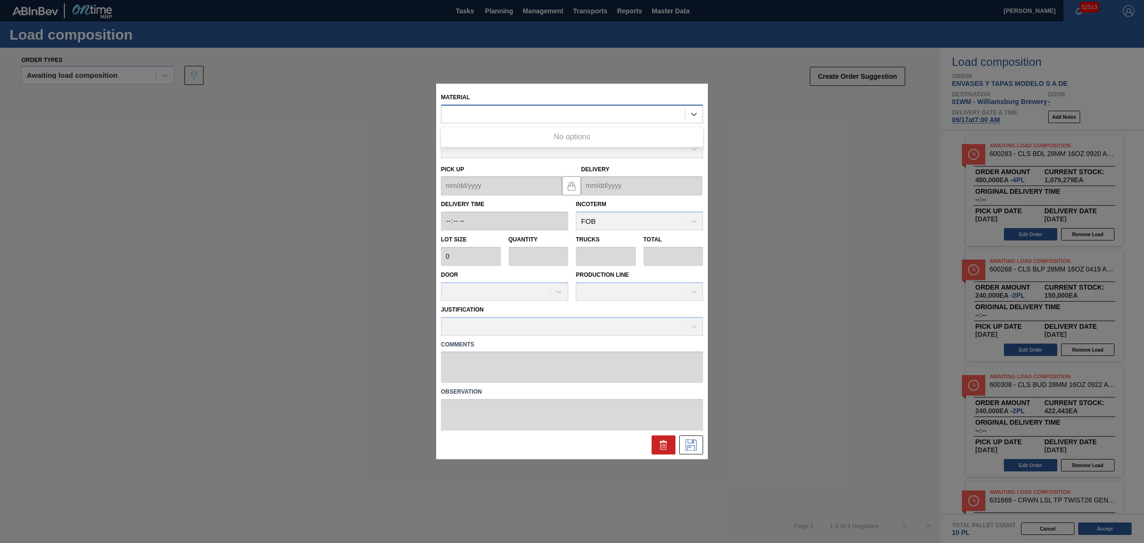
click at [487, 115] on div at bounding box center [564, 114] width 244 height 14
type input "631506"
type input "420,000"
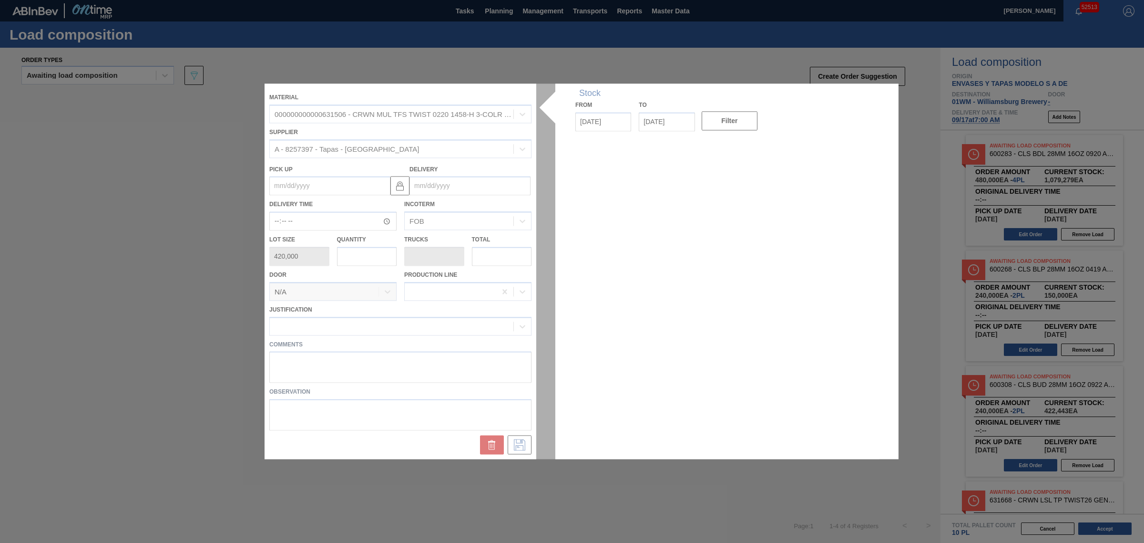
click at [436, 185] on div at bounding box center [572, 270] width 615 height 375
click at [433, 182] on div at bounding box center [572, 270] width 615 height 375
click at [434, 183] on div at bounding box center [572, 270] width 615 height 375
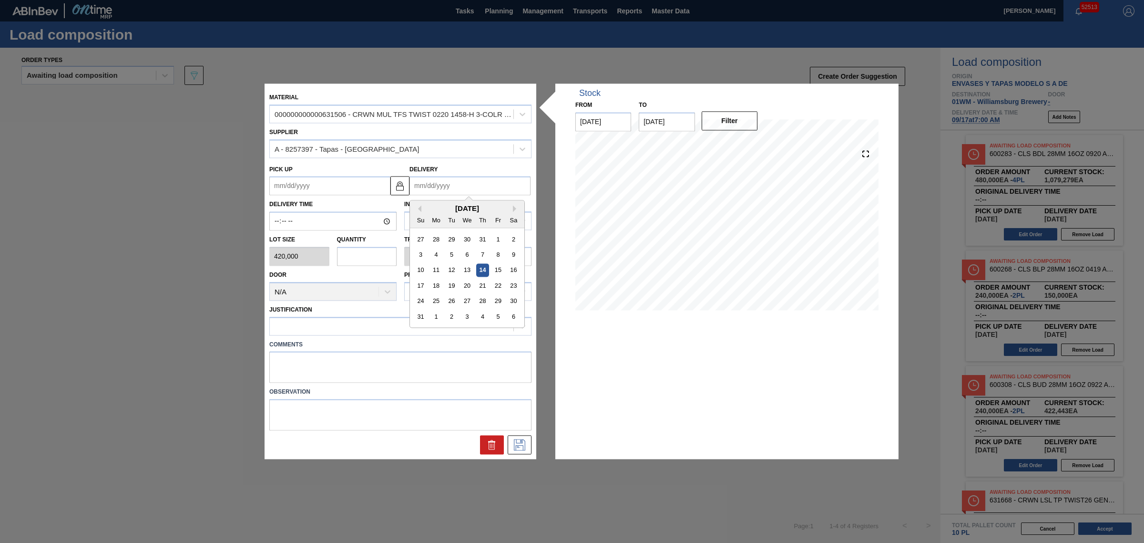
click at [434, 183] on input "Delivery" at bounding box center [470, 185] width 121 height 19
type input "9"
type up "08/25/2025"
type input "9/"
type up "08/25/2001"
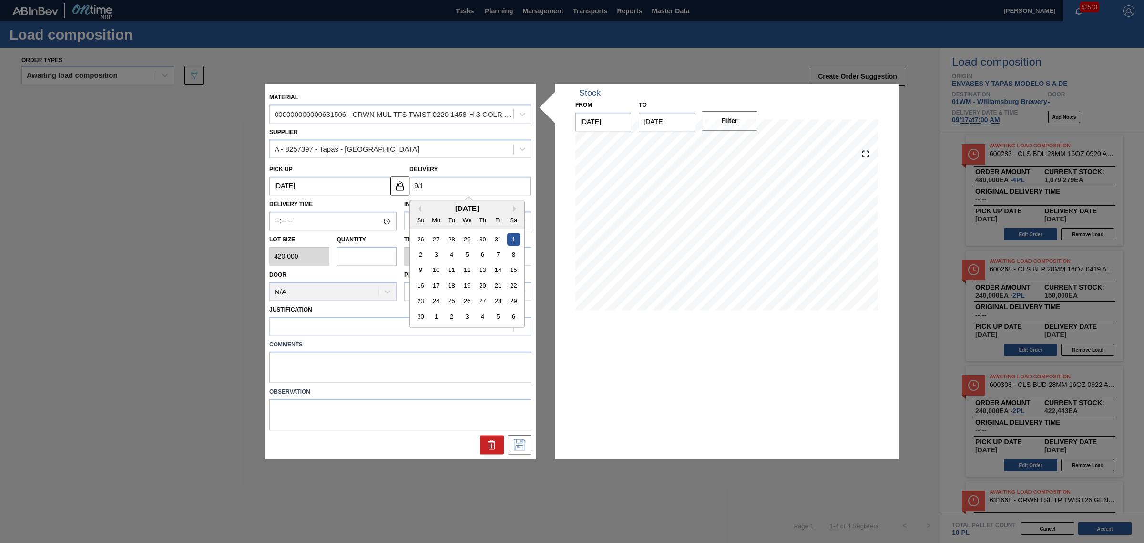
type input "9/17"
type up "09/10/2025"
type input "9/17/"
type up "09/10/2001"
type input "9/17/2"
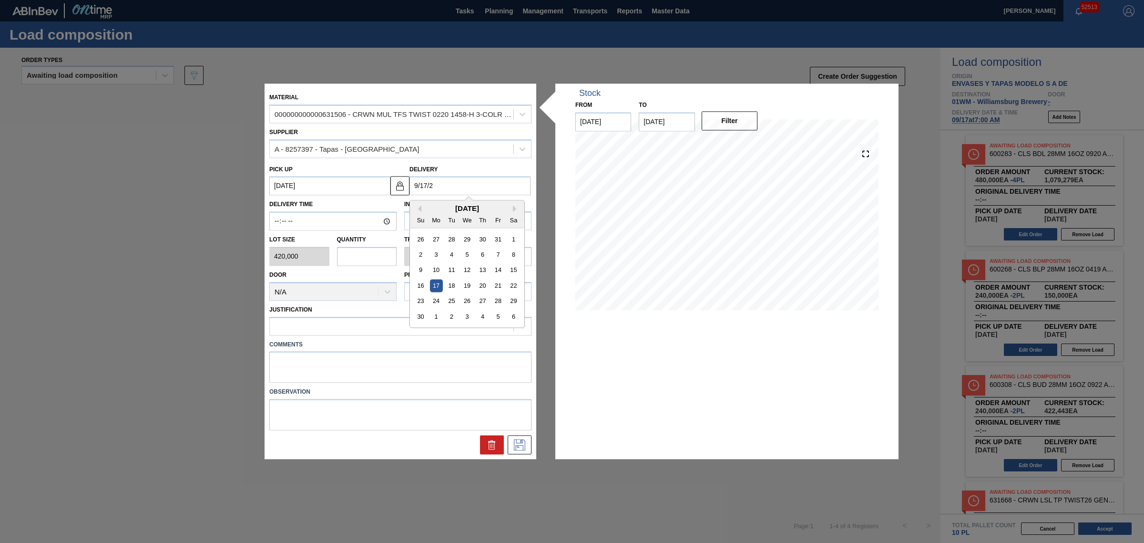
type up "09/10/2002"
type input "9/17/25"
type up "09/10/2025"
type input "09/17/2025"
click at [371, 261] on input "text" at bounding box center [367, 256] width 60 height 19
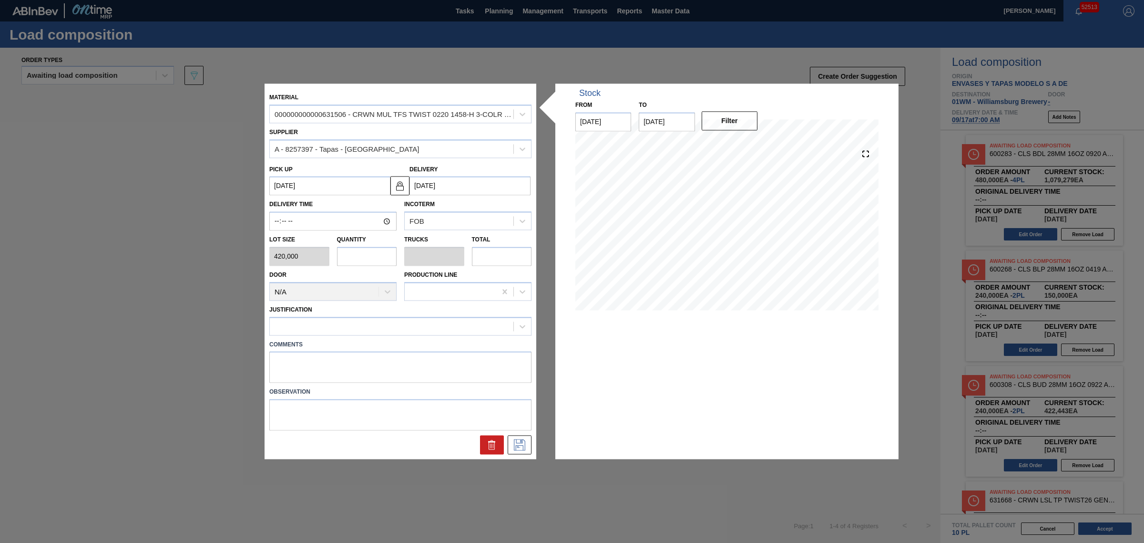
type input "1"
type input "0.045"
type input "420,000"
type input "14"
type input "0.636"
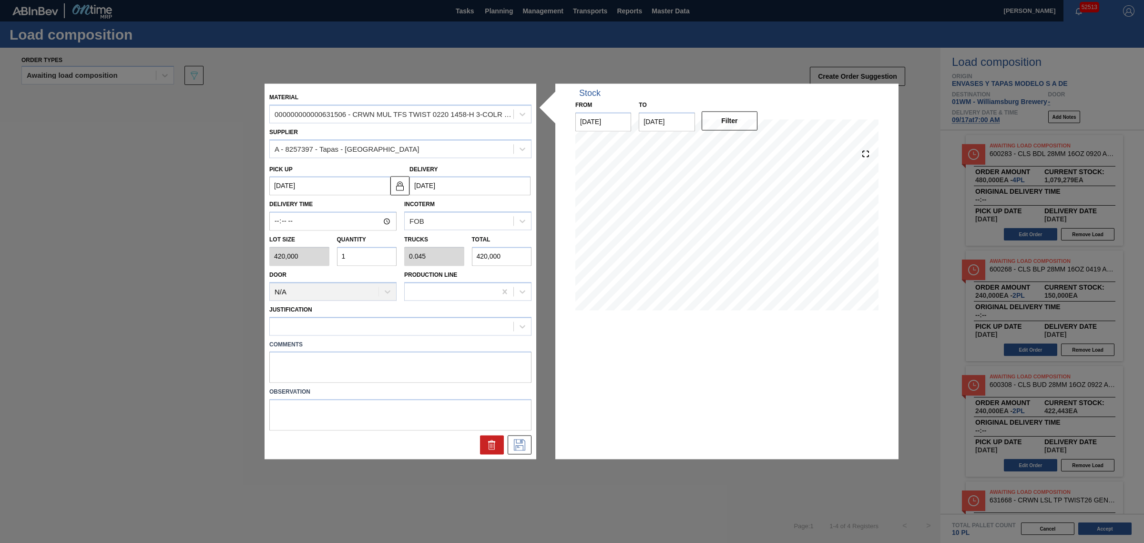
type input "5,880,000"
type input "14"
click at [516, 447] on icon at bounding box center [519, 444] width 15 height 11
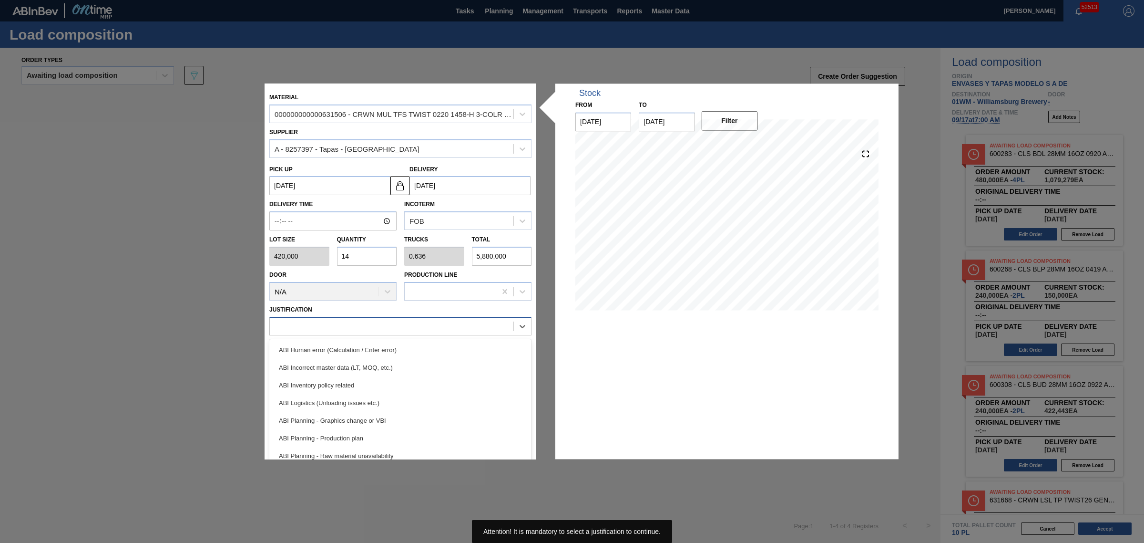
click at [335, 325] on div at bounding box center [392, 326] width 244 height 14
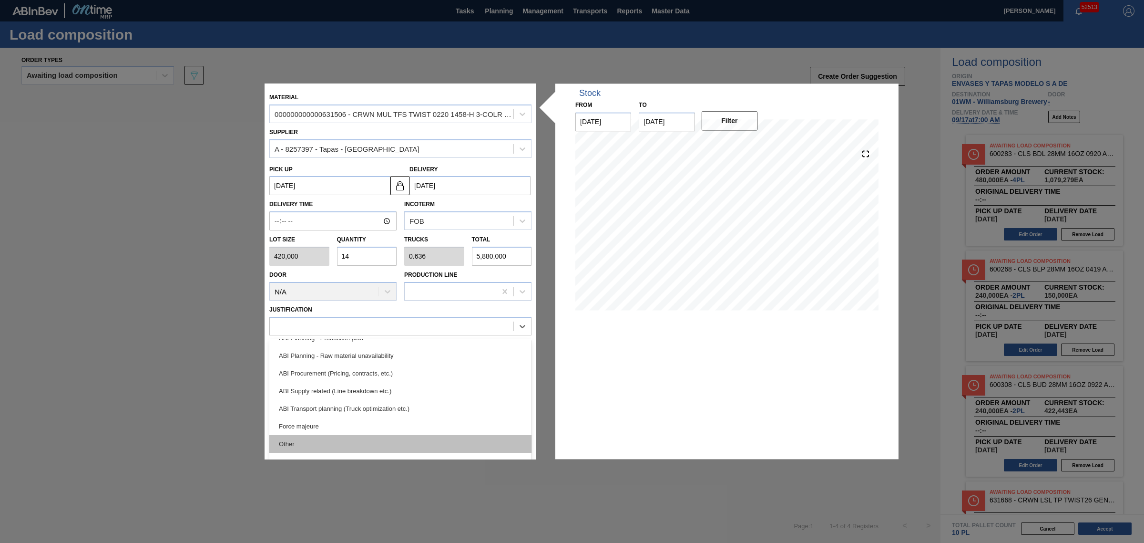
scroll to position [178, 0]
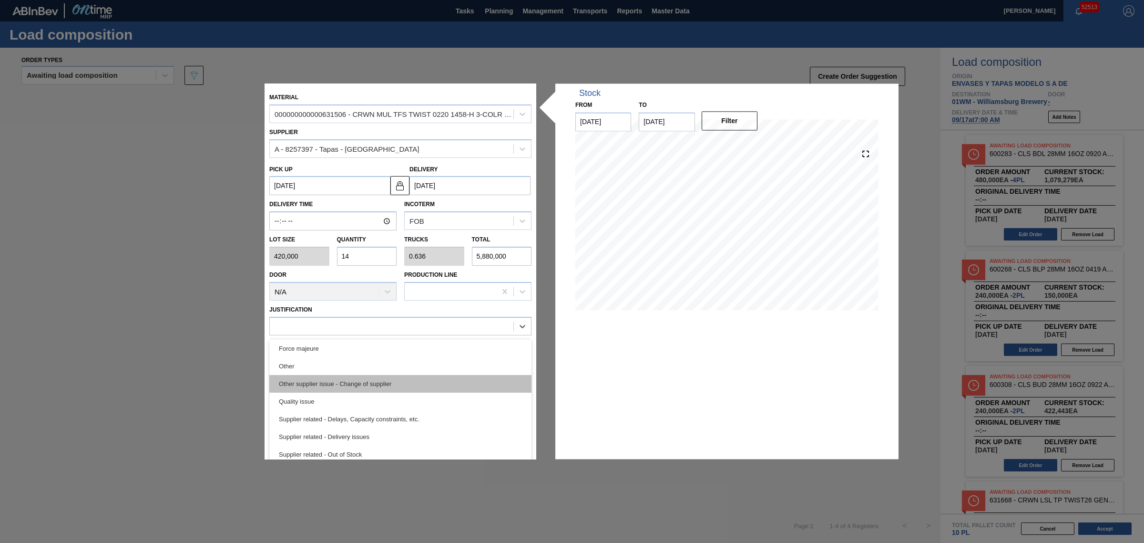
click at [339, 381] on div "Other supplier issue - Change of supplier" at bounding box center [400, 384] width 262 height 18
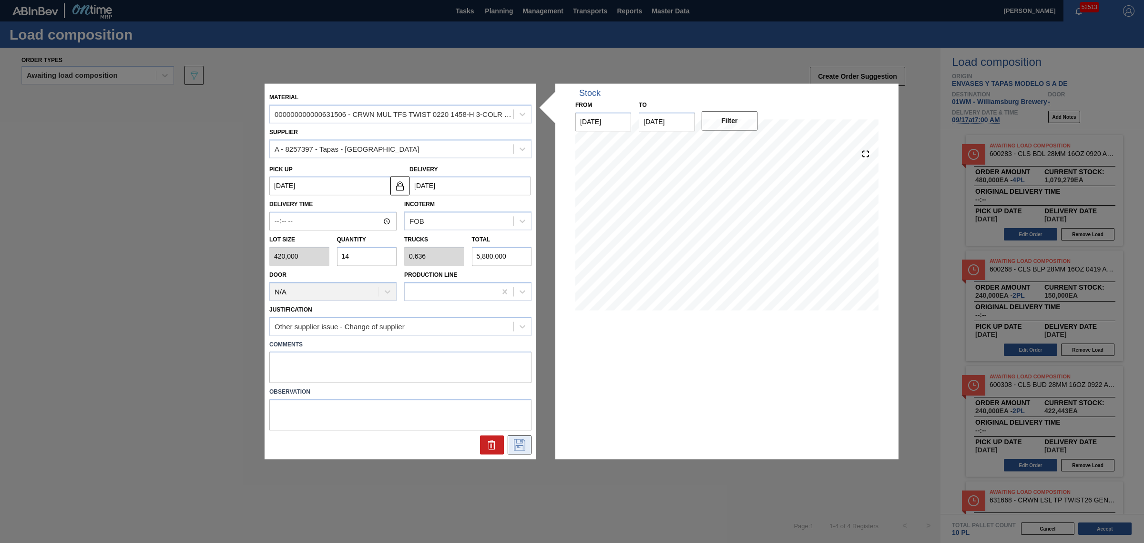
click at [514, 437] on button at bounding box center [520, 444] width 24 height 19
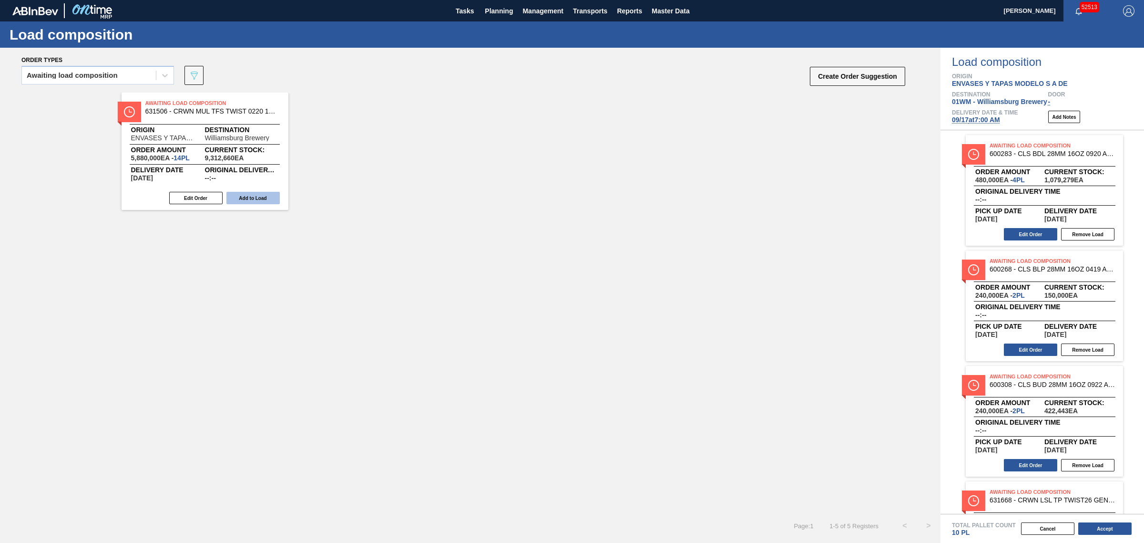
click at [259, 195] on button "Add to Load" at bounding box center [252, 198] width 53 height 12
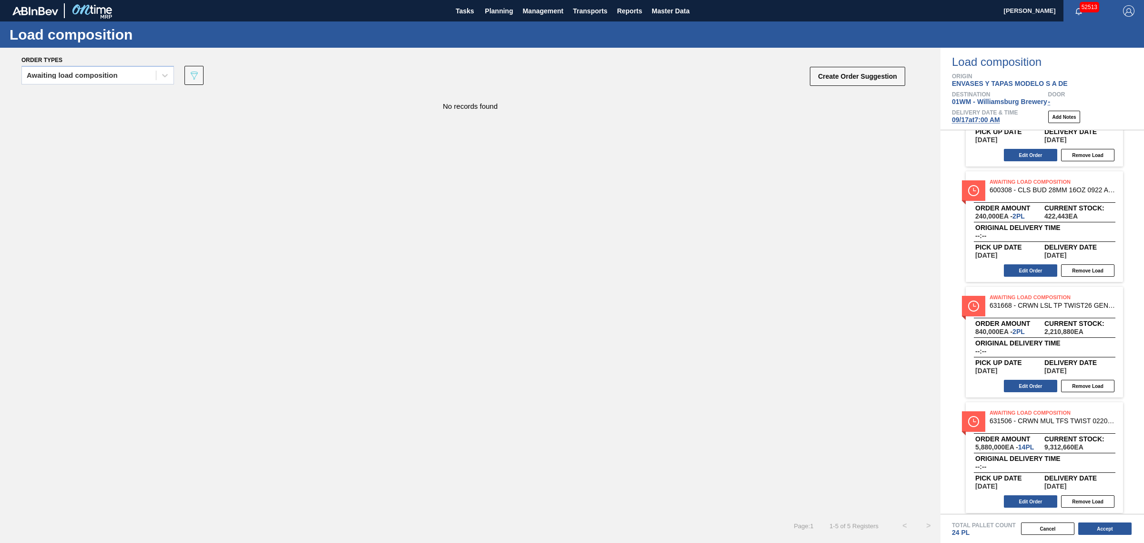
scroll to position [199, 0]
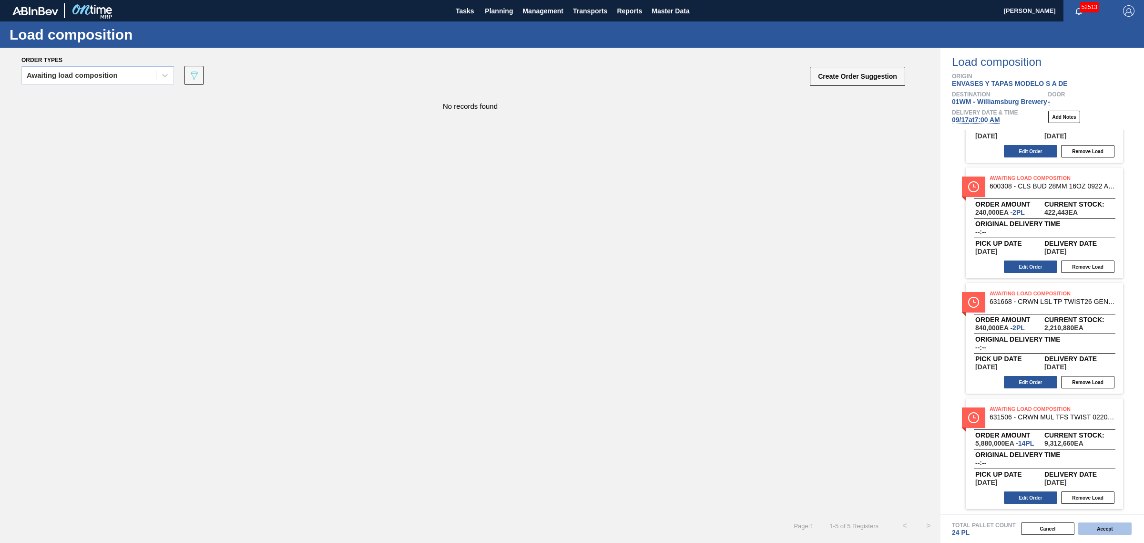
click at [1107, 527] on button "Accept" at bounding box center [1105, 528] width 53 height 12
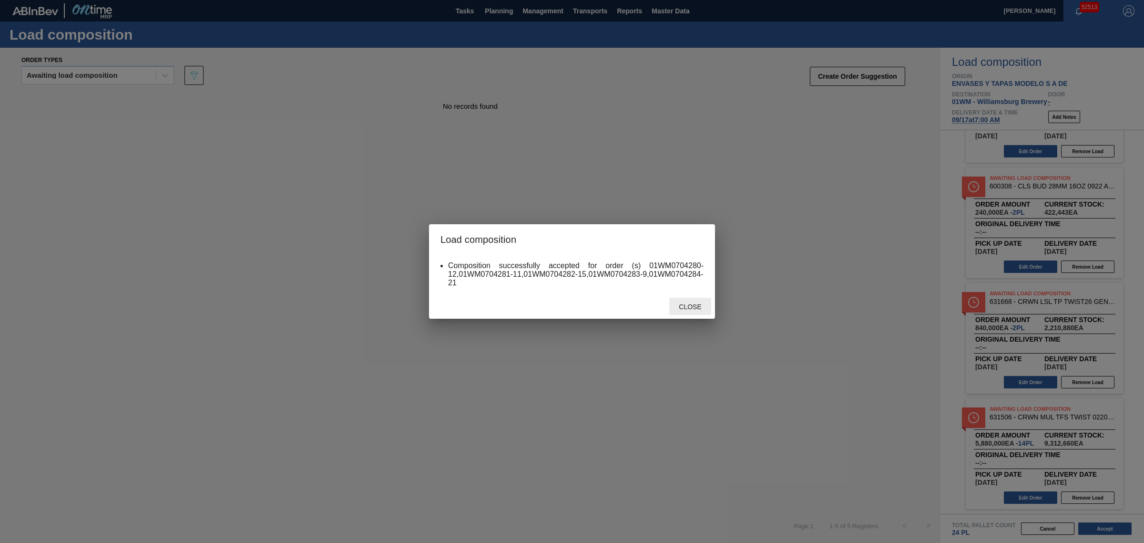
click at [679, 304] on span "Close" at bounding box center [690, 307] width 38 height 8
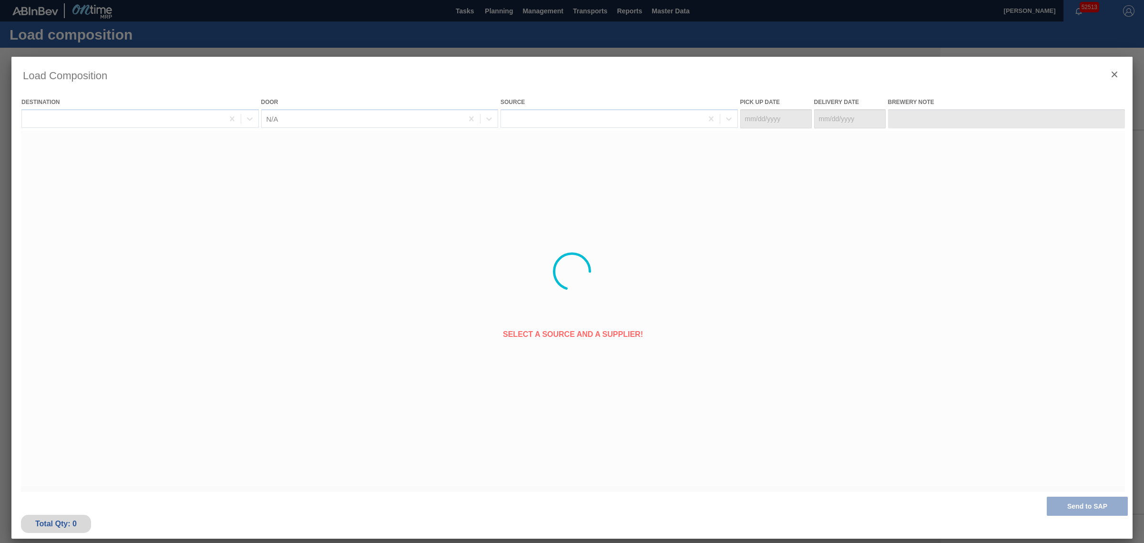
type Date "09/10/2025"
type Date "09/17/2025"
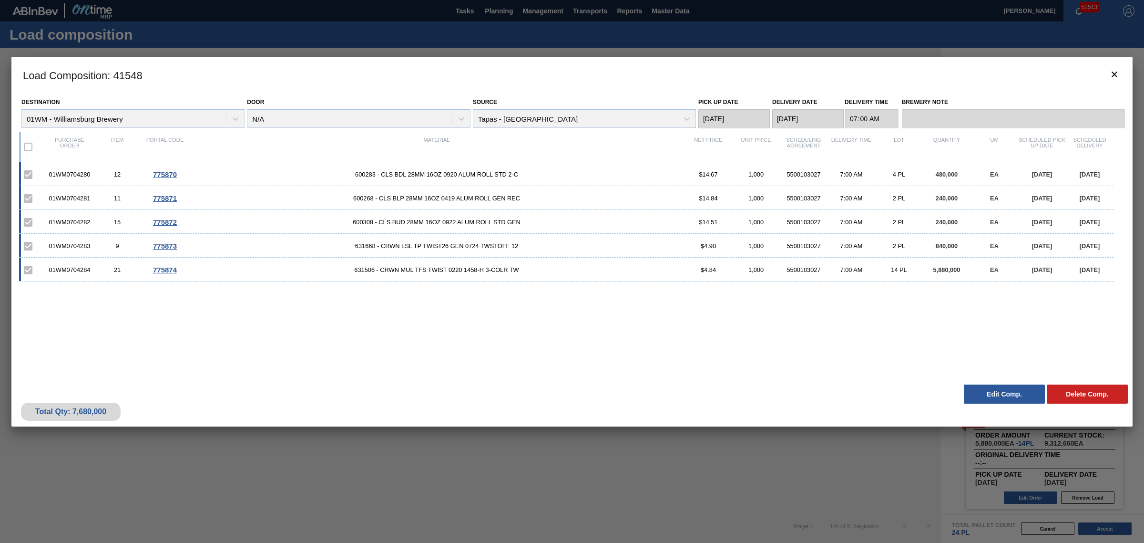
click at [461, 51] on div at bounding box center [572, 271] width 1144 height 543
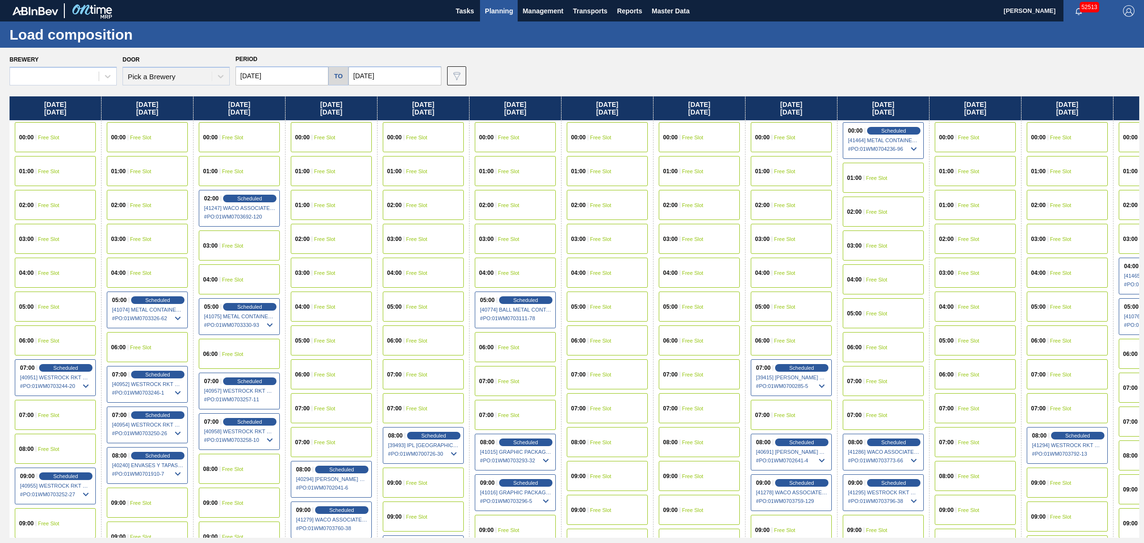
type input "08/17/2025"
type input "10/17/2025"
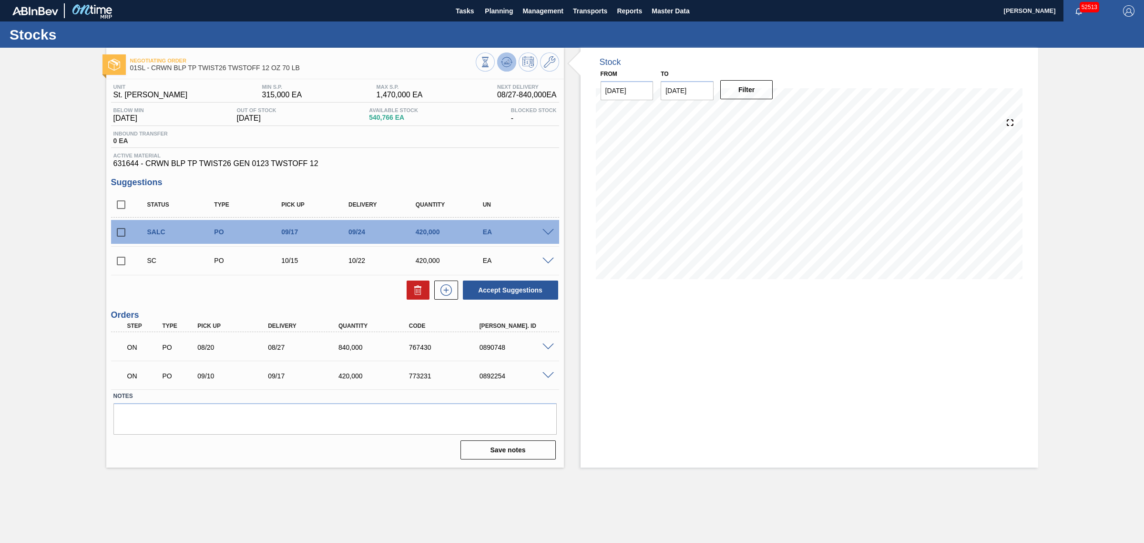
click at [511, 61] on icon at bounding box center [507, 59] width 10 height 5
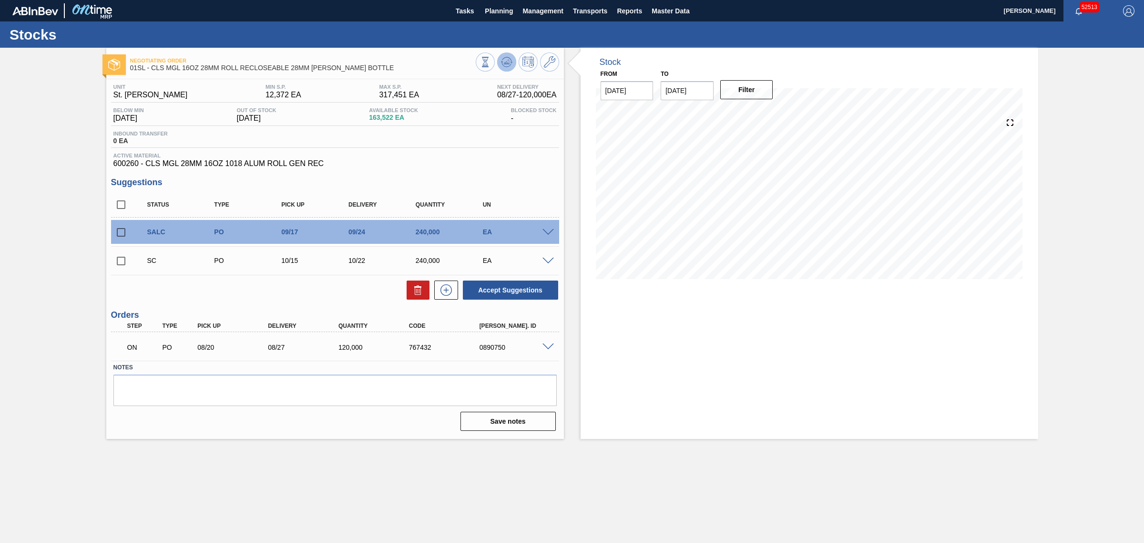
click at [508, 68] on span at bounding box center [506, 61] width 11 height 11
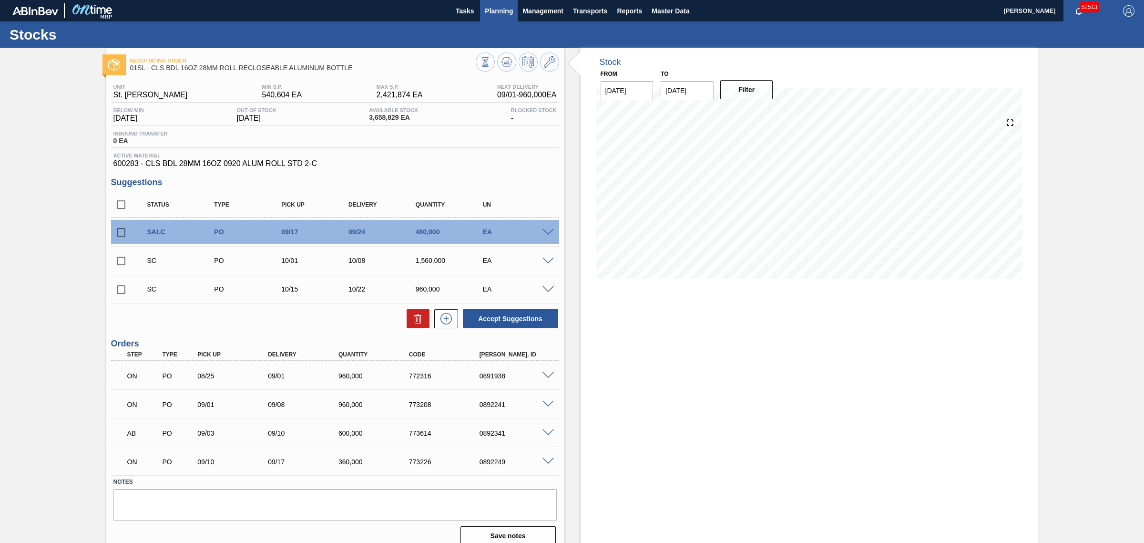
drag, startPoint x: 513, startPoint y: 60, endPoint x: 482, endPoint y: 14, distance: 55.2
click at [513, 60] on button at bounding box center [506, 61] width 19 height 19
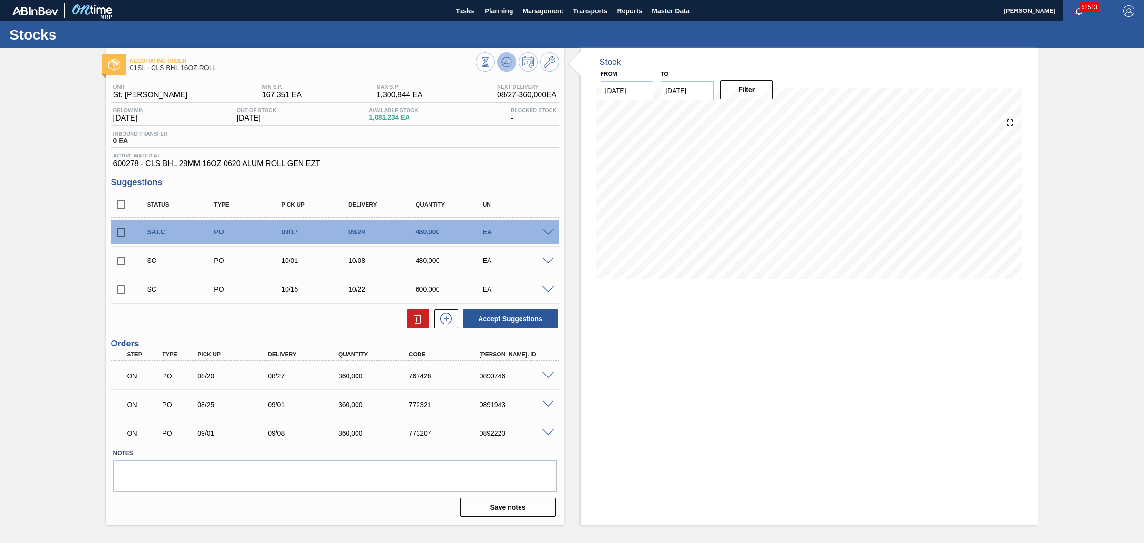
click at [505, 57] on icon at bounding box center [507, 59] width 10 height 5
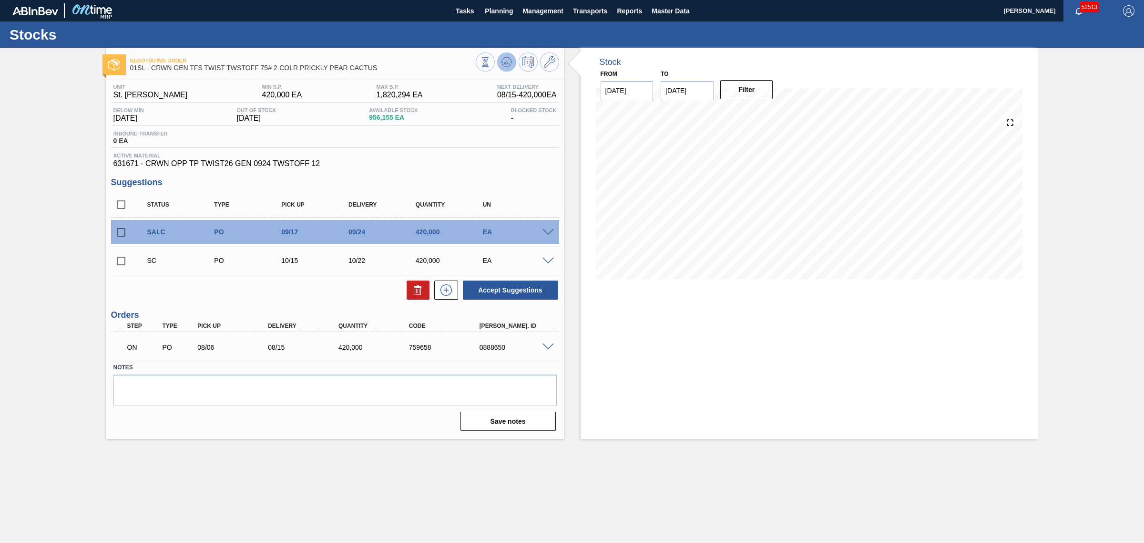
click at [507, 63] on icon at bounding box center [507, 62] width 6 height 4
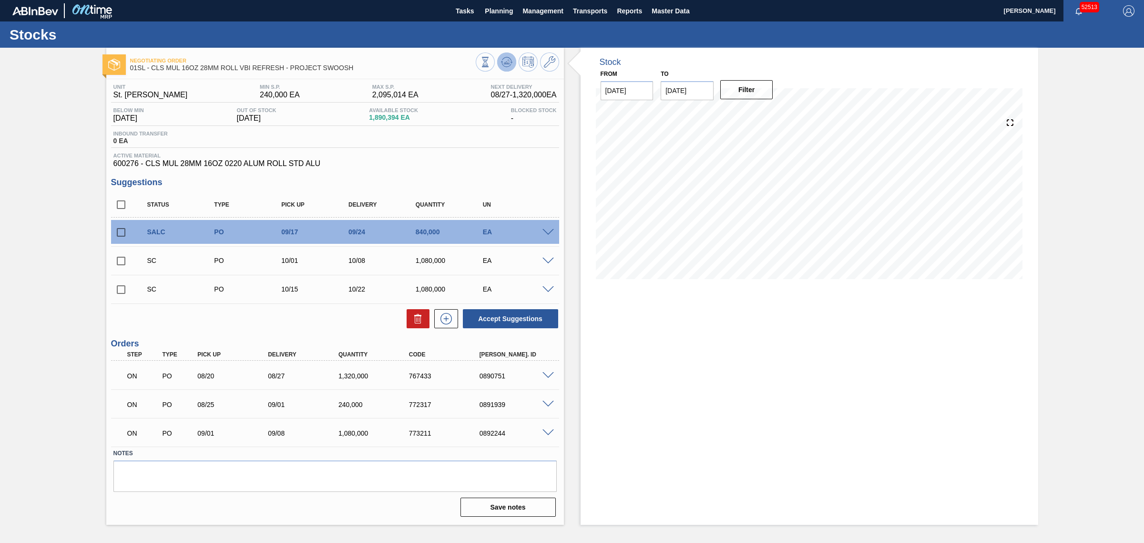
click at [509, 68] on span at bounding box center [506, 61] width 11 height 11
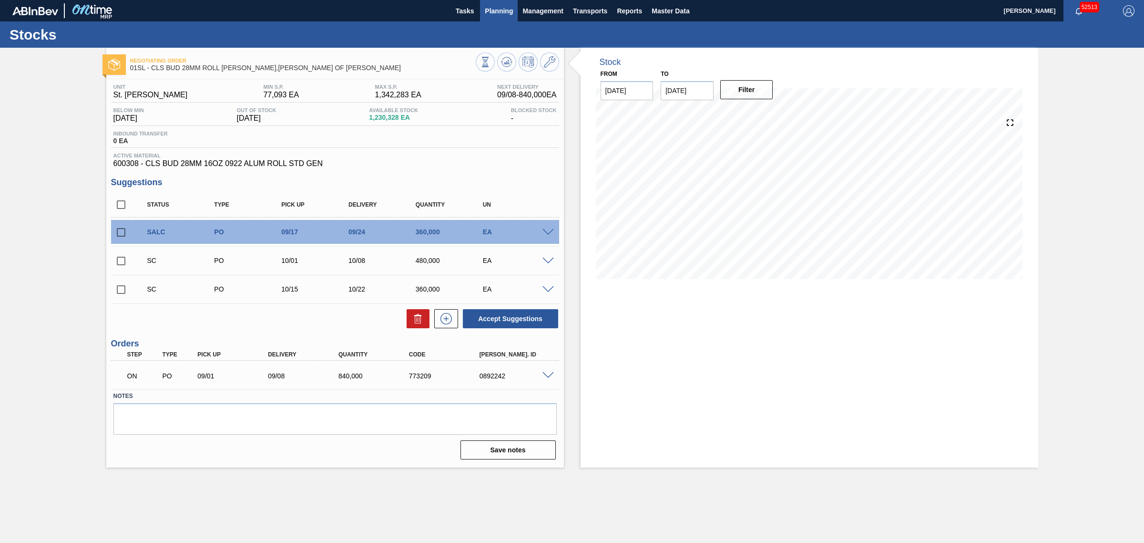
drag, startPoint x: 506, startPoint y: 56, endPoint x: 483, endPoint y: 9, distance: 52.7
click at [491, 57] on icon at bounding box center [485, 62] width 10 height 10
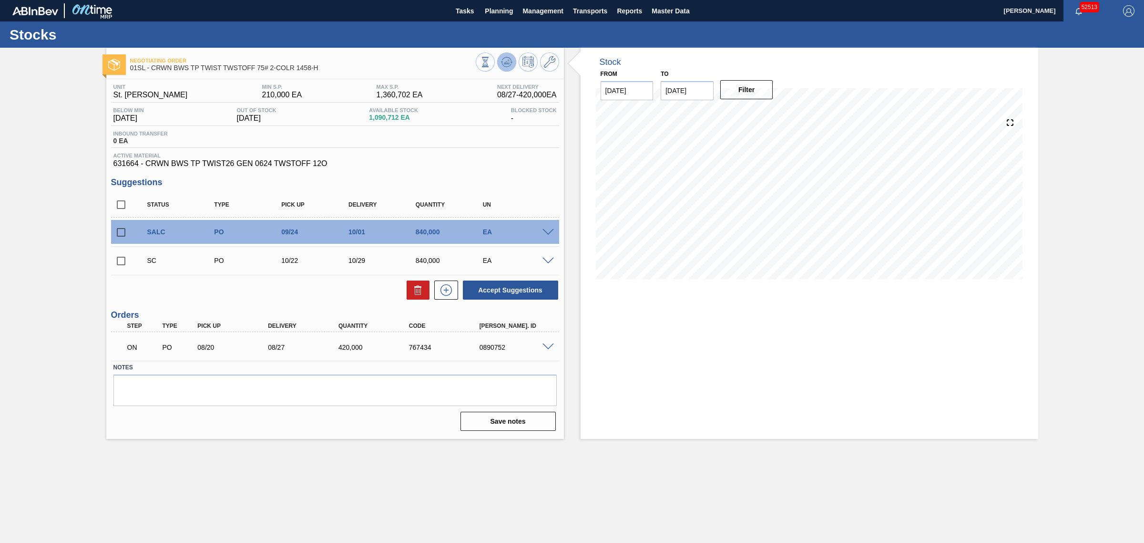
click at [491, 61] on icon at bounding box center [485, 62] width 10 height 10
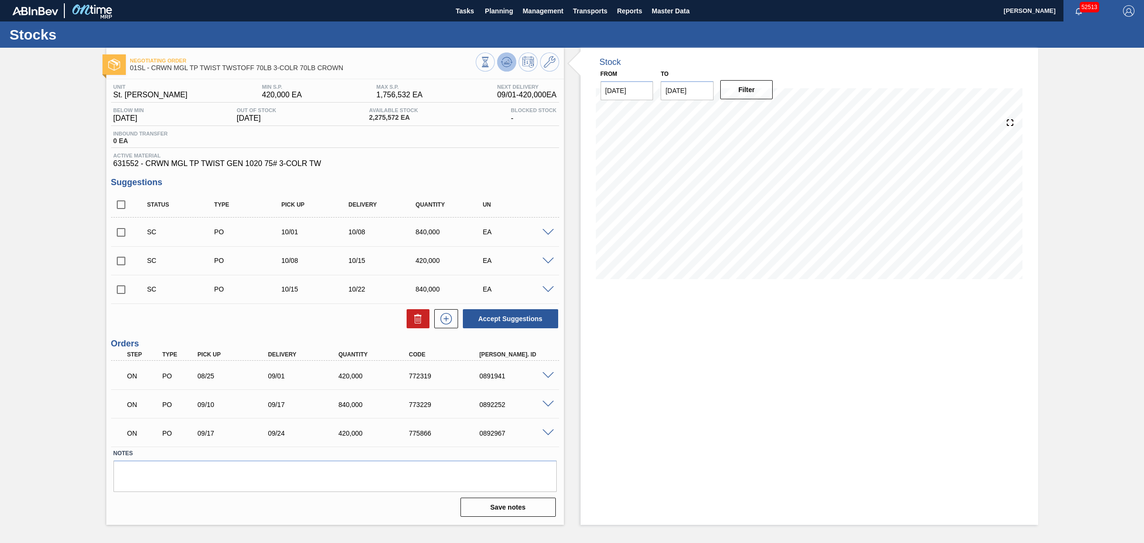
click at [491, 62] on icon at bounding box center [485, 62] width 10 height 10
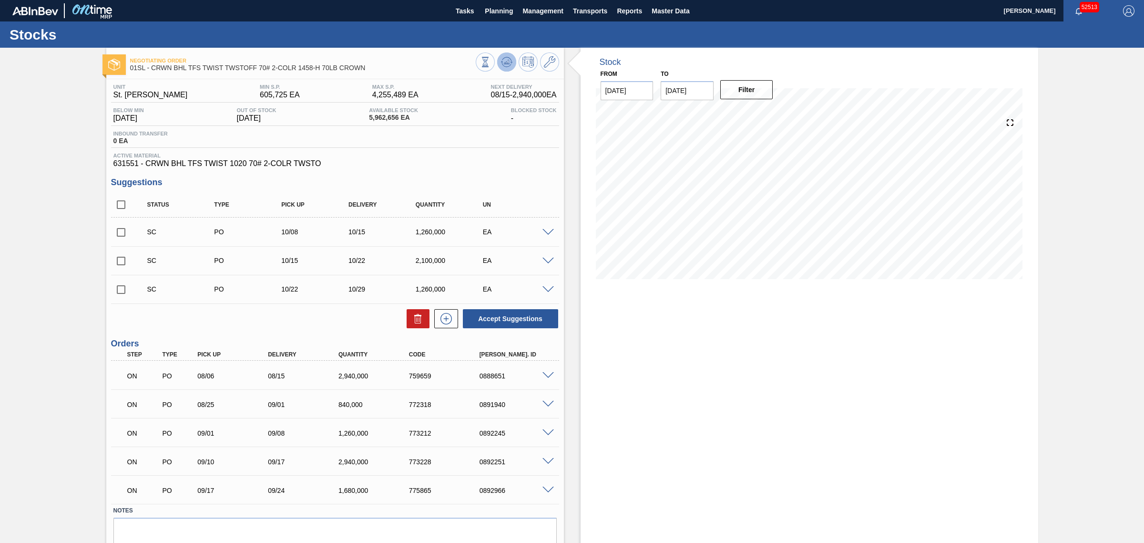
click at [491, 62] on icon at bounding box center [485, 62] width 10 height 10
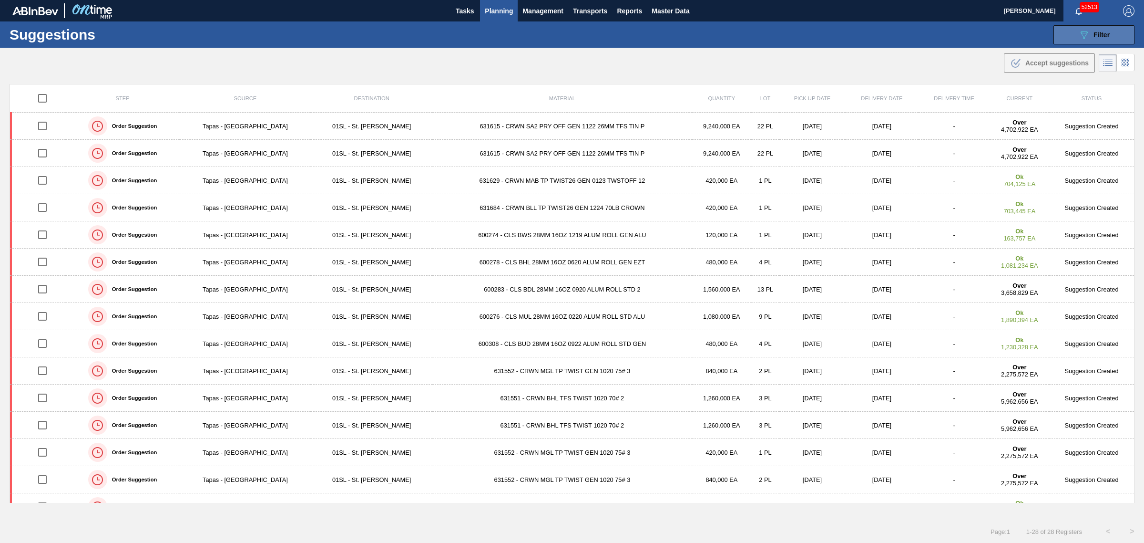
click at [1075, 37] on button "089F7B8B-B2A5-4AFE-B5C0-19BA573D28AC Filter" at bounding box center [1094, 34] width 81 height 19
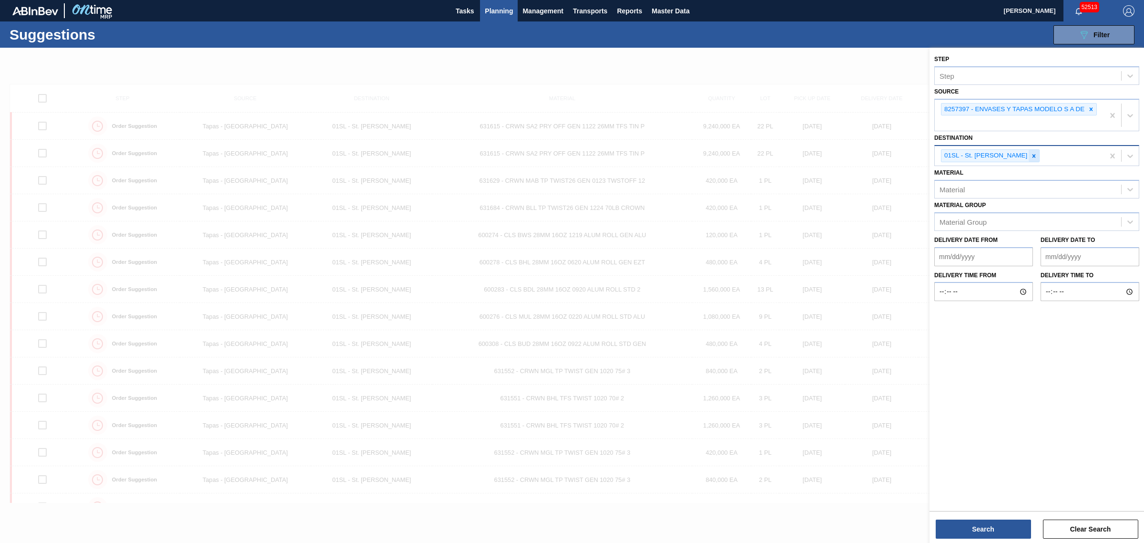
click at [1029, 150] on div at bounding box center [1034, 156] width 10 height 12
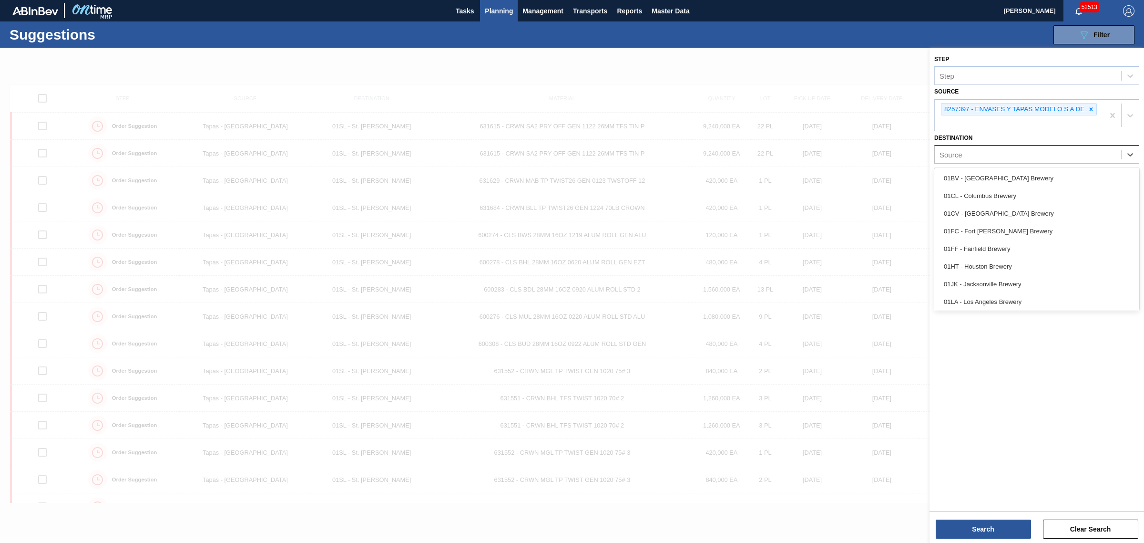
click at [1023, 158] on div "Source" at bounding box center [1028, 155] width 186 height 14
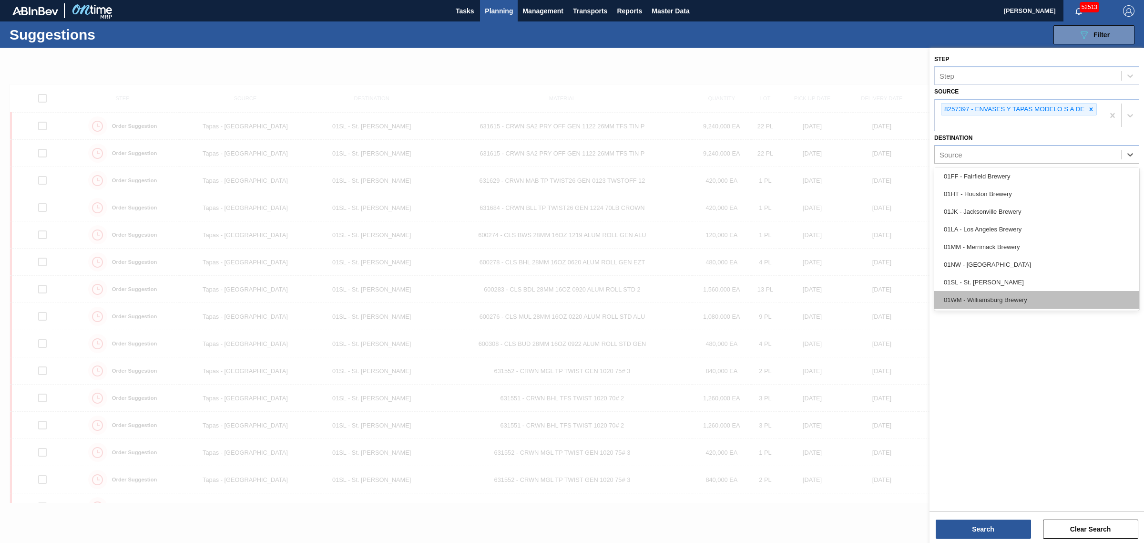
click at [1002, 301] on div "01WM - Williamsburg Brewery" at bounding box center [1037, 300] width 205 height 18
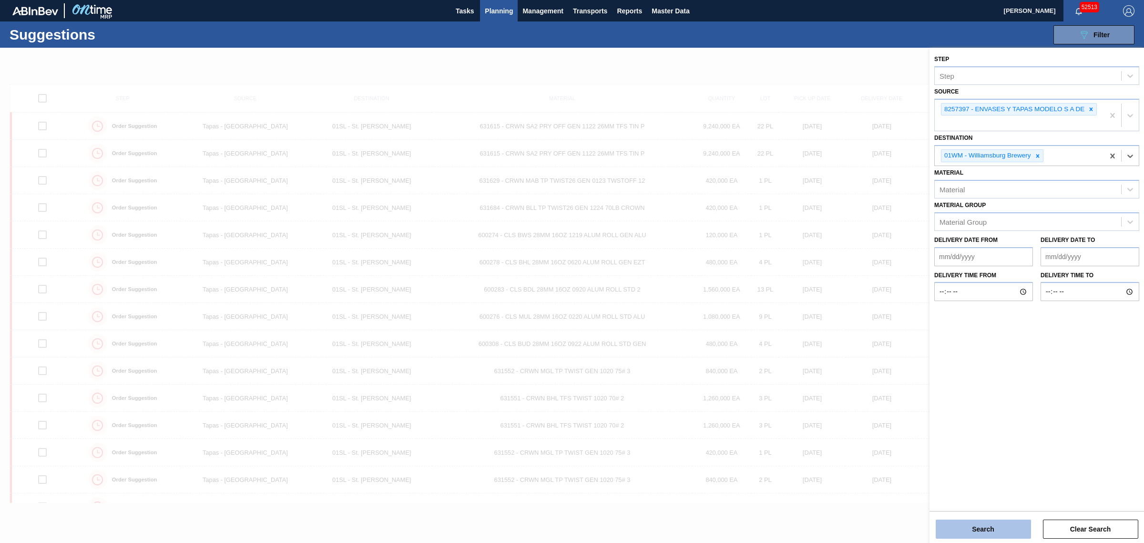
click at [986, 530] on button "Search" at bounding box center [983, 528] width 95 height 19
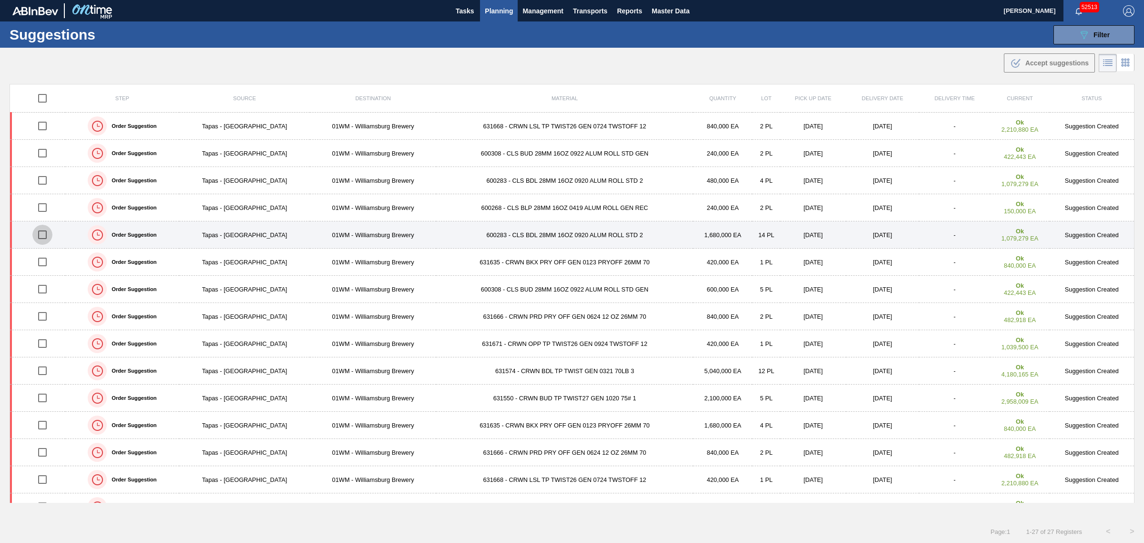
click at [44, 237] on input "checkbox" at bounding box center [42, 235] width 20 height 20
checkbox input "true"
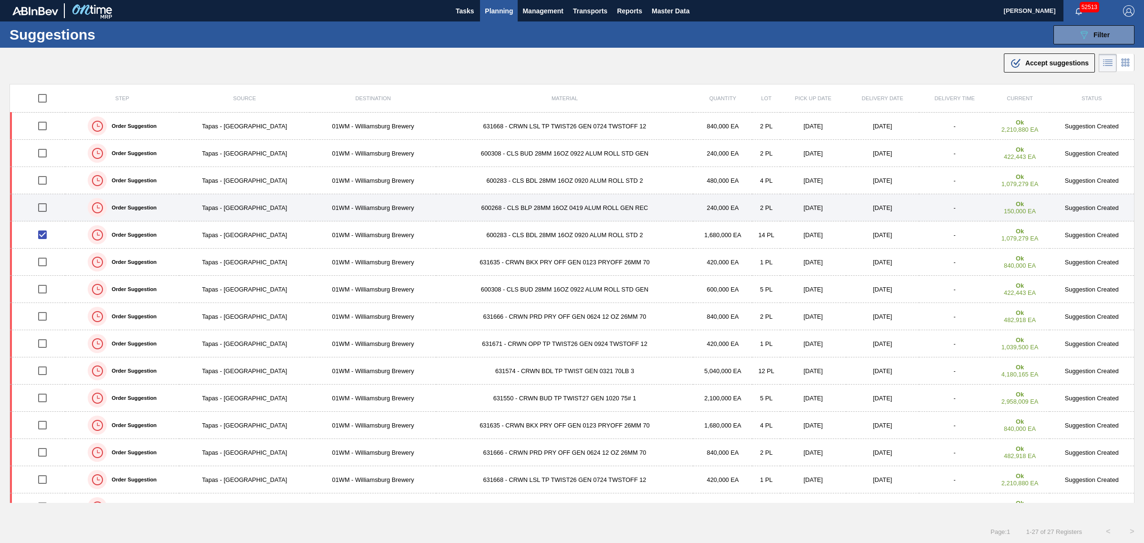
click at [43, 207] on input "checkbox" at bounding box center [42, 207] width 20 height 20
checkbox input "true"
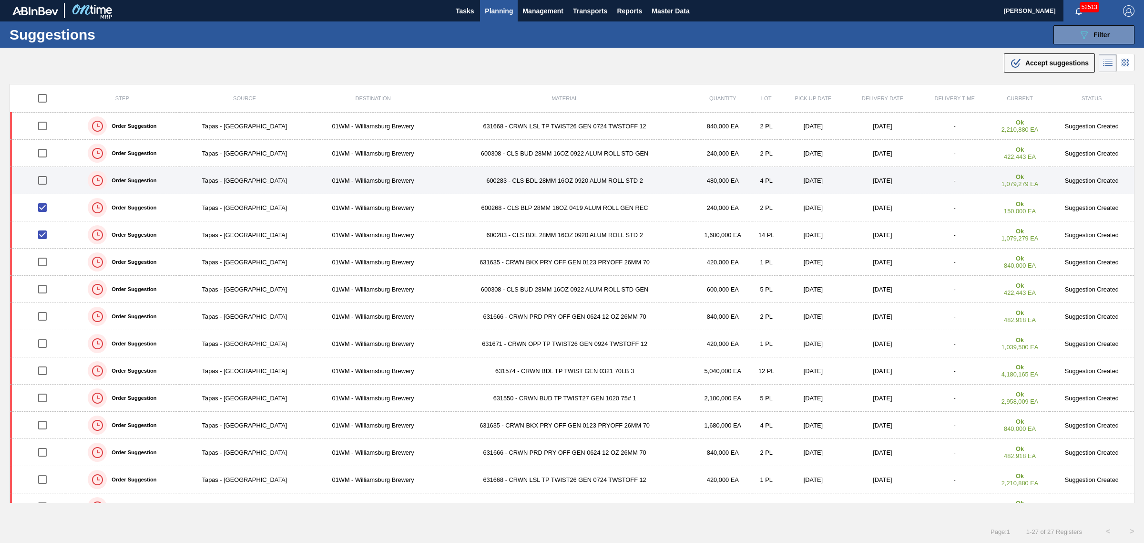
click at [41, 177] on input "checkbox" at bounding box center [42, 180] width 20 height 20
checkbox input "true"
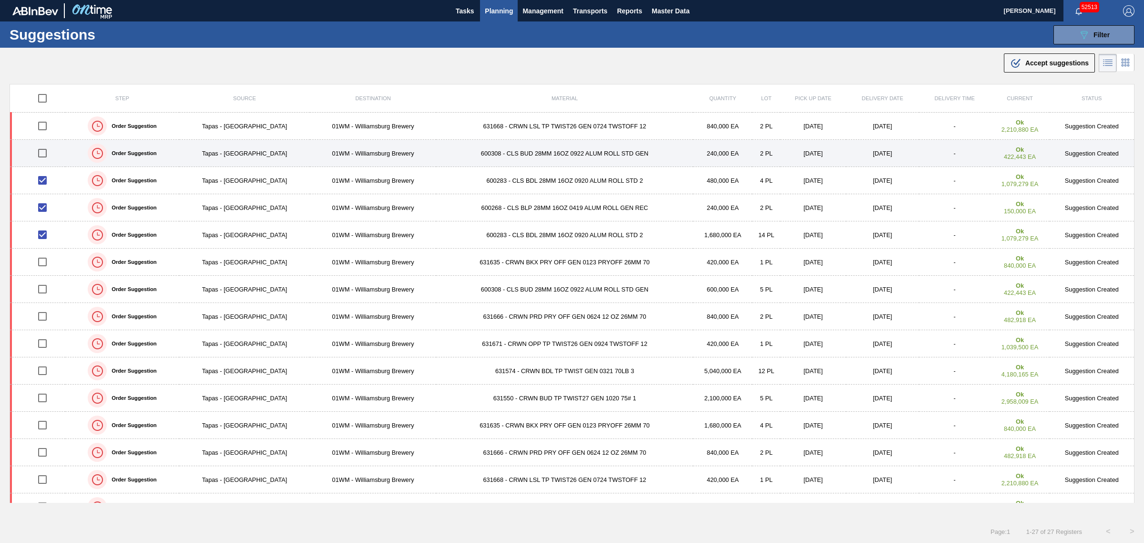
click at [41, 153] on input "checkbox" at bounding box center [42, 153] width 20 height 20
checkbox input "true"
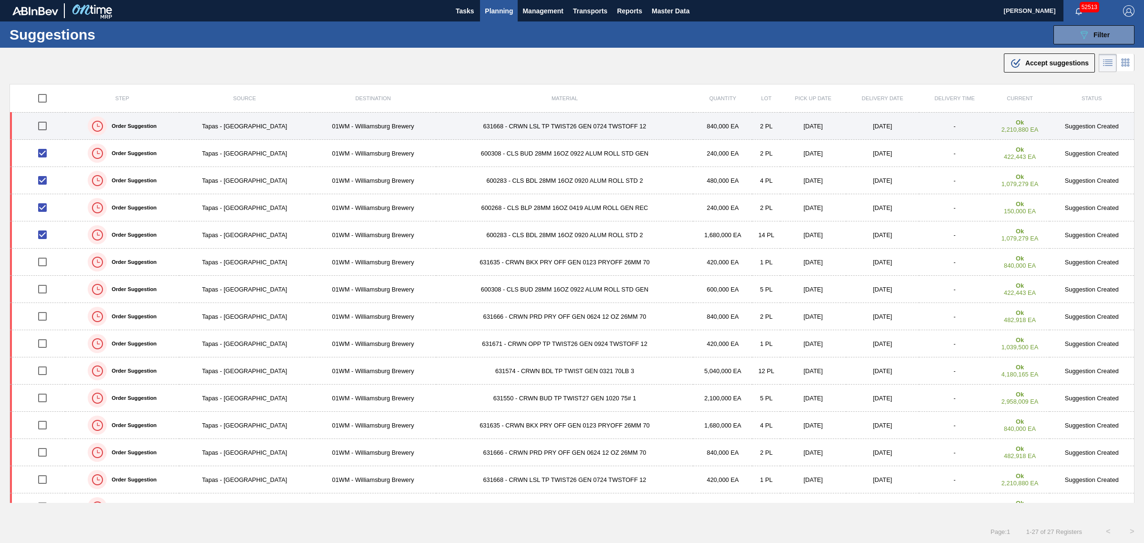
click at [43, 123] on input "checkbox" at bounding box center [42, 126] width 20 height 20
checkbox input "true"
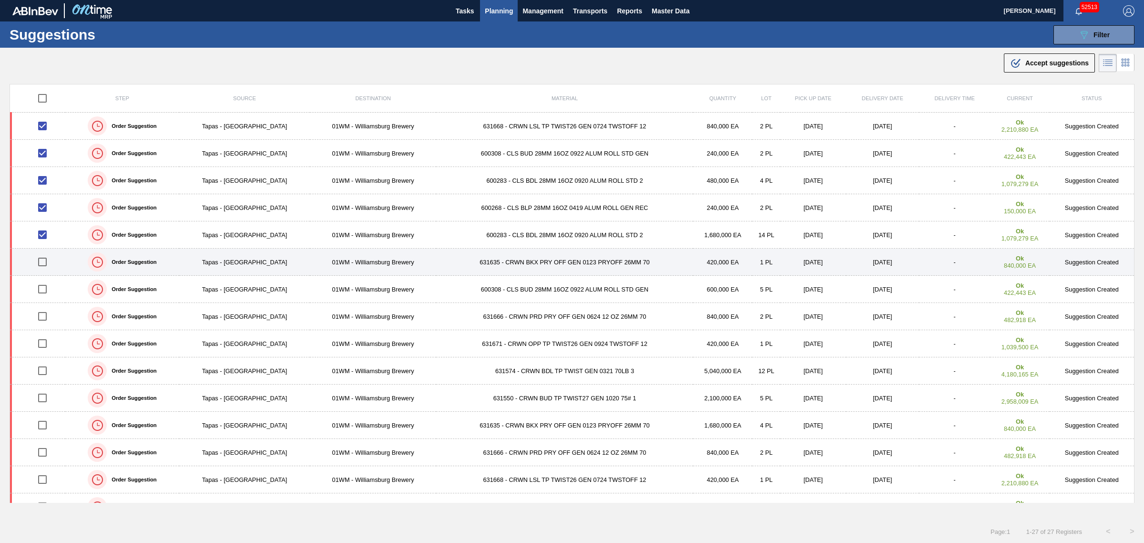
drag, startPoint x: 42, startPoint y: 260, endPoint x: 76, endPoint y: 257, distance: 34.5
click at [42, 260] on input "checkbox" at bounding box center [42, 262] width 20 height 20
checkbox input "true"
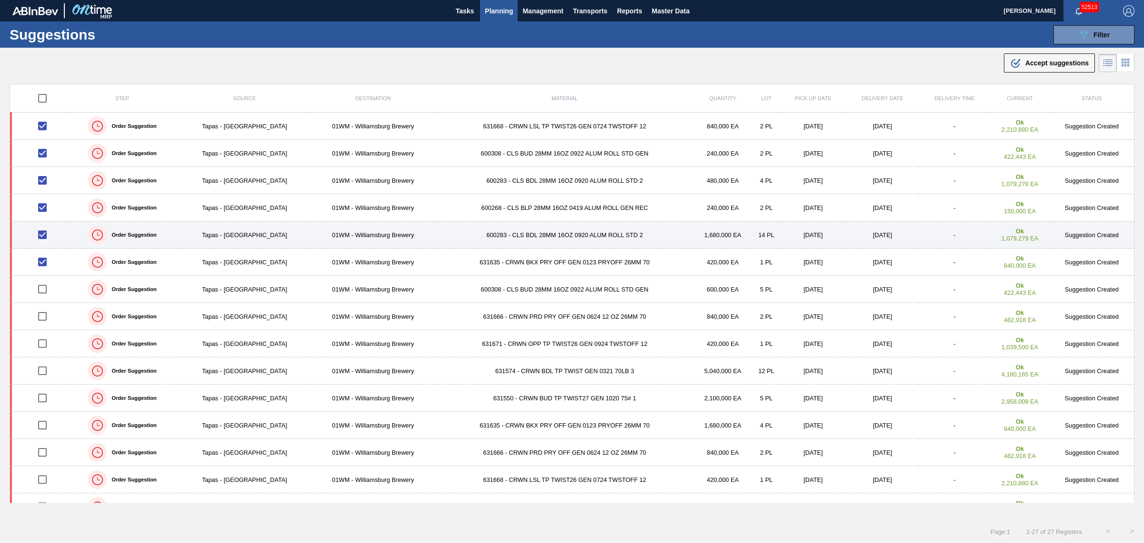
drag, startPoint x: 45, startPoint y: 237, endPoint x: 41, endPoint y: 245, distance: 9.0
click at [45, 237] on input "checkbox" at bounding box center [42, 235] width 20 height 20
checkbox input "false"
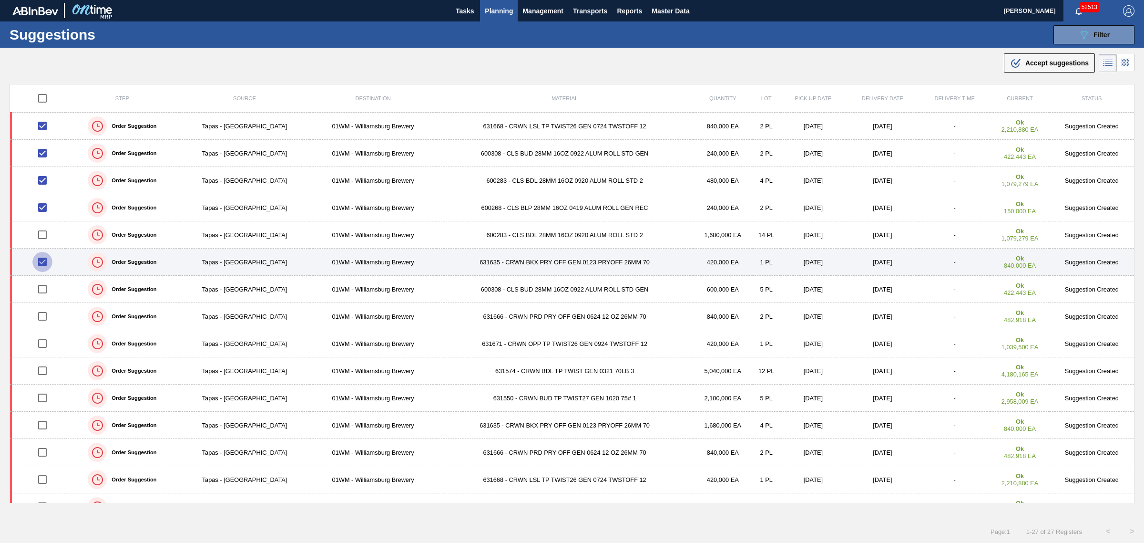
click at [43, 260] on input "checkbox" at bounding box center [42, 262] width 20 height 20
checkbox input "false"
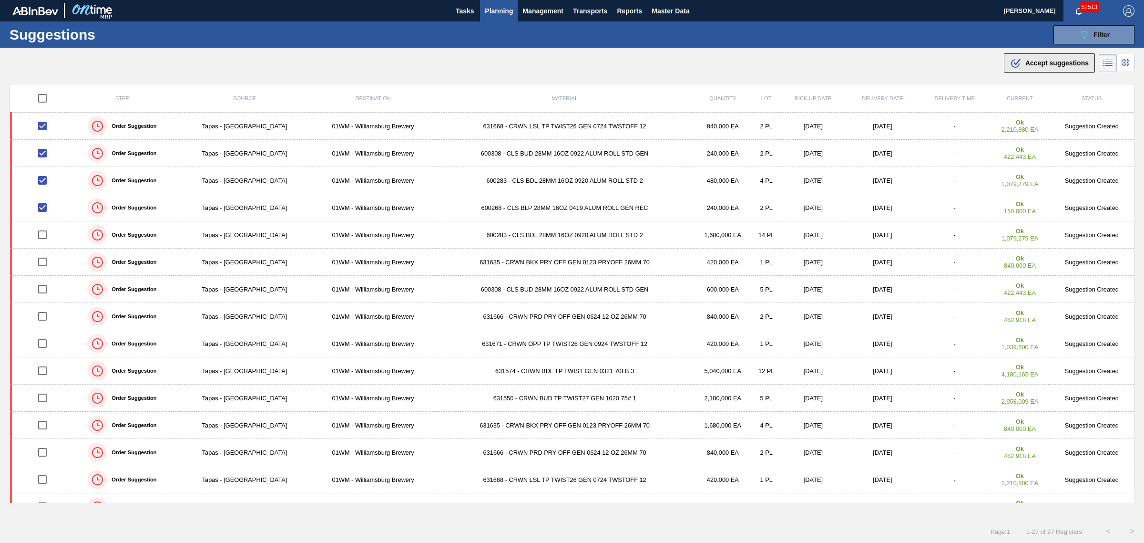
click at [1030, 63] on span "Accept suggestions" at bounding box center [1057, 63] width 63 height 8
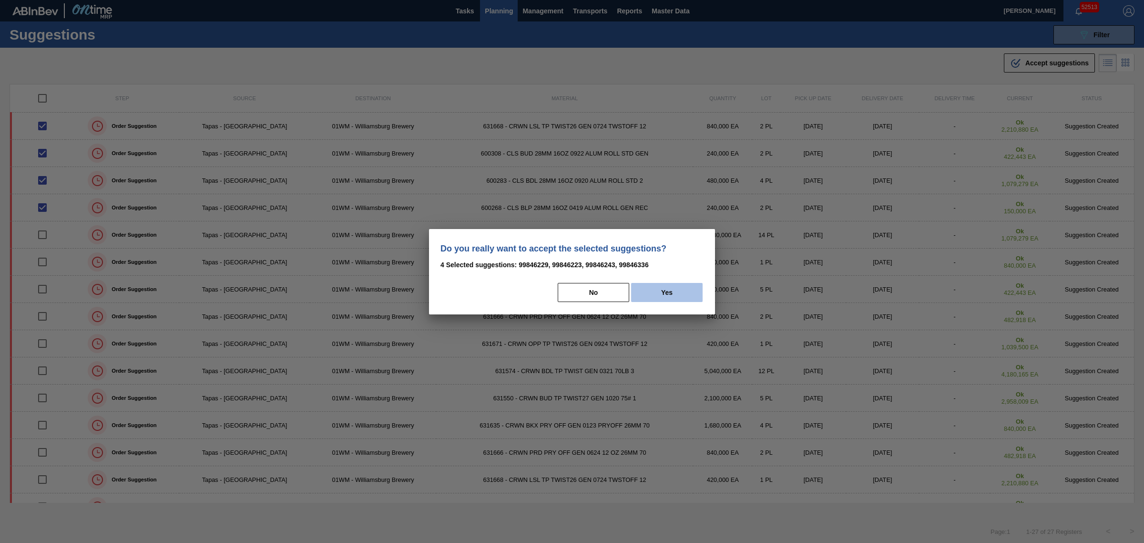
click at [667, 289] on button "Yes" at bounding box center [667, 292] width 72 height 19
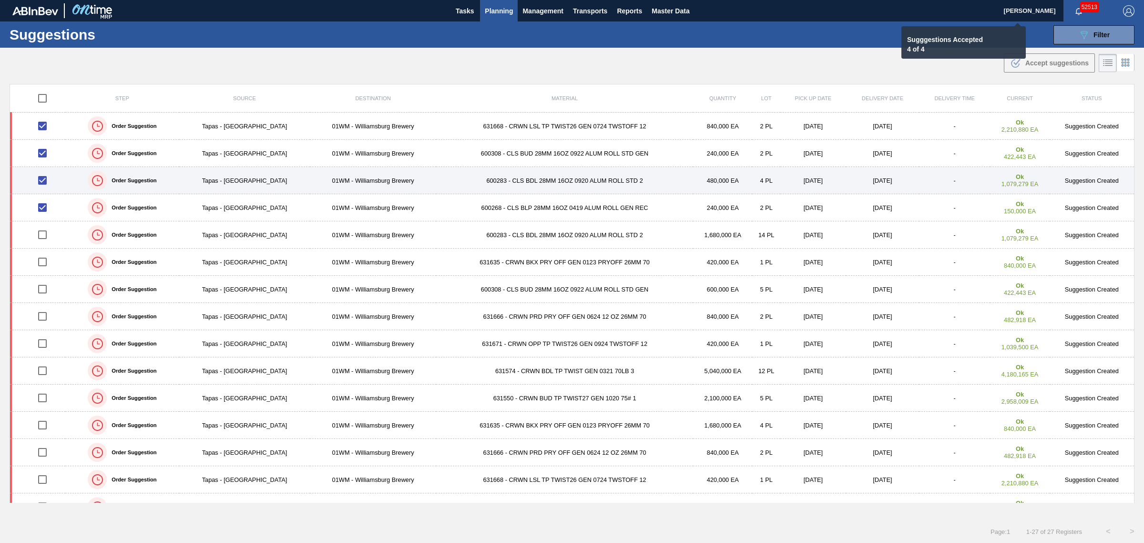
checkbox input "false"
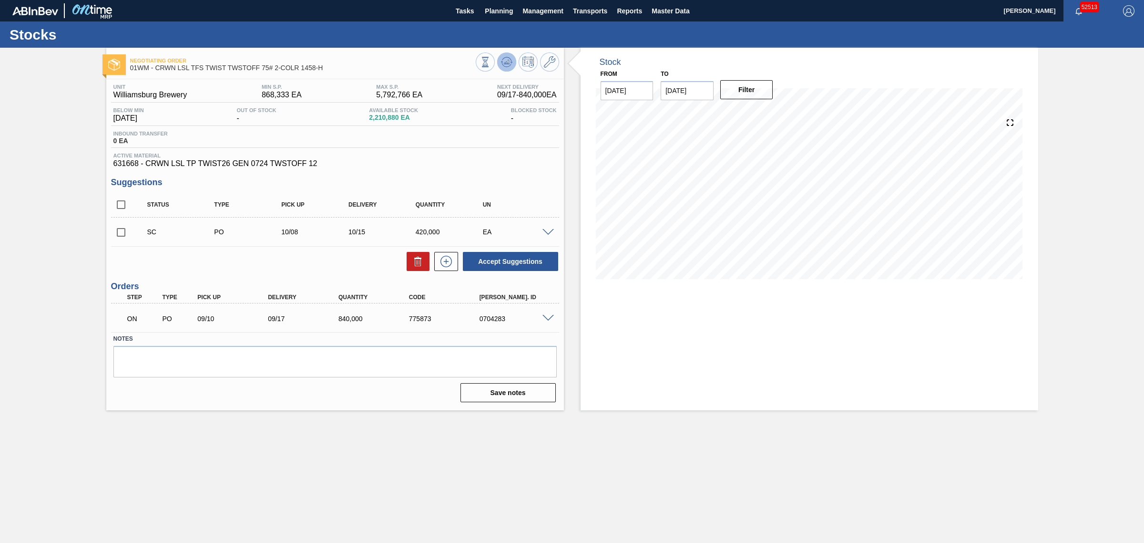
click at [500, 62] on button at bounding box center [506, 61] width 19 height 19
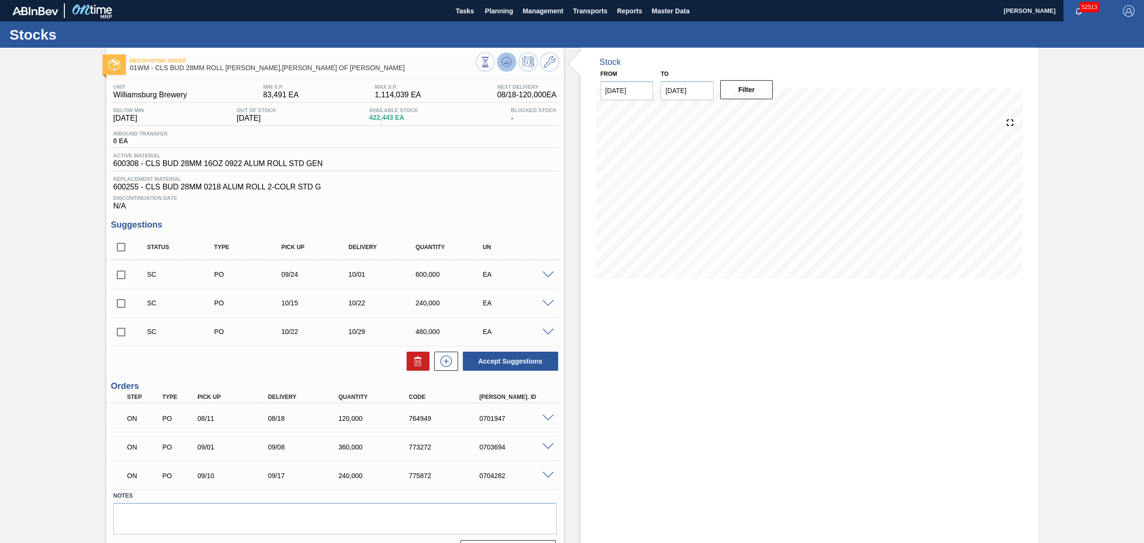
click at [491, 61] on icon at bounding box center [485, 62] width 10 height 10
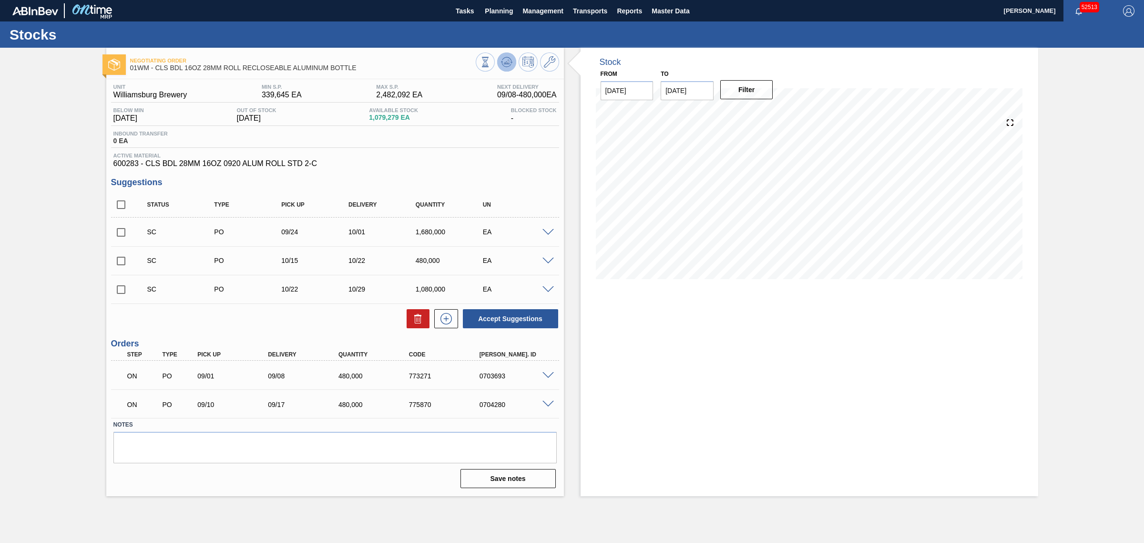
click at [504, 62] on icon at bounding box center [507, 62] width 6 height 4
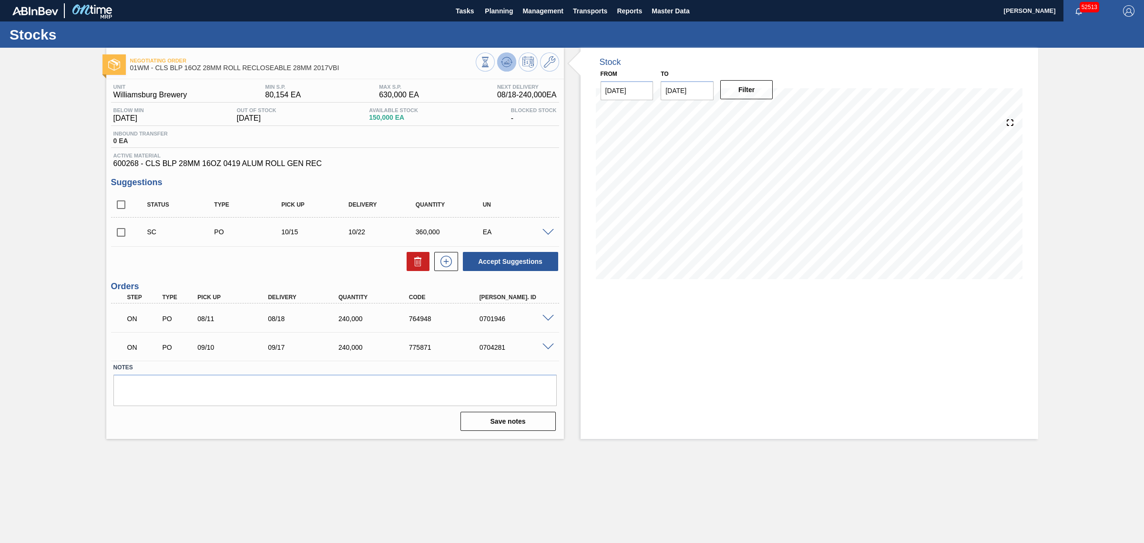
click at [491, 62] on icon at bounding box center [485, 62] width 10 height 10
